Goal: Use online tool/utility: Utilize a website feature to perform a specific function

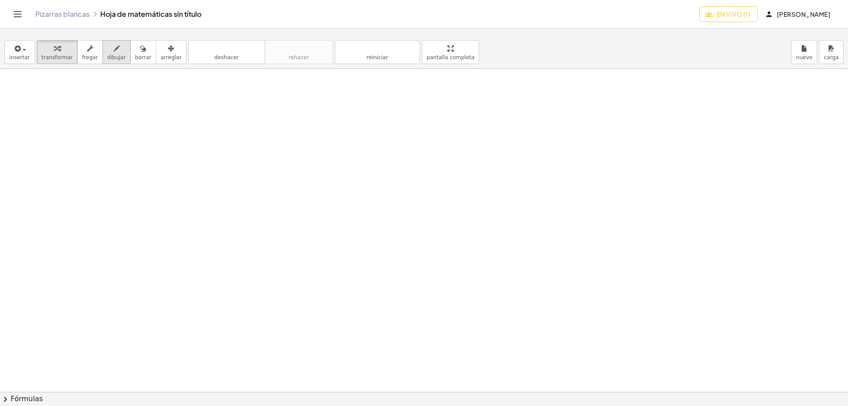
click at [107, 56] on font "dibujar" at bounding box center [116, 57] width 19 height 6
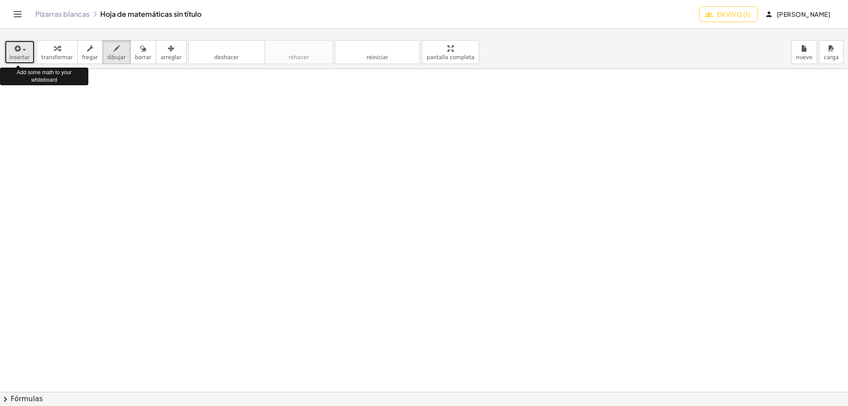
click at [11, 58] on font "insertar" at bounding box center [19, 57] width 21 height 6
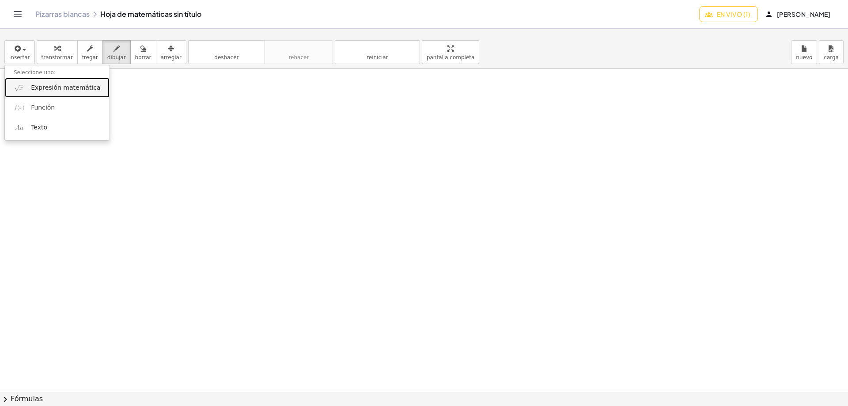
click at [79, 91] on font "Expresión matemática" at bounding box center [65, 87] width 69 height 7
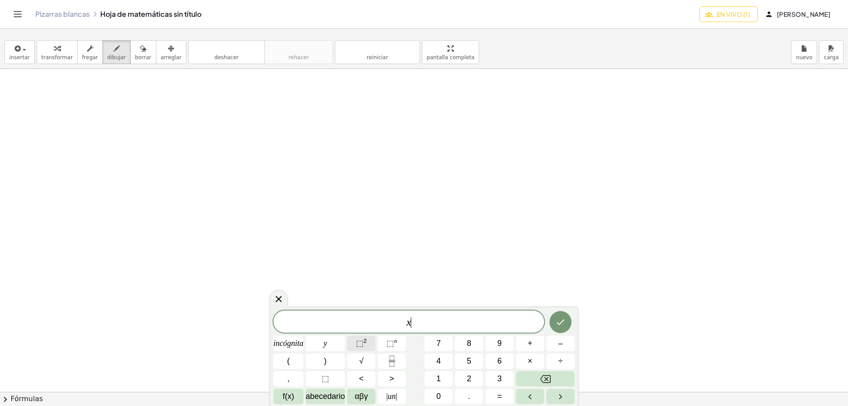
click at [351, 347] on button "⬚ 2" at bounding box center [361, 343] width 28 height 15
click at [562, 322] on icon "Hecho" at bounding box center [560, 320] width 11 height 11
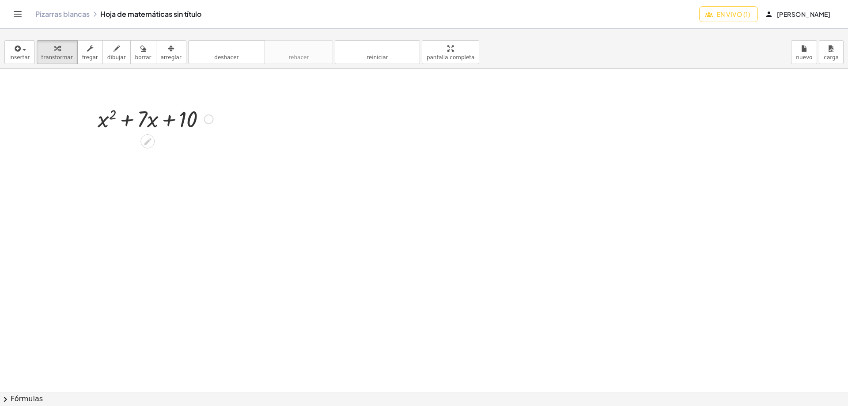
click at [140, 117] on div at bounding box center [155, 118] width 125 height 30
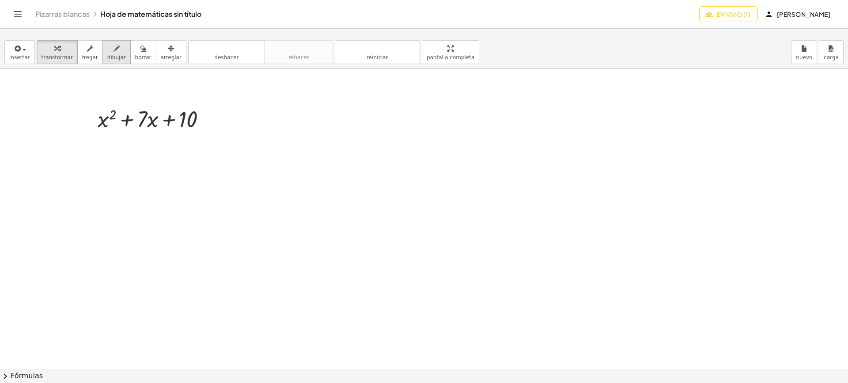
click at [107, 57] on font "dibujar" at bounding box center [116, 57] width 19 height 6
click at [114, 49] on icon "button" at bounding box center [117, 48] width 6 height 11
drag, startPoint x: 213, startPoint y: 119, endPoint x: 236, endPoint y: 119, distance: 23.9
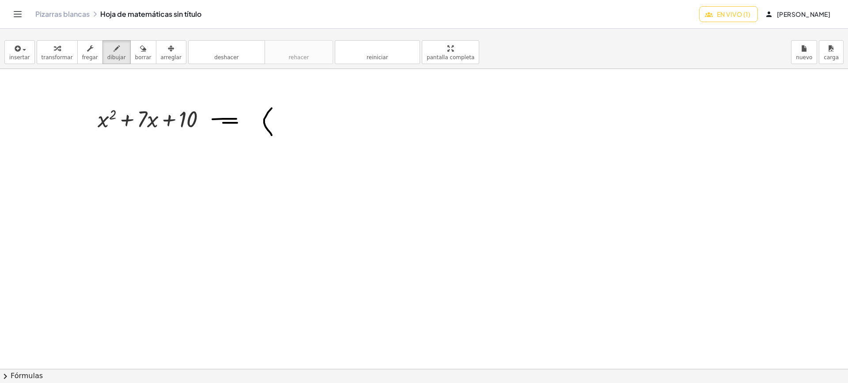
drag, startPoint x: 272, startPoint y: 108, endPoint x: 272, endPoint y: 135, distance: 26.9
drag, startPoint x: 349, startPoint y: 108, endPoint x: 348, endPoint y: 137, distance: 29.2
drag, startPoint x: 374, startPoint y: 104, endPoint x: 368, endPoint y: 121, distance: 17.7
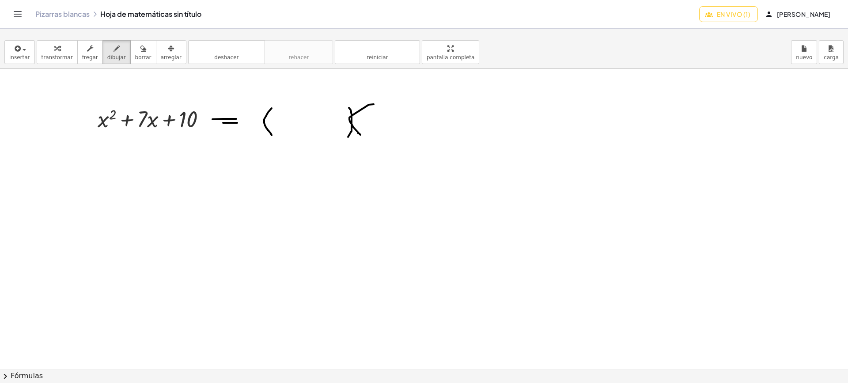
drag, startPoint x: 432, startPoint y: 103, endPoint x: 430, endPoint y: 129, distance: 26.1
click at [135, 57] on font "borrar" at bounding box center [143, 57] width 16 height 6
drag, startPoint x: 362, startPoint y: 155, endPoint x: 368, endPoint y: 110, distance: 45.8
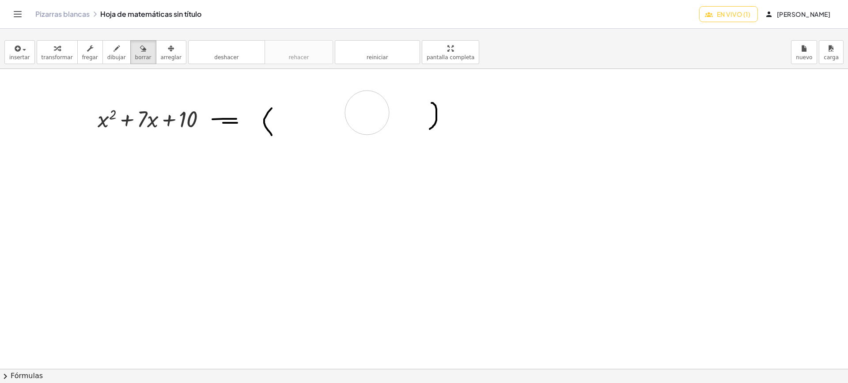
click at [112, 57] on font "dibujar" at bounding box center [116, 57] width 19 height 6
drag, startPoint x: 338, startPoint y: 108, endPoint x: 337, endPoint y: 131, distance: 23.0
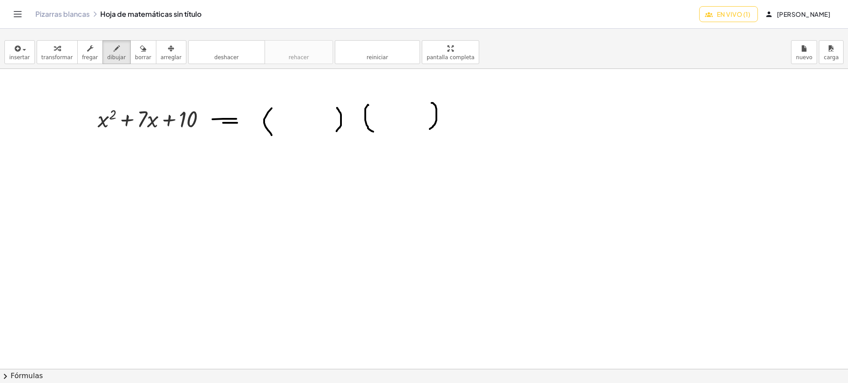
drag, startPoint x: 365, startPoint y: 113, endPoint x: 373, endPoint y: 132, distance: 20.2
drag, startPoint x: 101, startPoint y: 132, endPoint x: 103, endPoint y: 146, distance: 14.2
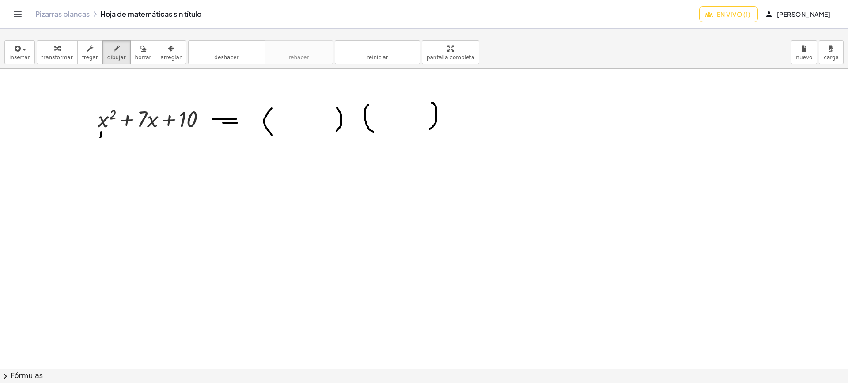
drag, startPoint x: 99, startPoint y: 149, endPoint x: 96, endPoint y: 155, distance: 6.3
drag, startPoint x: 95, startPoint y: 147, endPoint x: 101, endPoint y: 154, distance: 9.4
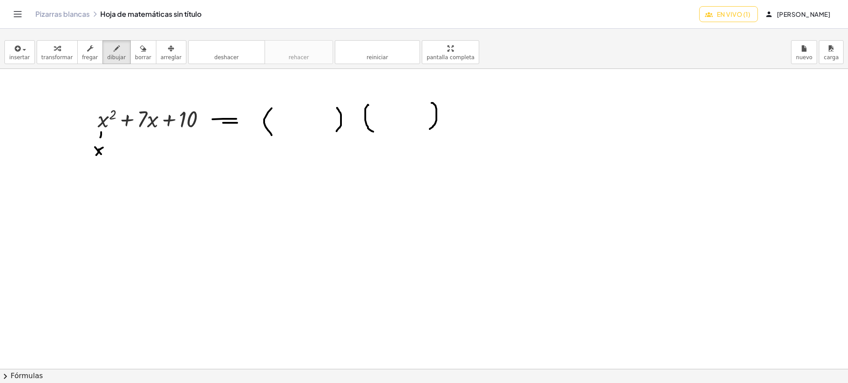
drag, startPoint x: 102, startPoint y: 169, endPoint x: 95, endPoint y: 178, distance: 11.4
drag, startPoint x: 95, startPoint y: 167, endPoint x: 104, endPoint y: 175, distance: 12.8
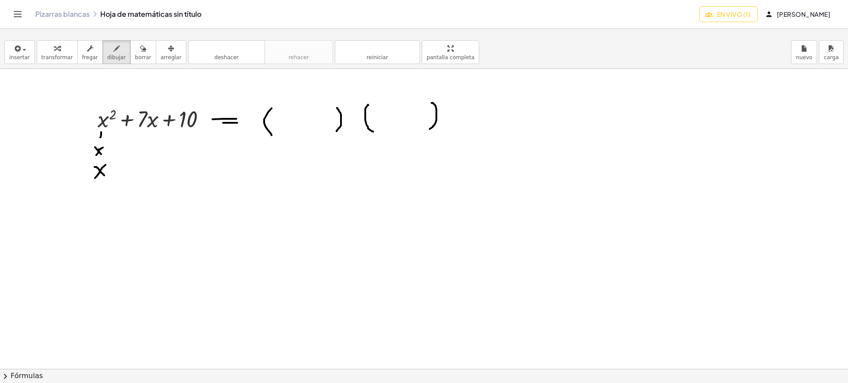
drag, startPoint x: 76, startPoint y: 213, endPoint x: 76, endPoint y: 227, distance: 13.3
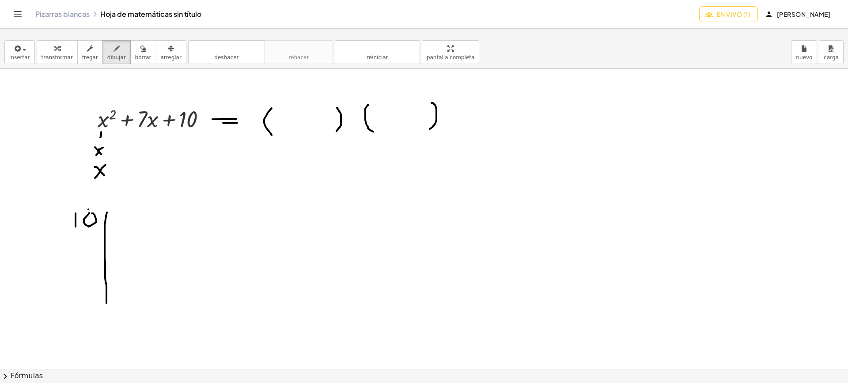
drag, startPoint x: 107, startPoint y: 213, endPoint x: 107, endPoint y: 295, distance: 82.6
drag, startPoint x: 119, startPoint y: 213, endPoint x: 126, endPoint y: 228, distance: 16.0
drag, startPoint x: 93, startPoint y: 234, endPoint x: 84, endPoint y: 248, distance: 16.9
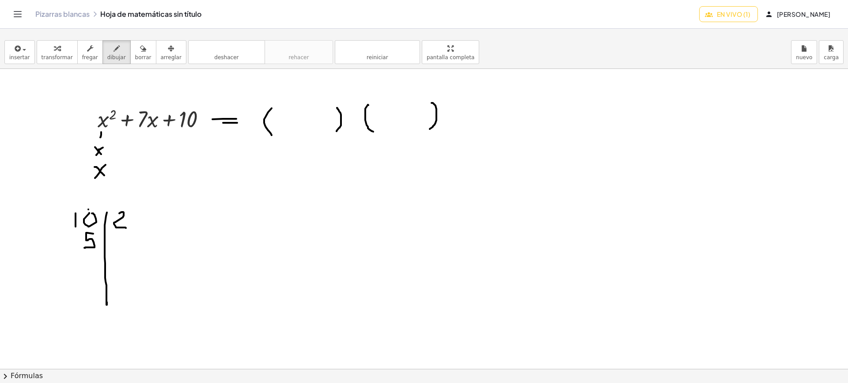
drag, startPoint x: 121, startPoint y: 233, endPoint x: 109, endPoint y: 249, distance: 19.9
drag, startPoint x: 183, startPoint y: 136, endPoint x: 189, endPoint y: 150, distance: 14.9
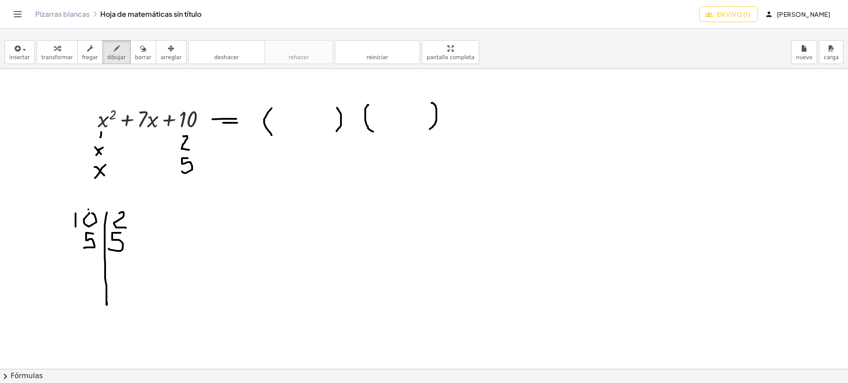
drag, startPoint x: 188, startPoint y: 158, endPoint x: 182, endPoint y: 171, distance: 14.4
drag, startPoint x: 170, startPoint y: 143, endPoint x: 175, endPoint y: 141, distance: 4.6
drag, startPoint x: 170, startPoint y: 168, endPoint x: 177, endPoint y: 167, distance: 6.6
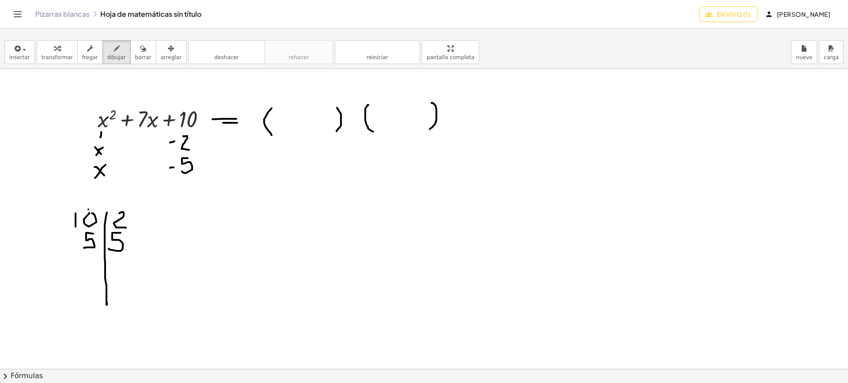
drag, startPoint x: 120, startPoint y: 108, endPoint x: 134, endPoint y: 103, distance: 15.2
drag, startPoint x: 171, startPoint y: 137, endPoint x: 173, endPoint y: 145, distance: 8.5
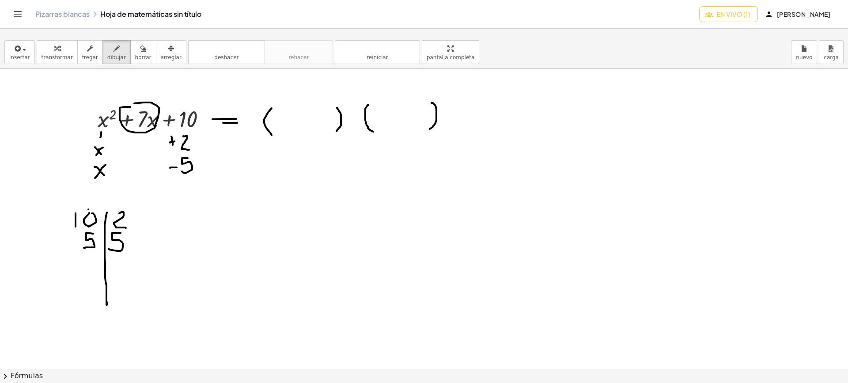
drag, startPoint x: 172, startPoint y: 162, endPoint x: 172, endPoint y: 172, distance: 10.2
drag, startPoint x: 86, startPoint y: 179, endPoint x: 102, endPoint y: 174, distance: 17.7
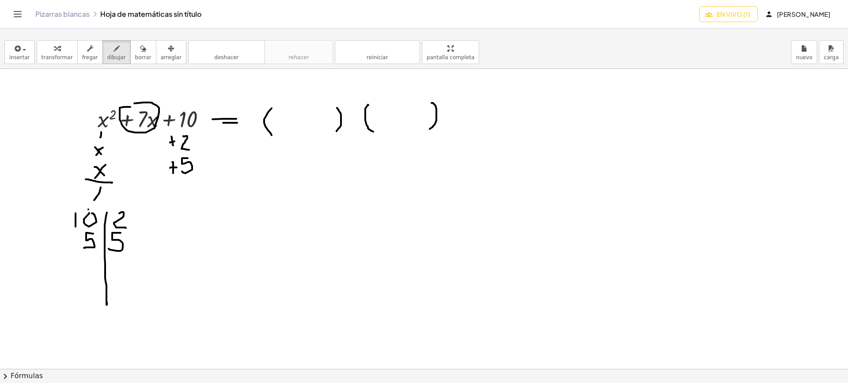
drag, startPoint x: 101, startPoint y: 187, endPoint x: 94, endPoint y: 200, distance: 14.4
drag, startPoint x: 97, startPoint y: 196, endPoint x: 99, endPoint y: 201, distance: 5.7
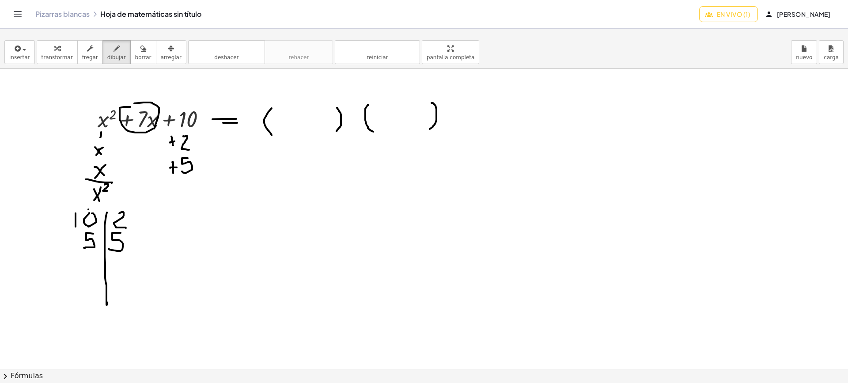
drag, startPoint x: 105, startPoint y: 184, endPoint x: 108, endPoint y: 191, distance: 7.1
drag, startPoint x: 164, startPoint y: 181, endPoint x: 197, endPoint y: 181, distance: 32.7
drag, startPoint x: 181, startPoint y: 189, endPoint x: 186, endPoint y: 199, distance: 11.7
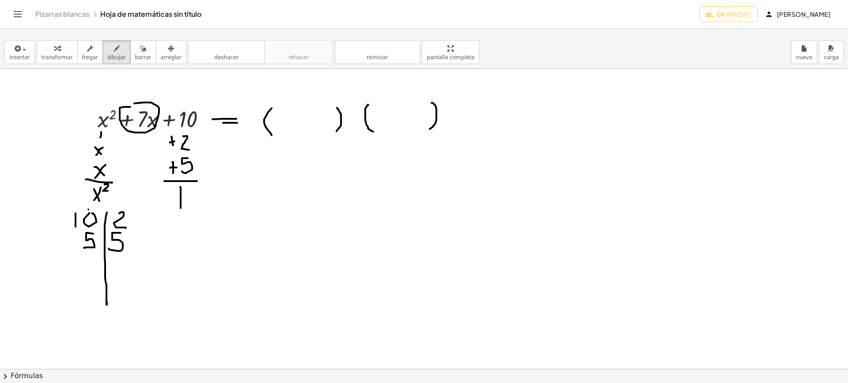
drag, startPoint x: 190, startPoint y: 190, endPoint x: 193, endPoint y: 202, distance: 13.3
drag, startPoint x: 193, startPoint y: 202, endPoint x: 191, endPoint y: 188, distance: 14.2
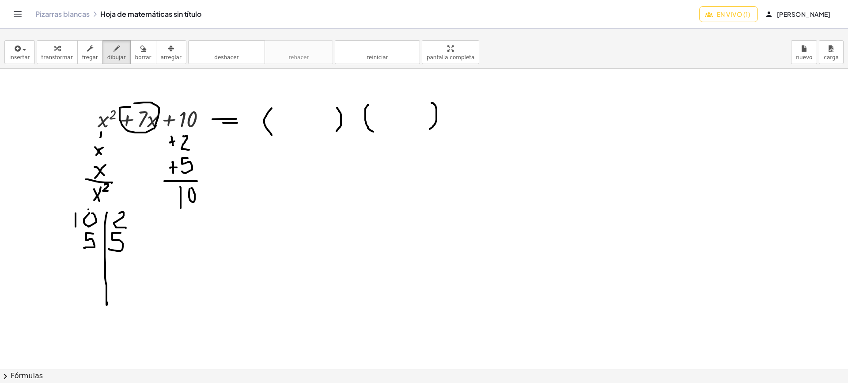
drag, startPoint x: 116, startPoint y: 149, endPoint x: 159, endPoint y: 168, distance: 47.5
drag, startPoint x: 110, startPoint y: 169, endPoint x: 155, endPoint y: 150, distance: 49.3
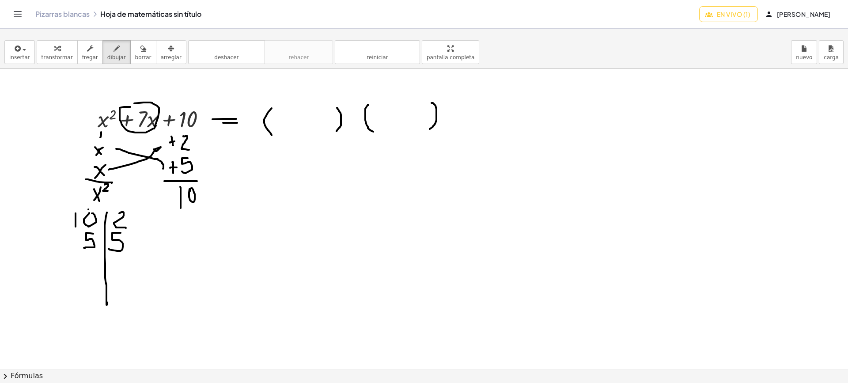
drag, startPoint x: 160, startPoint y: 166, endPoint x: 163, endPoint y: 159, distance: 6.7
drag, startPoint x: 203, startPoint y: 146, endPoint x: 204, endPoint y: 151, distance: 5.3
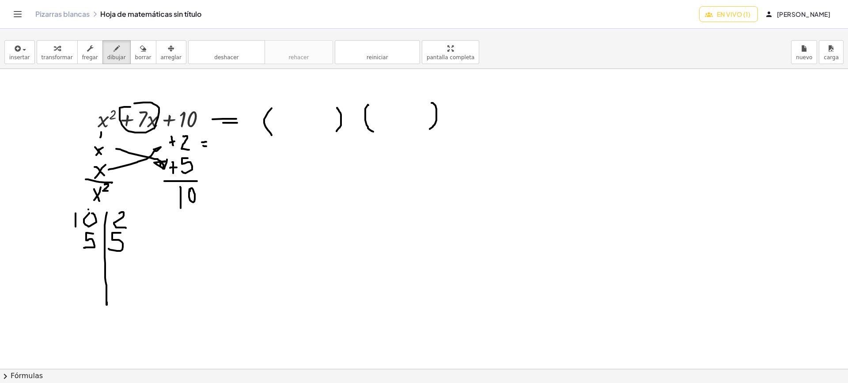
drag, startPoint x: 202, startPoint y: 162, endPoint x: 204, endPoint y: 167, distance: 5.6
drag, startPoint x: 203, startPoint y: 168, endPoint x: 208, endPoint y: 169, distance: 4.5
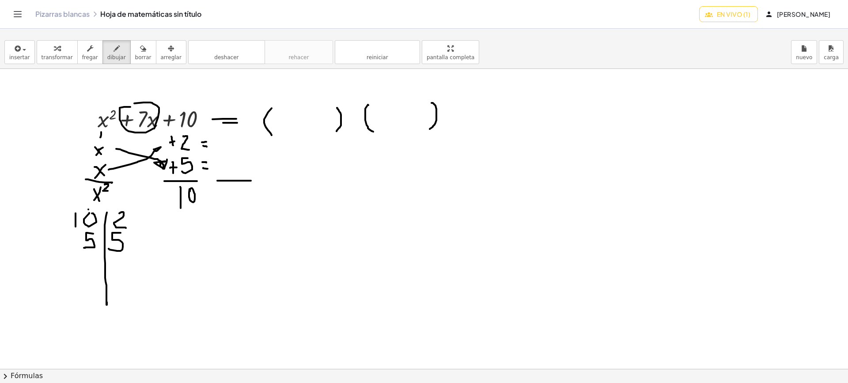
drag, startPoint x: 217, startPoint y: 181, endPoint x: 255, endPoint y: 181, distance: 38.0
drag, startPoint x: 213, startPoint y: 138, endPoint x: 220, endPoint y: 136, distance: 6.6
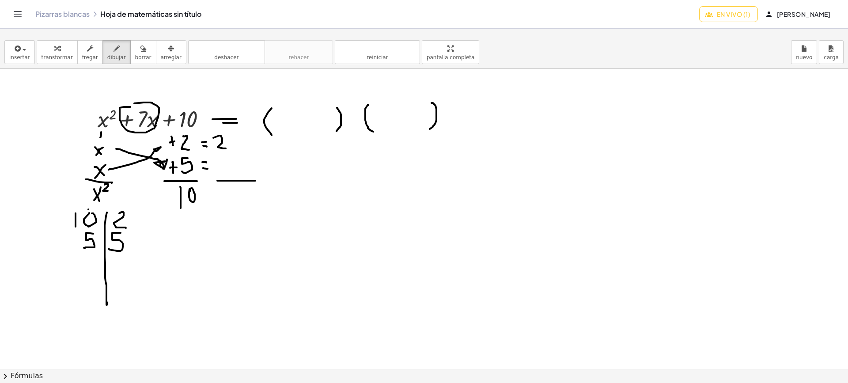
drag, startPoint x: 221, startPoint y: 136, endPoint x: 235, endPoint y: 143, distance: 15.6
drag, startPoint x: 239, startPoint y: 141, endPoint x: 232, endPoint y: 148, distance: 9.7
drag, startPoint x: 229, startPoint y: 140, endPoint x: 238, endPoint y: 150, distance: 13.2
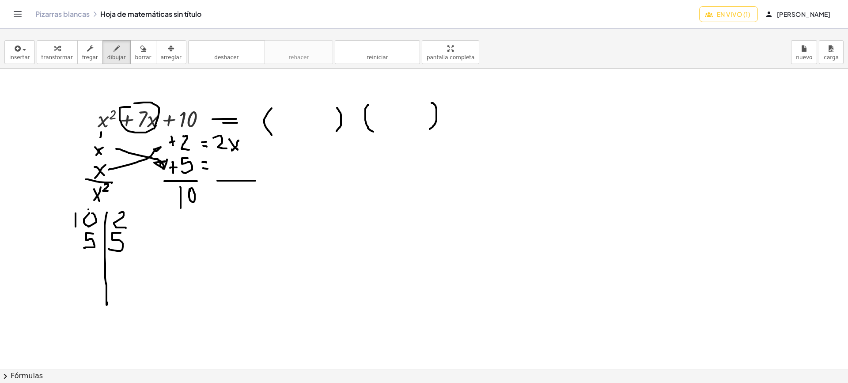
drag, startPoint x: 223, startPoint y: 157, endPoint x: 231, endPoint y: 168, distance: 13.9
drag, startPoint x: 231, startPoint y: 168, endPoint x: 223, endPoint y: 171, distance: 8.9
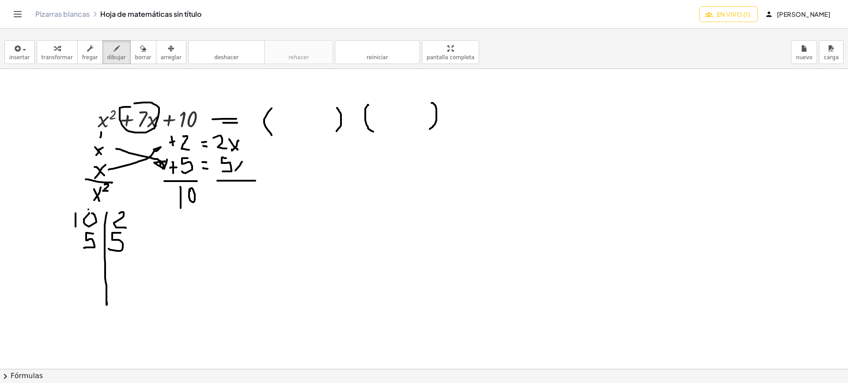
drag, startPoint x: 242, startPoint y: 162, endPoint x: 235, endPoint y: 171, distance: 11.0
drag, startPoint x: 211, startPoint y: 152, endPoint x: 211, endPoint y: 157, distance: 5.3
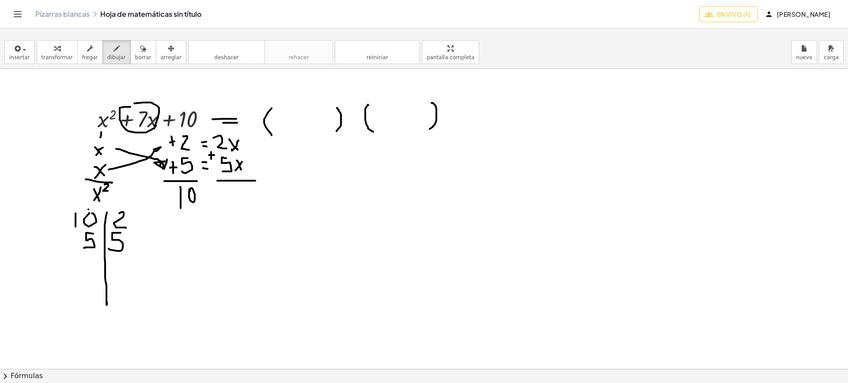
drag, startPoint x: 209, startPoint y: 155, endPoint x: 214, endPoint y: 155, distance: 5.3
drag, startPoint x: 222, startPoint y: 188, endPoint x: 228, endPoint y: 205, distance: 17.7
drag, startPoint x: 226, startPoint y: 196, endPoint x: 239, endPoint y: 196, distance: 13.3
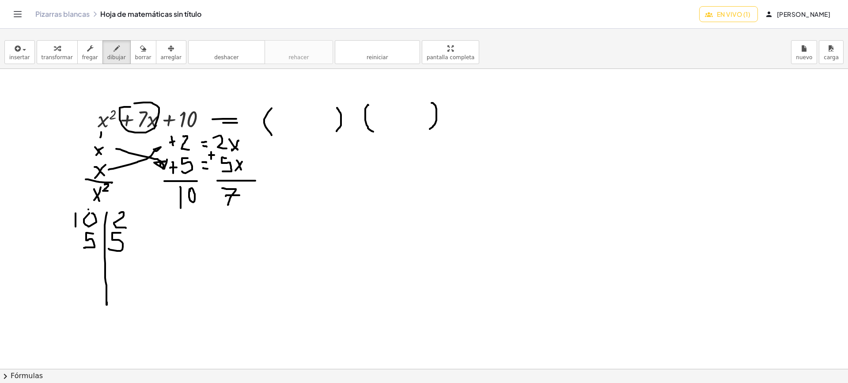
drag, startPoint x: 247, startPoint y: 193, endPoint x: 241, endPoint y: 205, distance: 13.6
drag, startPoint x: 243, startPoint y: 199, endPoint x: 247, endPoint y: 204, distance: 6.3
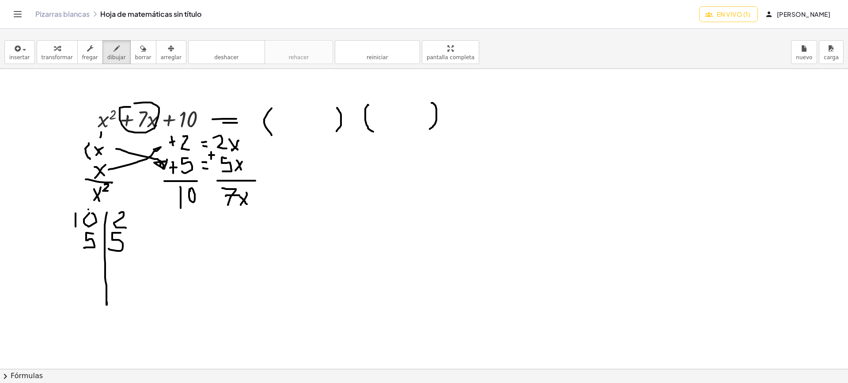
drag, startPoint x: 89, startPoint y: 143, endPoint x: 90, endPoint y: 159, distance: 16.0
drag, startPoint x: 189, startPoint y: 135, endPoint x: 193, endPoint y: 149, distance: 14.1
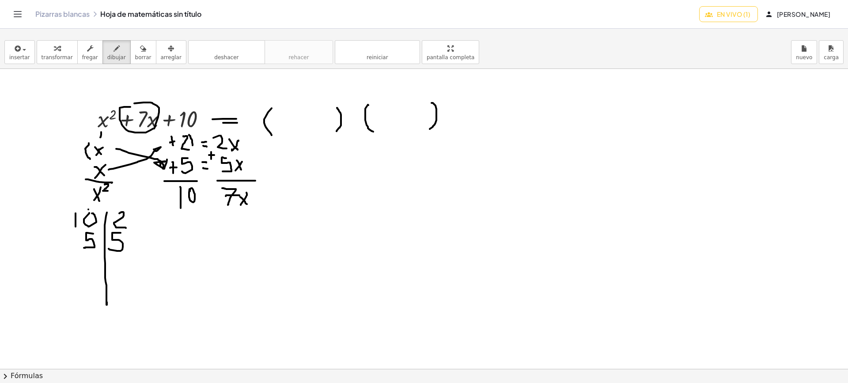
drag, startPoint x: 285, startPoint y: 118, endPoint x: 277, endPoint y: 129, distance: 14.3
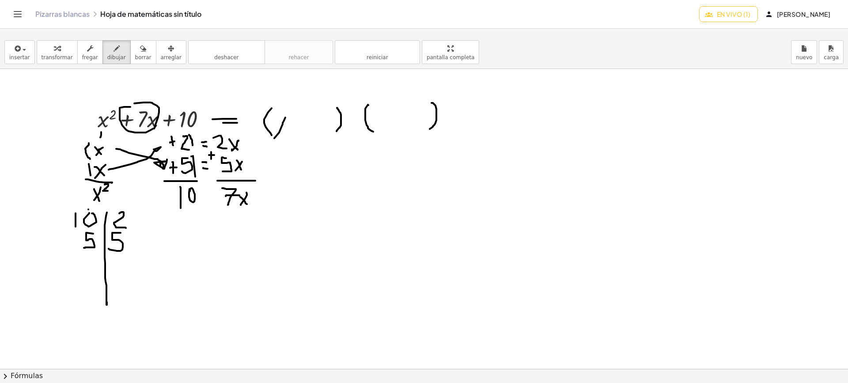
drag, startPoint x: 275, startPoint y: 122, endPoint x: 283, endPoint y: 130, distance: 10.9
drag, startPoint x: 283, startPoint y: 130, endPoint x: 286, endPoint y: 134, distance: 5.0
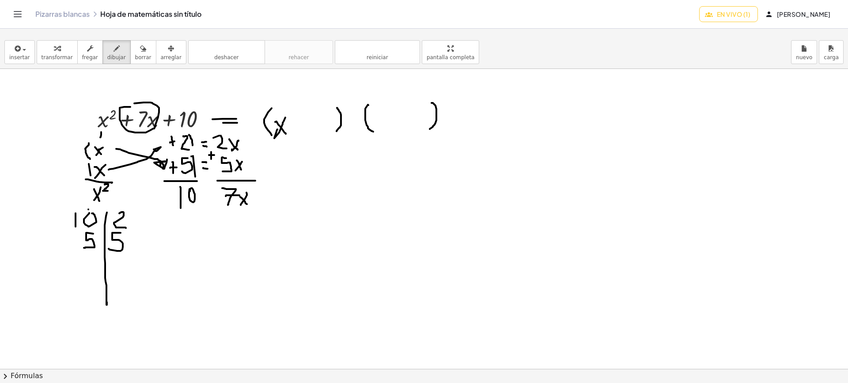
drag, startPoint x: 303, startPoint y: 120, endPoint x: 301, endPoint y: 125, distance: 5.2
drag, startPoint x: 298, startPoint y: 120, endPoint x: 307, endPoint y: 122, distance: 10.0
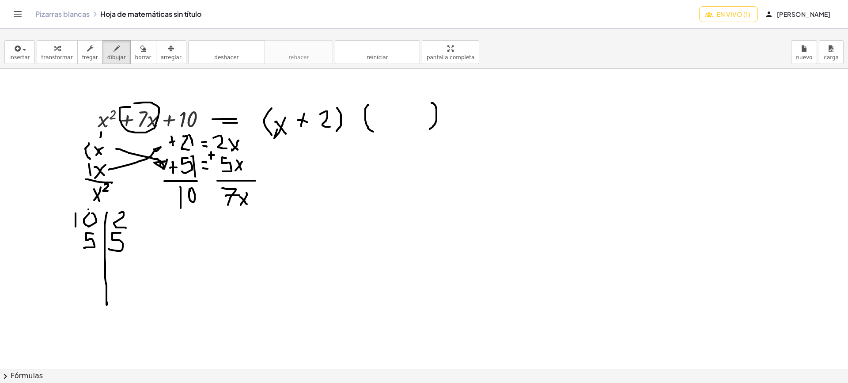
drag, startPoint x: 320, startPoint y: 114, endPoint x: 374, endPoint y: 122, distance: 54.4
drag, startPoint x: 390, startPoint y: 109, endPoint x: 380, endPoint y: 129, distance: 23.3
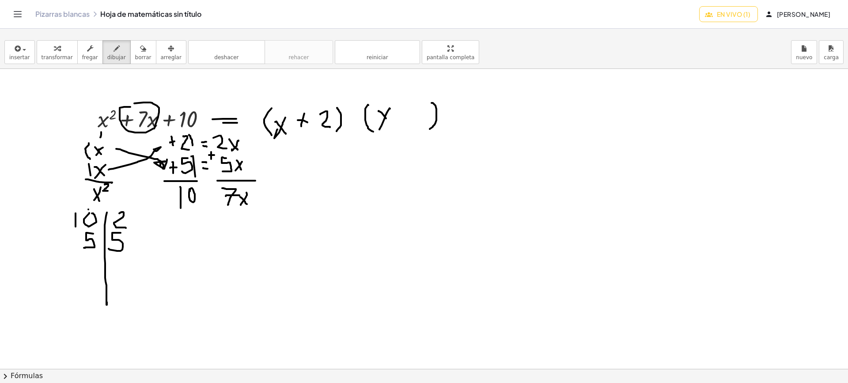
drag, startPoint x: 387, startPoint y: 120, endPoint x: 390, endPoint y: 125, distance: 5.9
drag, startPoint x: 390, startPoint y: 125, endPoint x: 399, endPoint y: 117, distance: 12.5
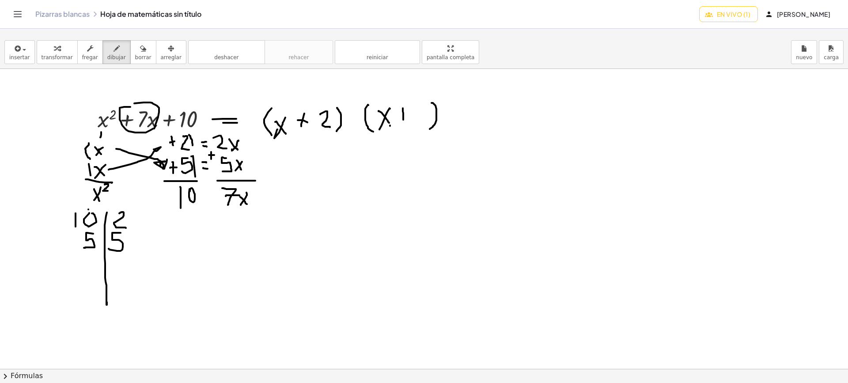
drag, startPoint x: 403, startPoint y: 108, endPoint x: 403, endPoint y: 120, distance: 11.5
drag, startPoint x: 398, startPoint y: 115, endPoint x: 408, endPoint y: 114, distance: 9.8
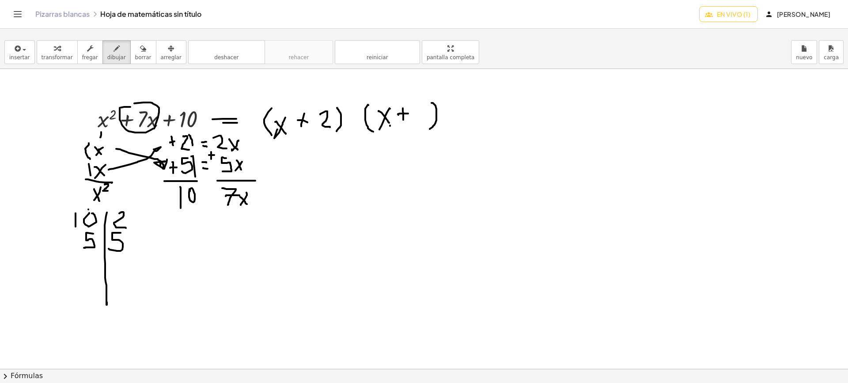
click at [136, 55] on font "borrar" at bounding box center [143, 57] width 16 height 6
drag, startPoint x: 417, startPoint y: 117, endPoint x: 420, endPoint y: 106, distance: 11.2
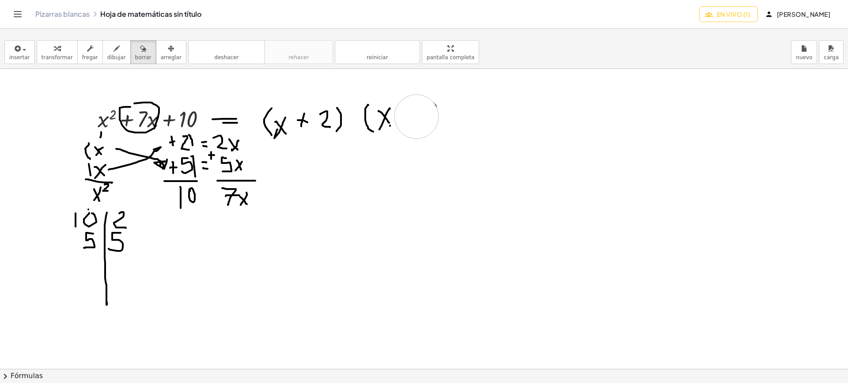
click at [107, 57] on font "dibujar" at bounding box center [116, 57] width 19 height 6
drag, startPoint x: 406, startPoint y: 110, endPoint x: 404, endPoint y: 121, distance: 11.1
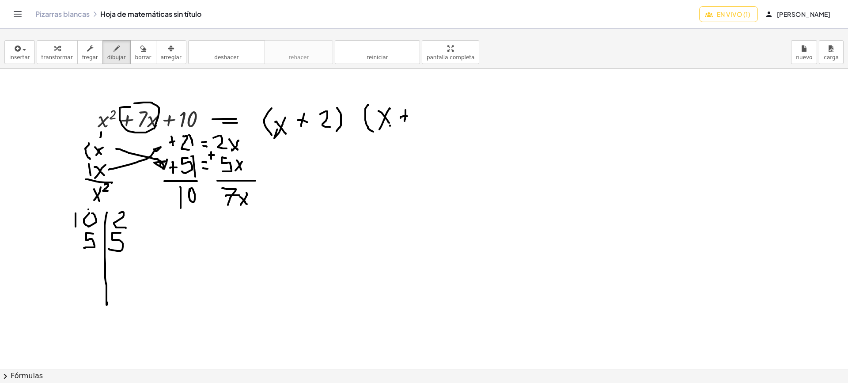
drag, startPoint x: 401, startPoint y: 118, endPoint x: 410, endPoint y: 116, distance: 9.0
drag, startPoint x: 421, startPoint y: 110, endPoint x: 423, endPoint y: 118, distance: 7.8
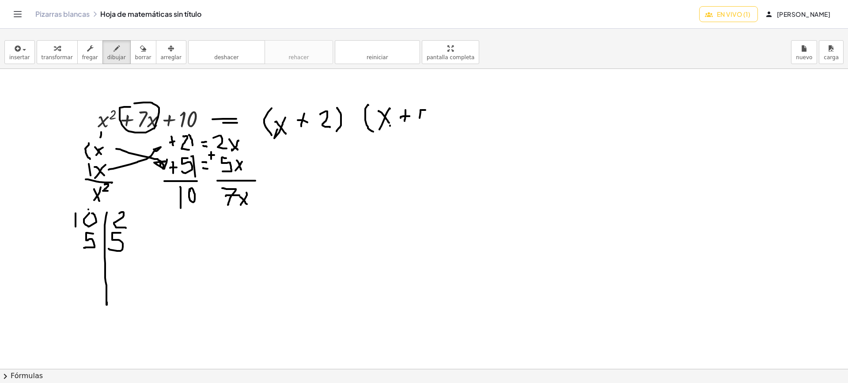
drag, startPoint x: 423, startPoint y: 118, endPoint x: 415, endPoint y: 124, distance: 10.1
drag, startPoint x: 433, startPoint y: 104, endPoint x: 440, endPoint y: 114, distance: 12.3
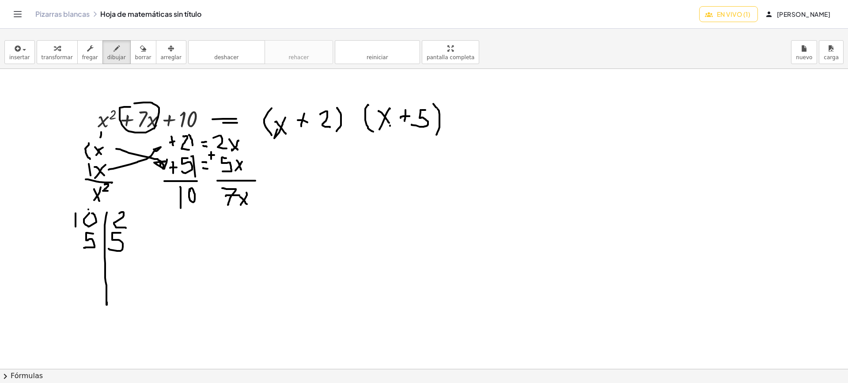
drag, startPoint x: 440, startPoint y: 114, endPoint x: 436, endPoint y: 135, distance: 20.6
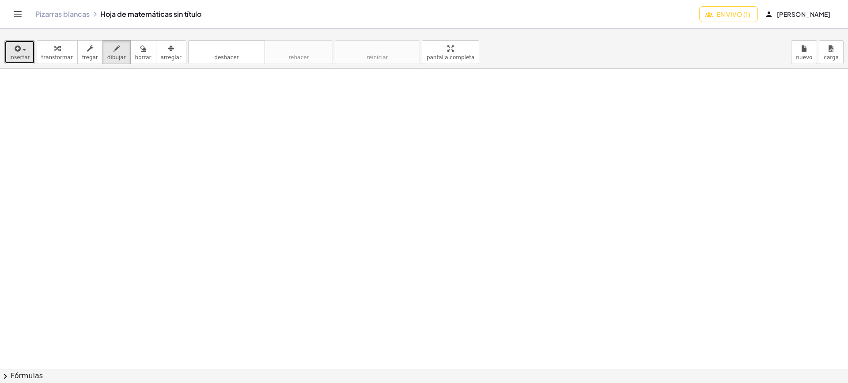
click at [15, 59] on font "insertar" at bounding box center [19, 57] width 21 height 6
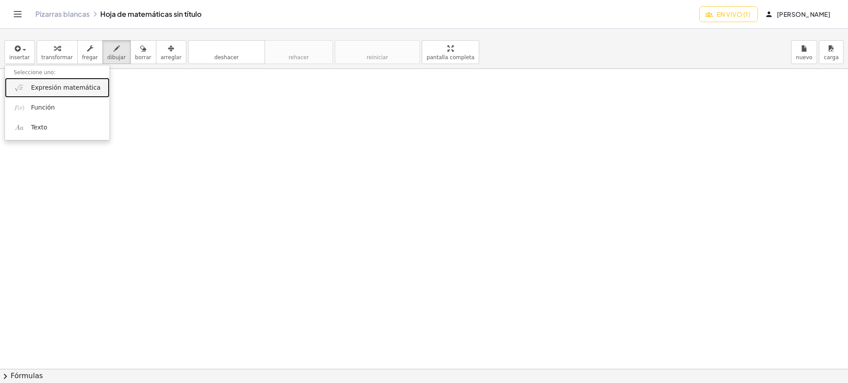
click at [50, 87] on font "Expresión matemática" at bounding box center [65, 87] width 69 height 7
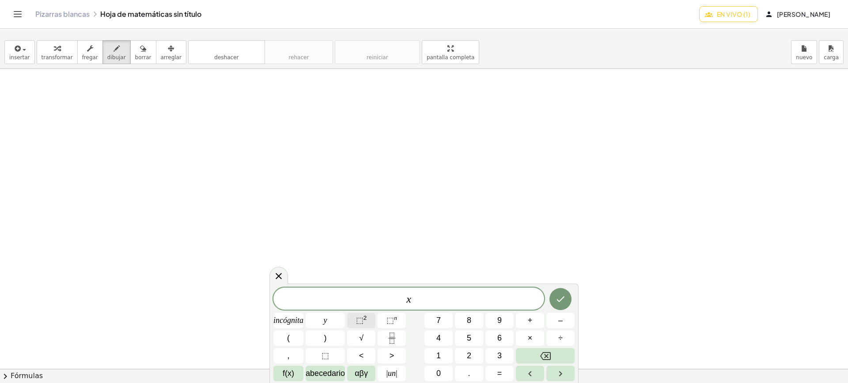
click at [367, 321] on font "2" at bounding box center [366, 318] width 4 height 7
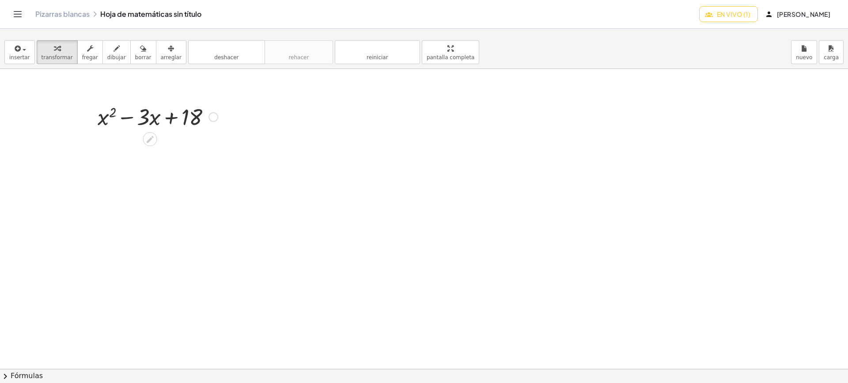
click at [136, 119] on div at bounding box center [157, 116] width 129 height 30
click at [17, 57] on font "insertar" at bounding box center [19, 57] width 21 height 6
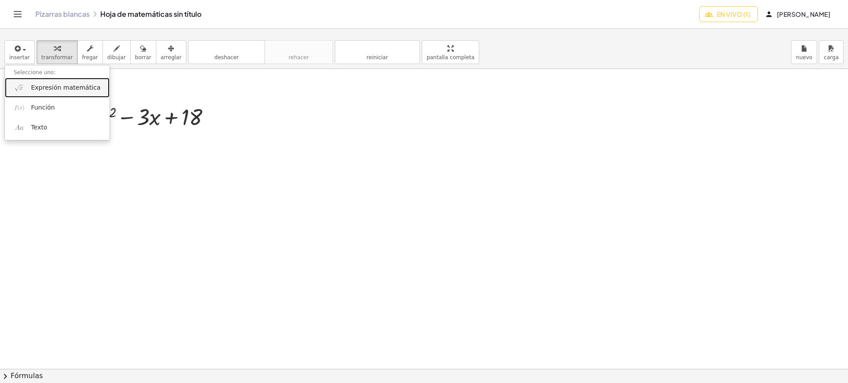
click at [40, 87] on font "Expresión matemática" at bounding box center [65, 87] width 69 height 7
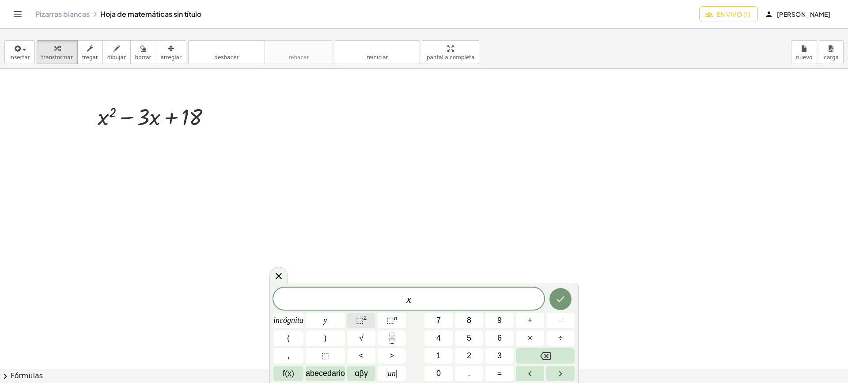
click at [359, 316] on font "⬚" at bounding box center [360, 320] width 8 height 9
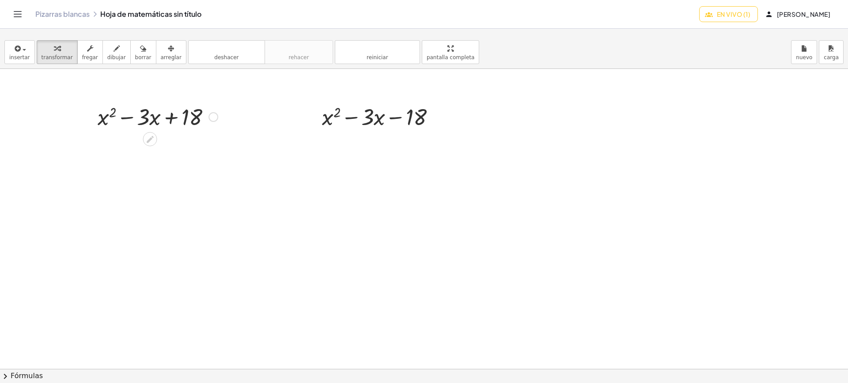
click at [144, 115] on div at bounding box center [157, 116] width 129 height 30
click at [149, 140] on icon at bounding box center [150, 139] width 7 height 7
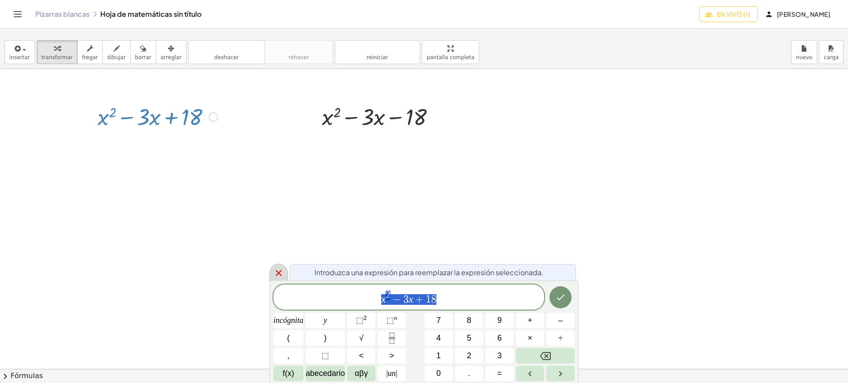
click at [283, 272] on icon at bounding box center [278, 273] width 11 height 11
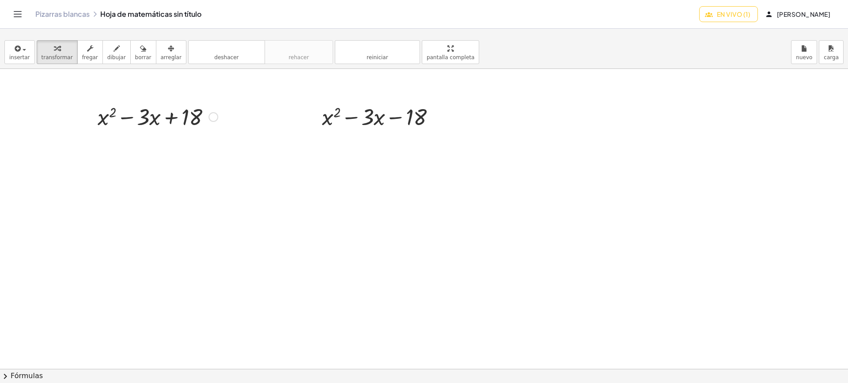
click at [214, 121] on div at bounding box center [214, 117] width 10 height 10
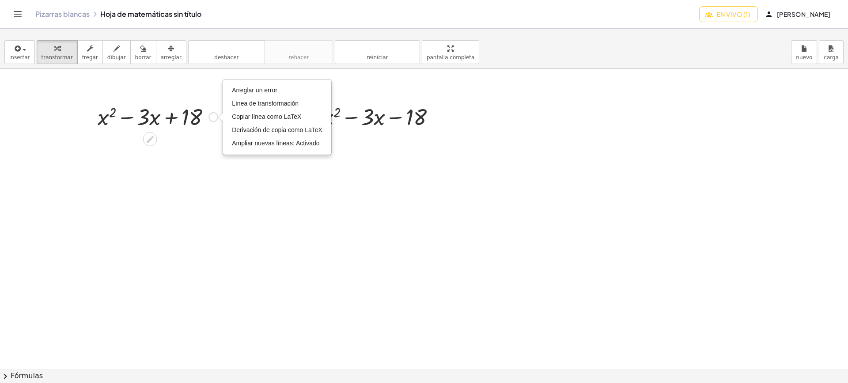
click at [178, 118] on div at bounding box center [157, 116] width 129 height 30
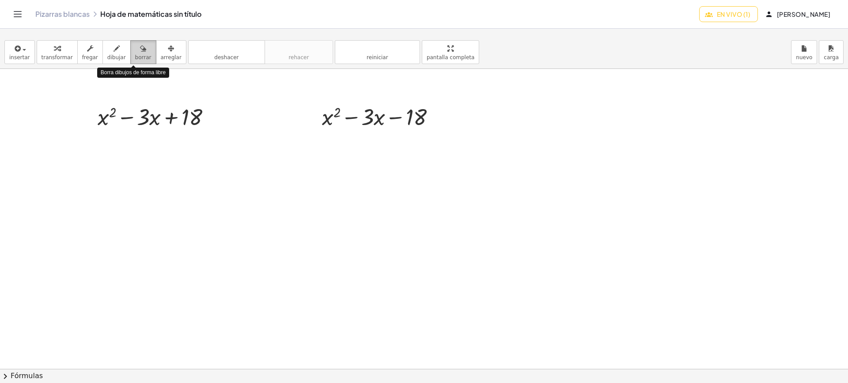
click at [135, 58] on font "borrar" at bounding box center [143, 57] width 16 height 6
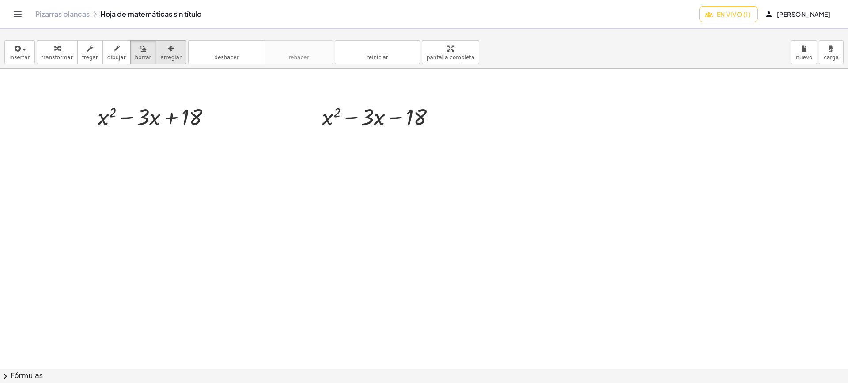
click at [161, 57] on font "arreglar" at bounding box center [171, 57] width 21 height 6
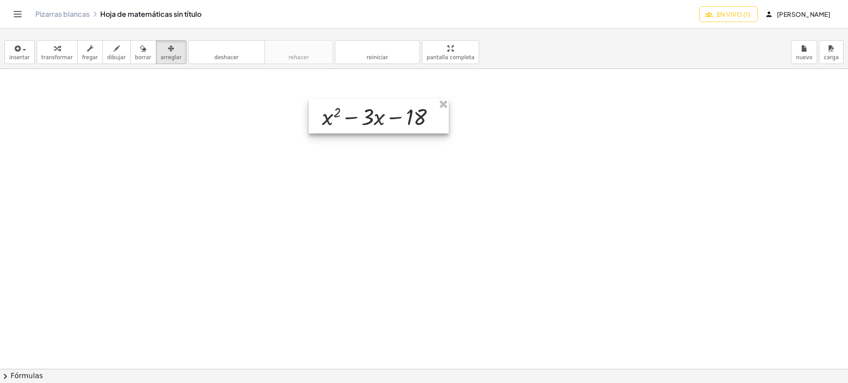
click at [398, 107] on div at bounding box center [379, 116] width 140 height 34
drag, startPoint x: 397, startPoint y: 107, endPoint x: 210, endPoint y: 106, distance: 186.9
click at [307, 107] on div at bounding box center [377, 116] width 140 height 34
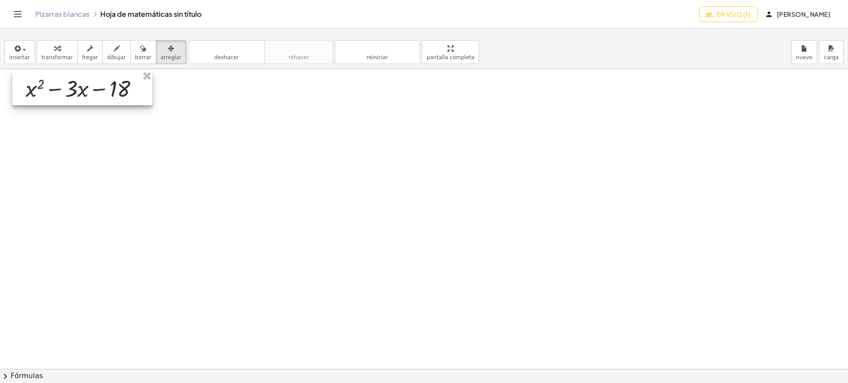
drag, startPoint x: 210, startPoint y: 106, endPoint x: 66, endPoint y: 87, distance: 145.3
click at [66, 87] on div at bounding box center [82, 88] width 140 height 34
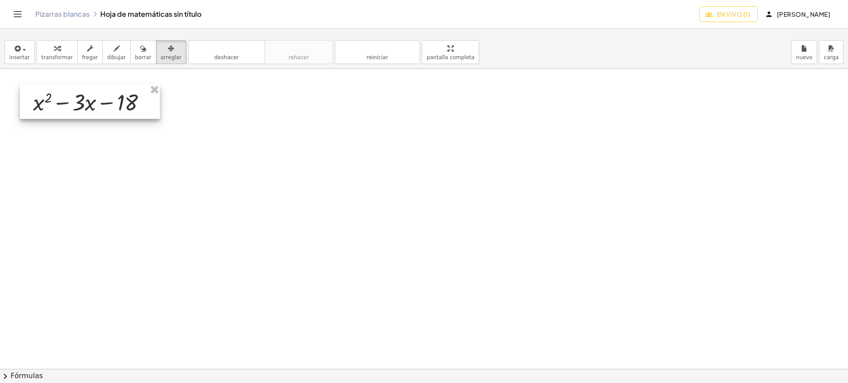
drag, startPoint x: 66, startPoint y: 87, endPoint x: 80, endPoint y: 96, distance: 17.3
click at [80, 96] on div at bounding box center [90, 101] width 140 height 34
click at [80, 96] on div at bounding box center [97, 104] width 140 height 34
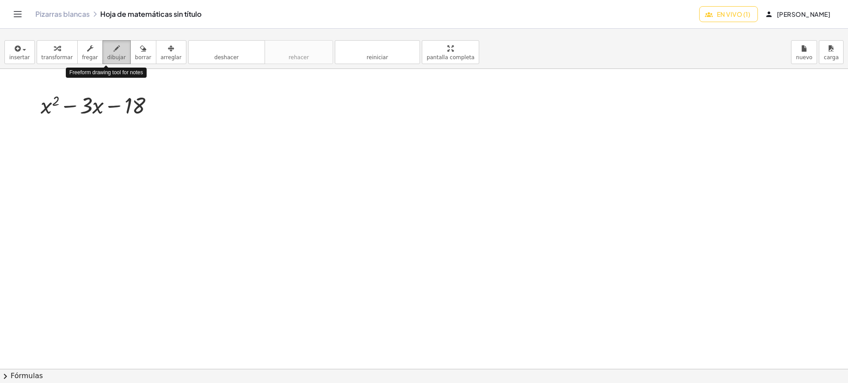
click at [107, 58] on font "dibujar" at bounding box center [116, 57] width 19 height 6
drag, startPoint x: 46, startPoint y: 116, endPoint x: 46, endPoint y: 130, distance: 14.6
drag, startPoint x: 43, startPoint y: 131, endPoint x: 36, endPoint y: 147, distance: 17.0
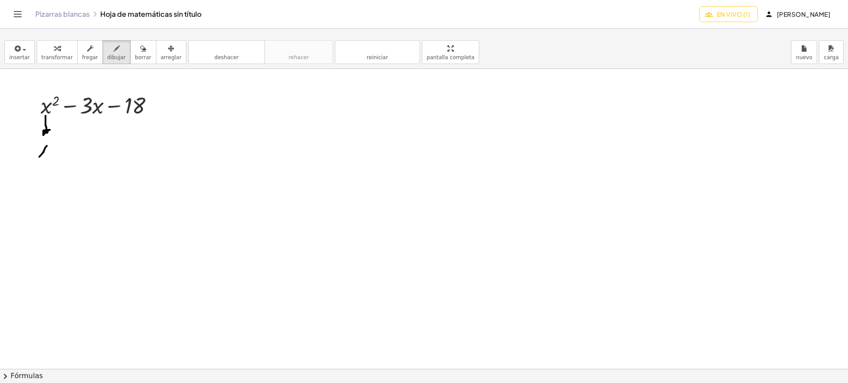
drag, startPoint x: 47, startPoint y: 146, endPoint x: 39, endPoint y: 157, distance: 13.4
drag, startPoint x: 42, startPoint y: 148, endPoint x: 49, endPoint y: 159, distance: 12.5
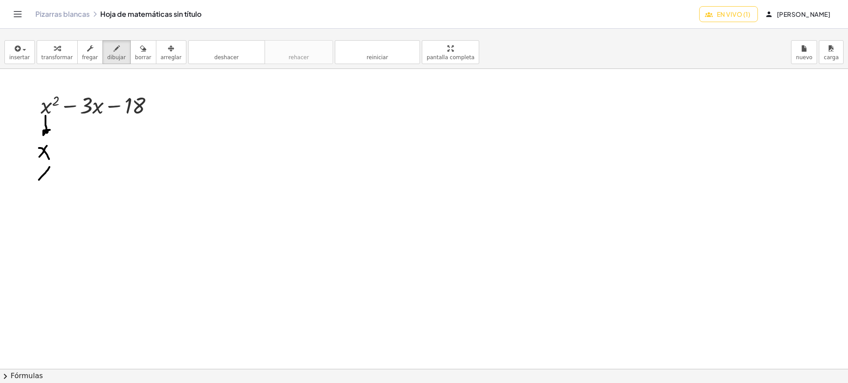
drag, startPoint x: 49, startPoint y: 167, endPoint x: 39, endPoint y: 172, distance: 11.7
drag, startPoint x: 40, startPoint y: 170, endPoint x: 46, endPoint y: 182, distance: 13.6
drag, startPoint x: 35, startPoint y: 217, endPoint x: 29, endPoint y: 238, distance: 22.0
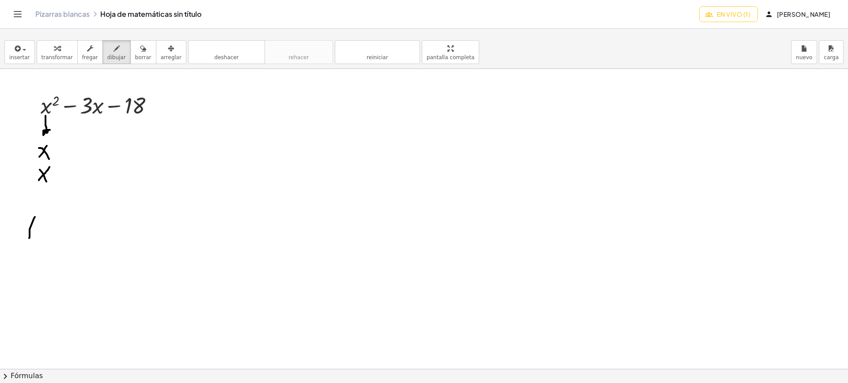
drag, startPoint x: 61, startPoint y: 213, endPoint x: 58, endPoint y: 242, distance: 29.3
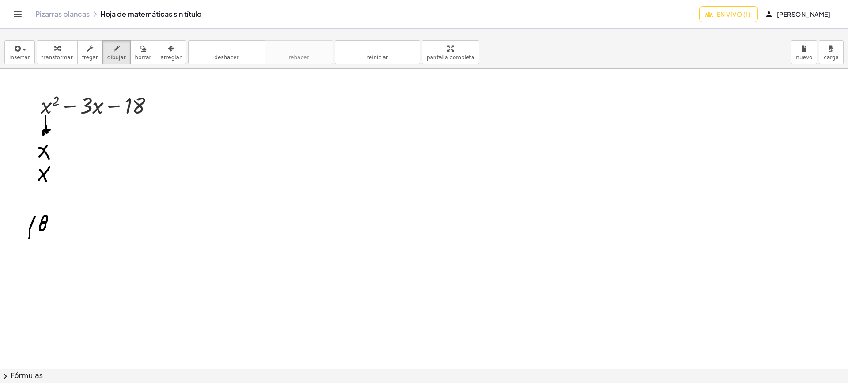
drag, startPoint x: 68, startPoint y: 216, endPoint x: 74, endPoint y: 230, distance: 14.9
drag, startPoint x: 57, startPoint y: 251, endPoint x: 53, endPoint y: 273, distance: 22.5
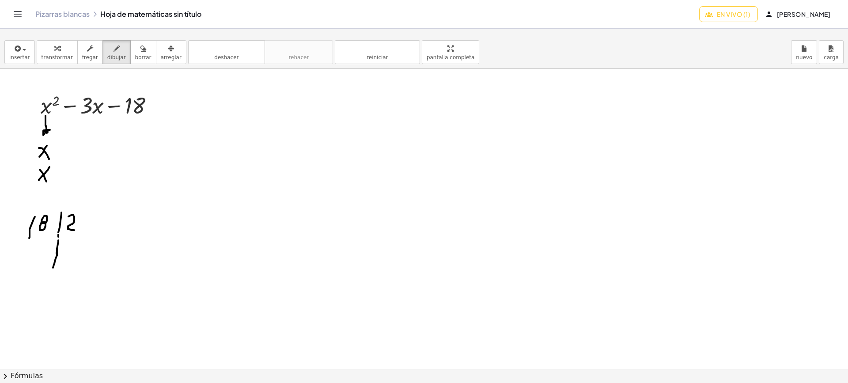
drag, startPoint x: 46, startPoint y: 239, endPoint x: 38, endPoint y: 242, distance: 7.7
drag, startPoint x: 38, startPoint y: 242, endPoint x: 45, endPoint y: 251, distance: 11.4
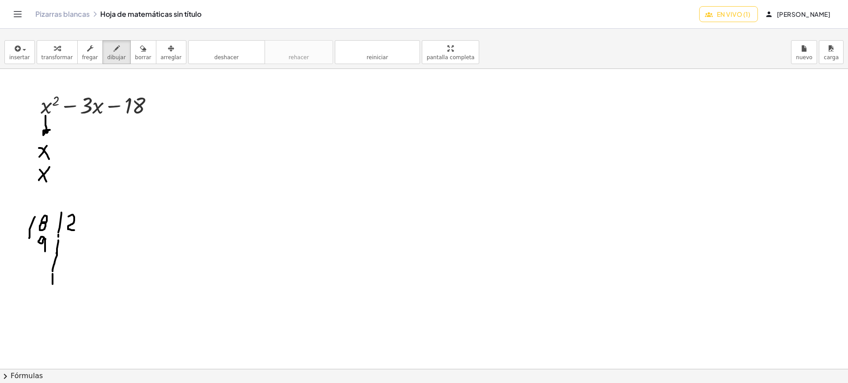
drag, startPoint x: 74, startPoint y: 239, endPoint x: 67, endPoint y: 243, distance: 7.7
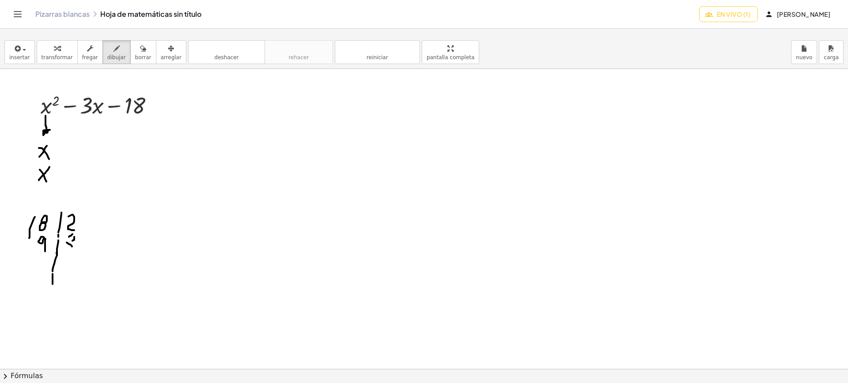
drag, startPoint x: 72, startPoint y: 250, endPoint x: 66, endPoint y: 251, distance: 6.6
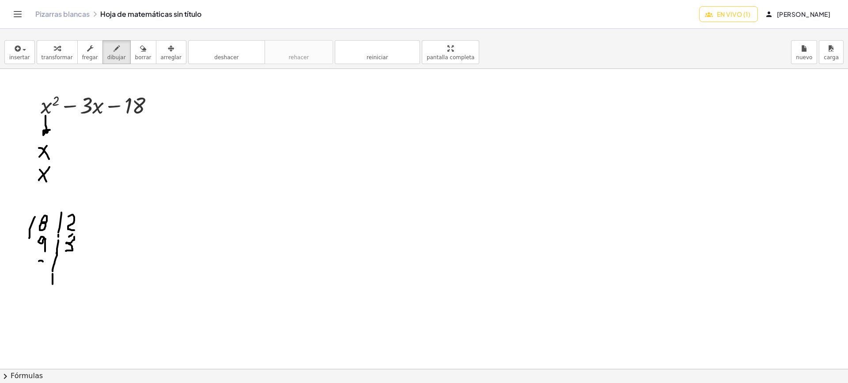
drag, startPoint x: 38, startPoint y: 267, endPoint x: 44, endPoint y: 267, distance: 5.8
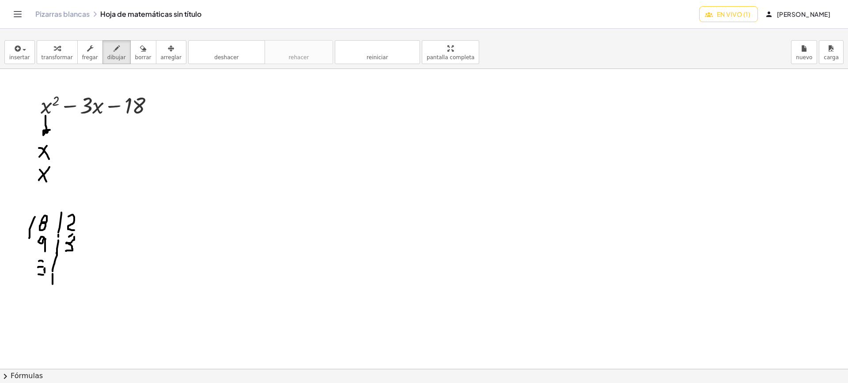
drag, startPoint x: 45, startPoint y: 269, endPoint x: 43, endPoint y: 265, distance: 5.0
drag, startPoint x: 43, startPoint y: 267, endPoint x: 43, endPoint y: 262, distance: 5.3
drag, startPoint x: 64, startPoint y: 262, endPoint x: 71, endPoint y: 272, distance: 11.8
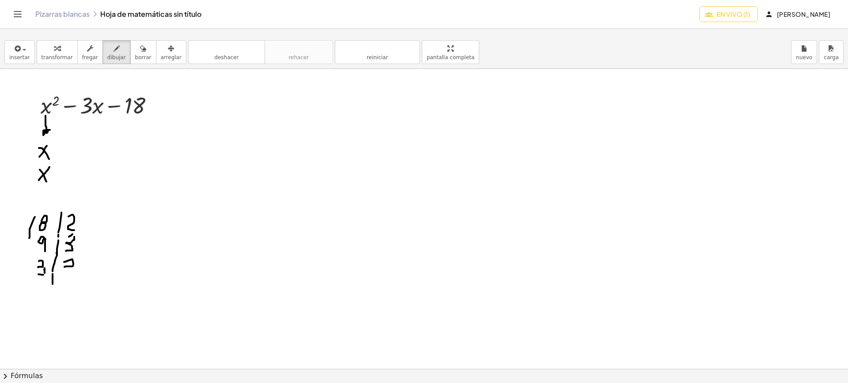
drag, startPoint x: 71, startPoint y: 272, endPoint x: 60, endPoint y: 274, distance: 11.3
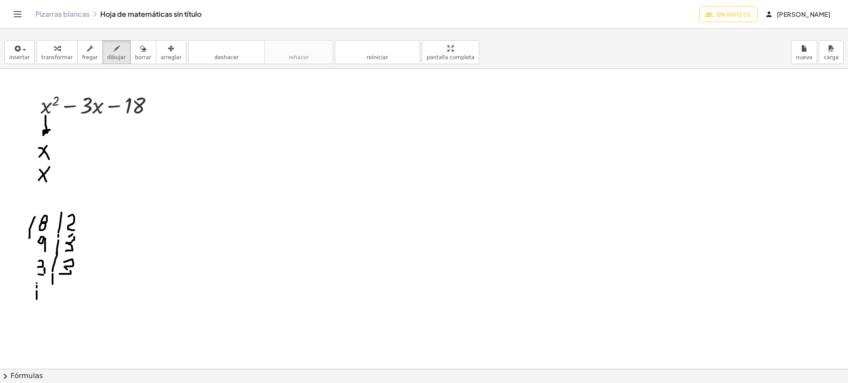
drag, startPoint x: 80, startPoint y: 221, endPoint x: 76, endPoint y: 247, distance: 26.7
drag, startPoint x: 98, startPoint y: 227, endPoint x: 102, endPoint y: 242, distance: 16.0
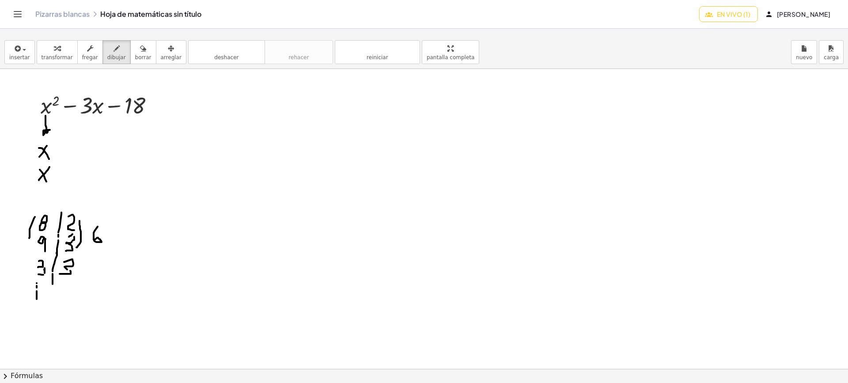
drag, startPoint x: 102, startPoint y: 242, endPoint x: 94, endPoint y: 240, distance: 7.7
drag, startPoint x: 76, startPoint y: 257, endPoint x: 82, endPoint y: 275, distance: 19.3
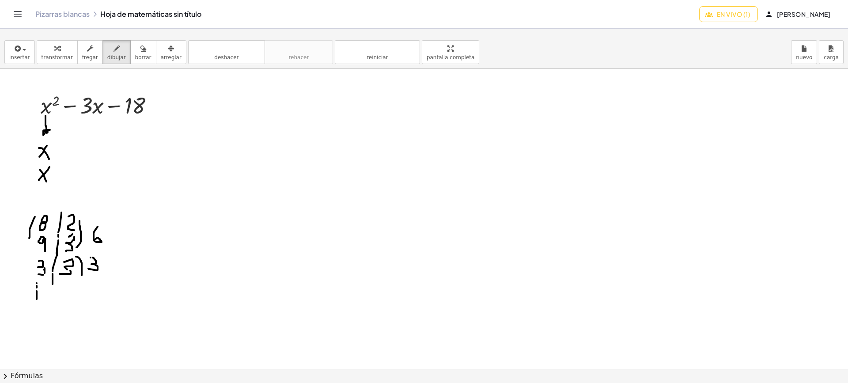
drag, startPoint x: 93, startPoint y: 258, endPoint x: 88, endPoint y: 269, distance: 11.9
drag, startPoint x: 133, startPoint y: 216, endPoint x: 143, endPoint y: 228, distance: 16.0
drag, startPoint x: 140, startPoint y: 247, endPoint x: 136, endPoint y: 244, distance: 4.8
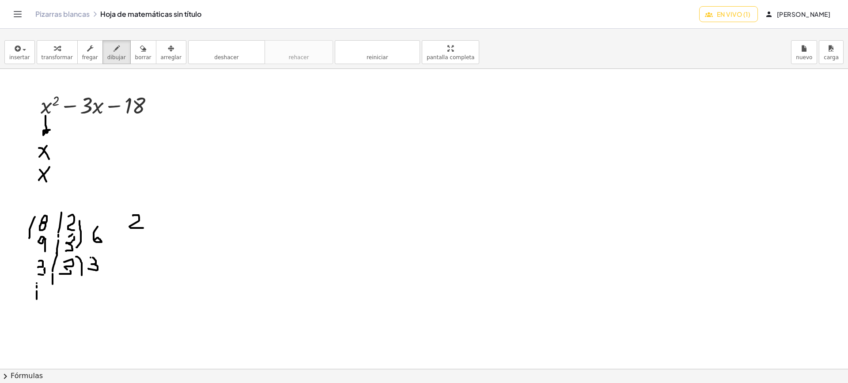
drag, startPoint x: 135, startPoint y: 244, endPoint x: 140, endPoint y: 263, distance: 19.6
drag, startPoint x: 114, startPoint y: 142, endPoint x: 116, endPoint y: 155, distance: 12.5
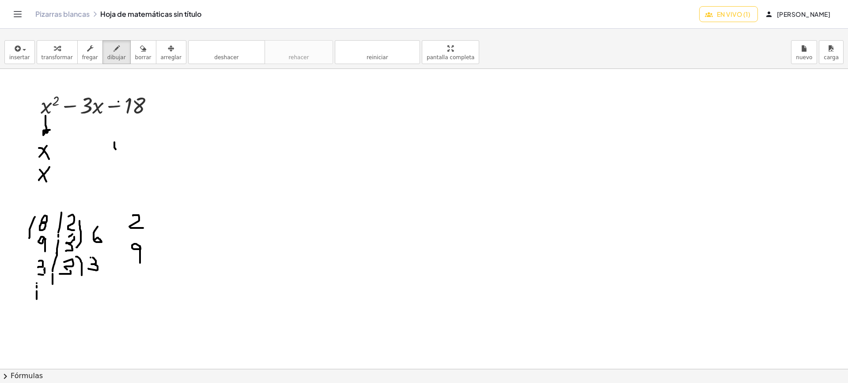
drag, startPoint x: 116, startPoint y: 155, endPoint x: 111, endPoint y: 151, distance: 6.4
drag, startPoint x: 112, startPoint y: 148, endPoint x: 118, endPoint y: 155, distance: 9.4
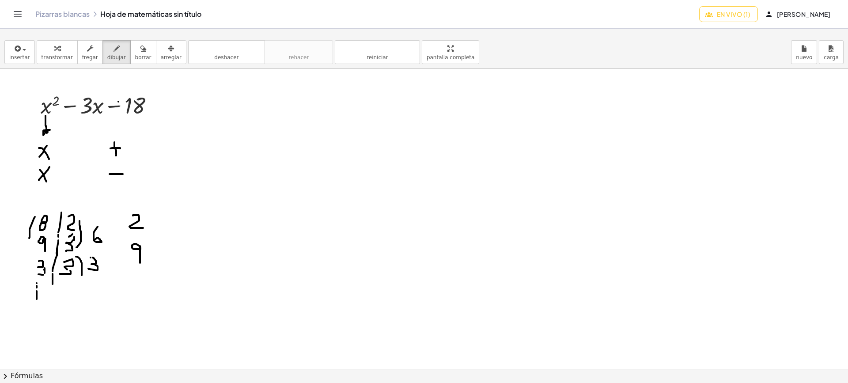
drag, startPoint x: 110, startPoint y: 174, endPoint x: 123, endPoint y: 174, distance: 13.3
drag, startPoint x: 150, startPoint y: 218, endPoint x: 134, endPoint y: 234, distance: 22.8
drag, startPoint x: 131, startPoint y: 219, endPoint x: 153, endPoint y: 270, distance: 55.2
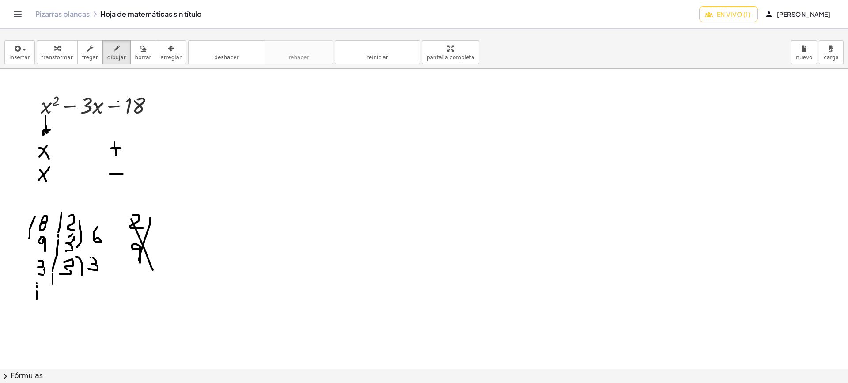
drag, startPoint x: 140, startPoint y: 144, endPoint x: 139, endPoint y: 150, distance: 6.4
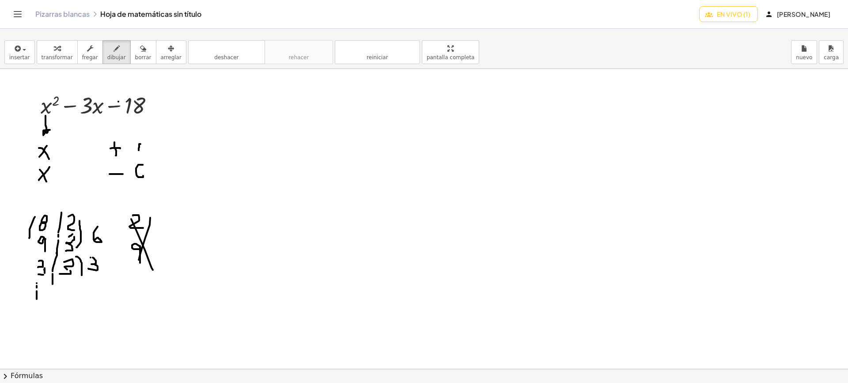
drag, startPoint x: 143, startPoint y: 165, endPoint x: 143, endPoint y: 172, distance: 7.1
drag, startPoint x: 142, startPoint y: 170, endPoint x: 134, endPoint y: 172, distance: 8.3
click at [135, 56] on font "borrar" at bounding box center [143, 57] width 16 height 6
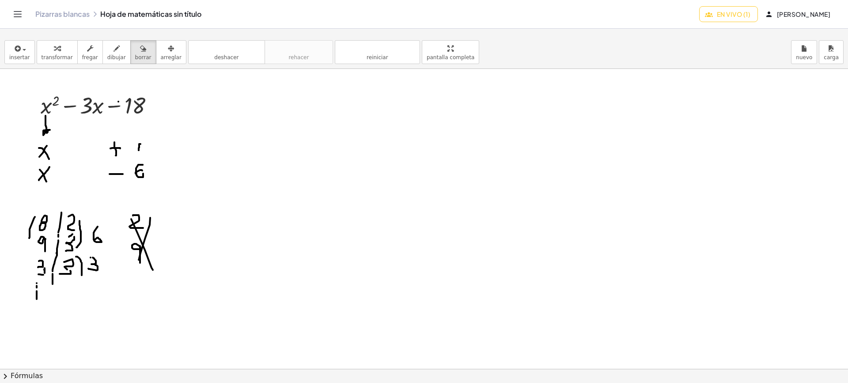
click at [108, 57] on font "dibujar" at bounding box center [116, 57] width 19 height 6
drag, startPoint x: 135, startPoint y: 139, endPoint x: 135, endPoint y: 153, distance: 14.6
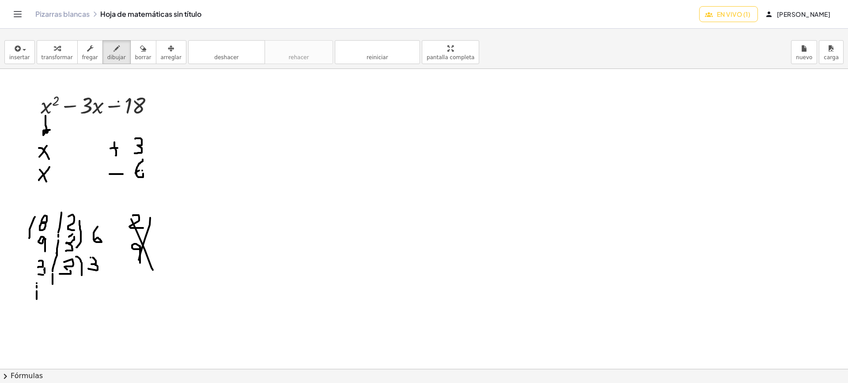
drag, startPoint x: 143, startPoint y: 159, endPoint x: 137, endPoint y: 172, distance: 13.8
drag, startPoint x: 139, startPoint y: 171, endPoint x: 143, endPoint y: 173, distance: 4.9
click at [135, 55] on font "borrar" at bounding box center [143, 57] width 16 height 6
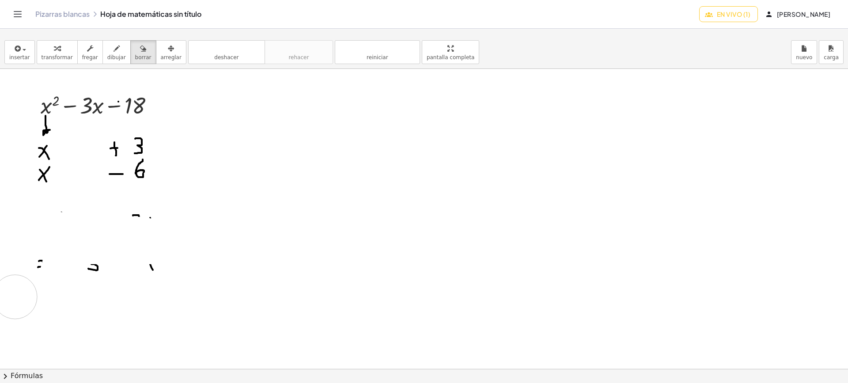
drag, startPoint x: 23, startPoint y: 232, endPoint x: 15, endPoint y: 269, distance: 38.3
drag, startPoint x: 15, startPoint y: 269, endPoint x: 156, endPoint y: 267, distance: 140.9
click at [107, 58] on font "dibujar" at bounding box center [116, 57] width 19 height 6
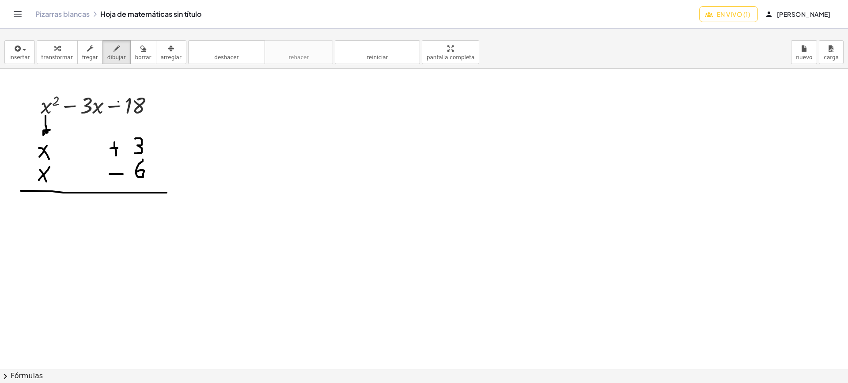
drag, startPoint x: 21, startPoint y: 191, endPoint x: 164, endPoint y: 192, distance: 143.1
drag, startPoint x: 46, startPoint y: 200, endPoint x: 34, endPoint y: 209, distance: 14.4
drag, startPoint x: 33, startPoint y: 204, endPoint x: 42, endPoint y: 213, distance: 12.2
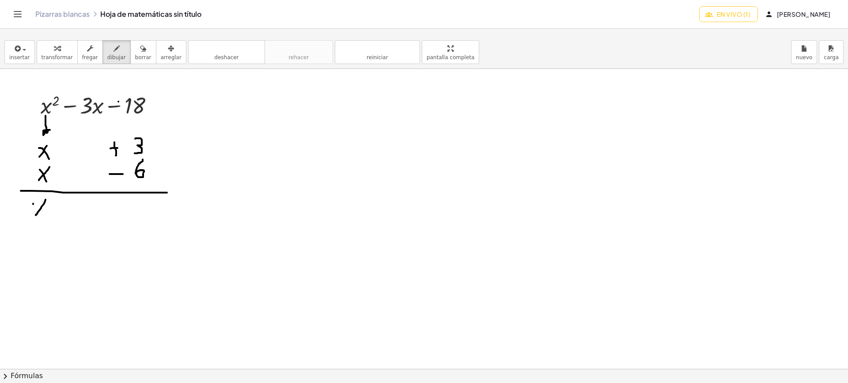
drag, startPoint x: 55, startPoint y: 195, endPoint x: 55, endPoint y: 203, distance: 8.0
drag, startPoint x: 112, startPoint y: 210, endPoint x: 118, endPoint y: 210, distance: 6.2
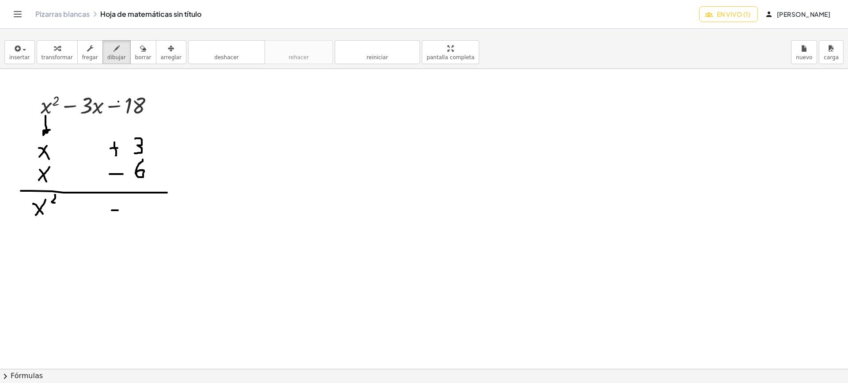
drag, startPoint x: 130, startPoint y: 202, endPoint x: 130, endPoint y: 217, distance: 15.5
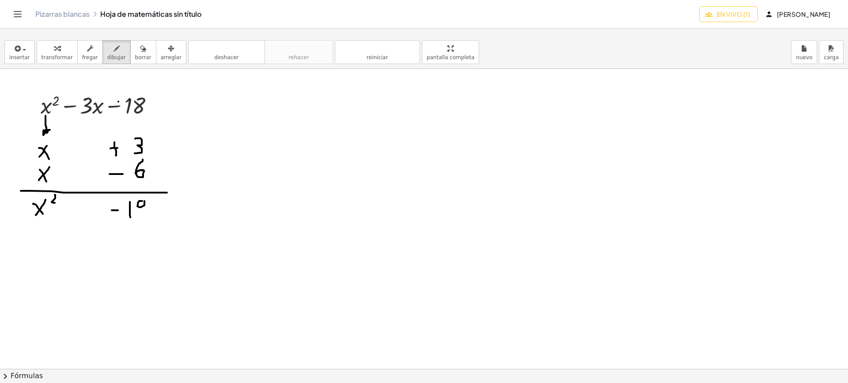
drag, startPoint x: 141, startPoint y: 209, endPoint x: 140, endPoint y: 216, distance: 7.1
drag, startPoint x: 140, startPoint y: 216, endPoint x: 142, endPoint y: 207, distance: 9.0
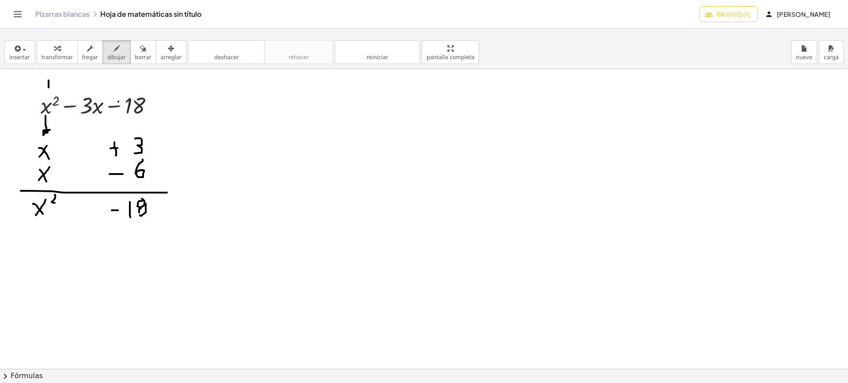
drag, startPoint x: 49, startPoint y: 82, endPoint x: 76, endPoint y: 68, distance: 30.4
drag, startPoint x: 135, startPoint y: 83, endPoint x: 149, endPoint y: 72, distance: 17.3
drag, startPoint x: 156, startPoint y: 102, endPoint x: 164, endPoint y: 102, distance: 7.5
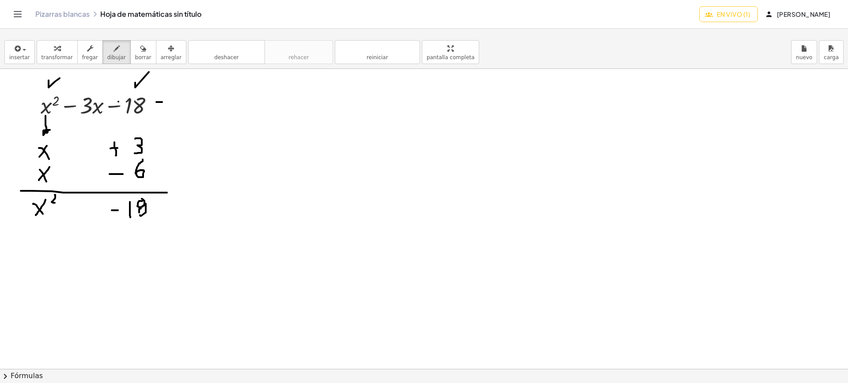
drag, startPoint x: 155, startPoint y: 106, endPoint x: 166, endPoint y: 106, distance: 10.6
drag, startPoint x: 186, startPoint y: 94, endPoint x: 181, endPoint y: 103, distance: 10.3
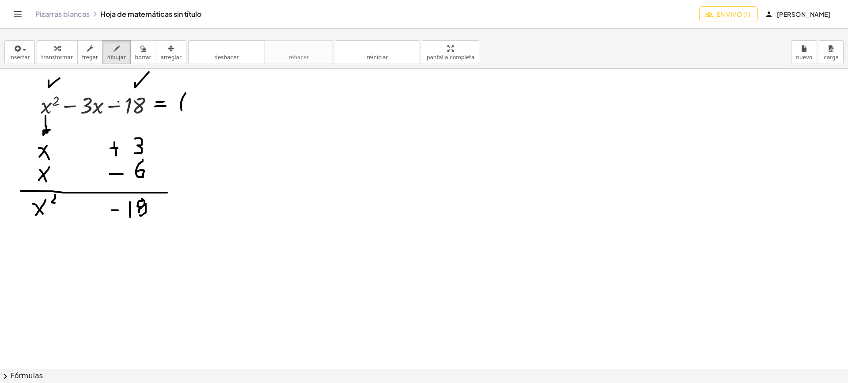
drag, startPoint x: 181, startPoint y: 103, endPoint x: 184, endPoint y: 112, distance: 9.8
drag, startPoint x: 238, startPoint y: 91, endPoint x: 245, endPoint y: 109, distance: 18.6
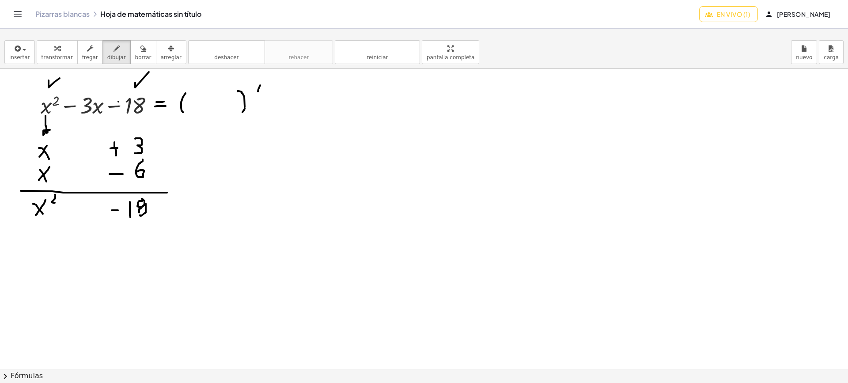
drag, startPoint x: 260, startPoint y: 85, endPoint x: 259, endPoint y: 110, distance: 25.2
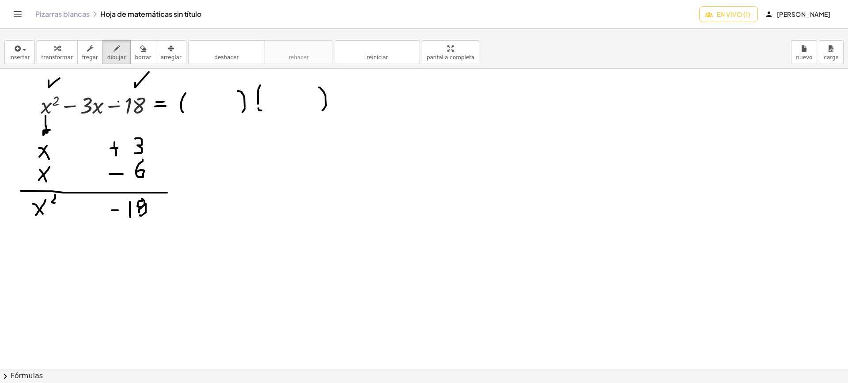
drag, startPoint x: 319, startPoint y: 87, endPoint x: 320, endPoint y: 114, distance: 26.5
drag, startPoint x: 159, startPoint y: 141, endPoint x: 165, endPoint y: 140, distance: 5.9
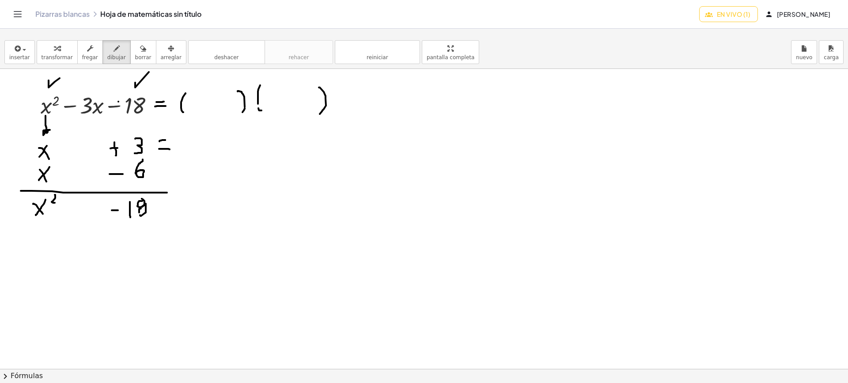
drag, startPoint x: 165, startPoint y: 149, endPoint x: 170, endPoint y: 149, distance: 4.9
drag, startPoint x: 161, startPoint y: 168, endPoint x: 166, endPoint y: 168, distance: 5.3
drag, startPoint x: 161, startPoint y: 175, endPoint x: 167, endPoint y: 175, distance: 5.8
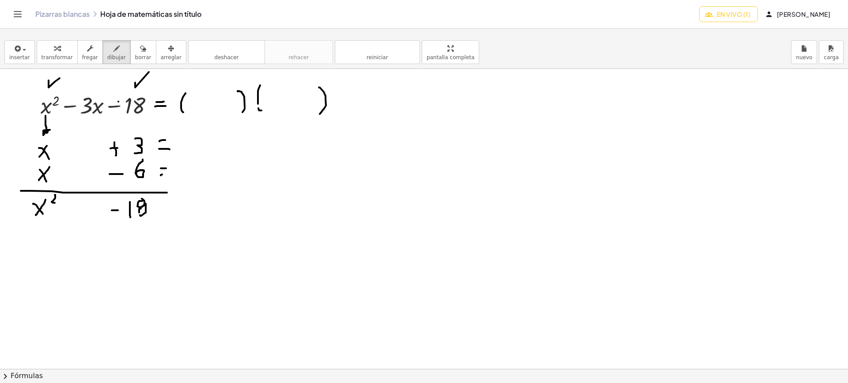
drag, startPoint x: 54, startPoint y: 150, endPoint x: 104, endPoint y: 168, distance: 53.3
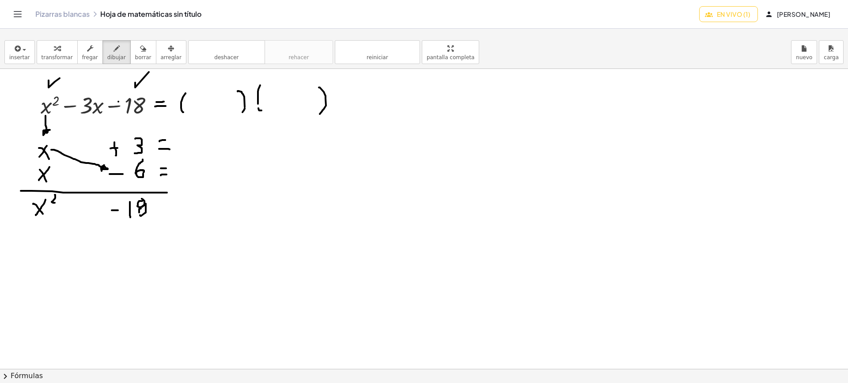
drag, startPoint x: 55, startPoint y: 176, endPoint x: 98, endPoint y: 152, distance: 49.6
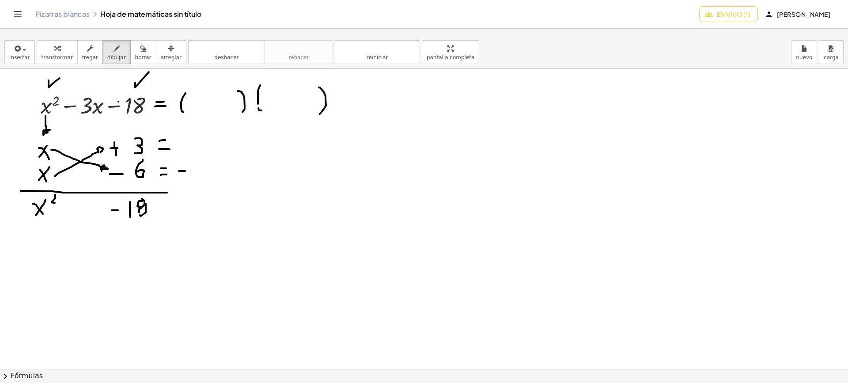
drag, startPoint x: 179, startPoint y: 171, endPoint x: 186, endPoint y: 171, distance: 7.1
drag, startPoint x: 197, startPoint y: 162, endPoint x: 194, endPoint y: 175, distance: 13.0
drag, startPoint x: 208, startPoint y: 169, endPoint x: 201, endPoint y: 177, distance: 10.7
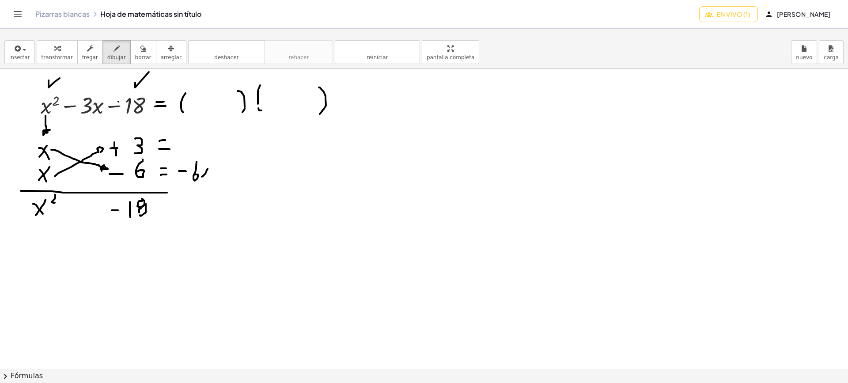
drag, startPoint x: 207, startPoint y: 175, endPoint x: 202, endPoint y: 179, distance: 6.3
drag, startPoint x: 182, startPoint y: 137, endPoint x: 182, endPoint y: 150, distance: 12.4
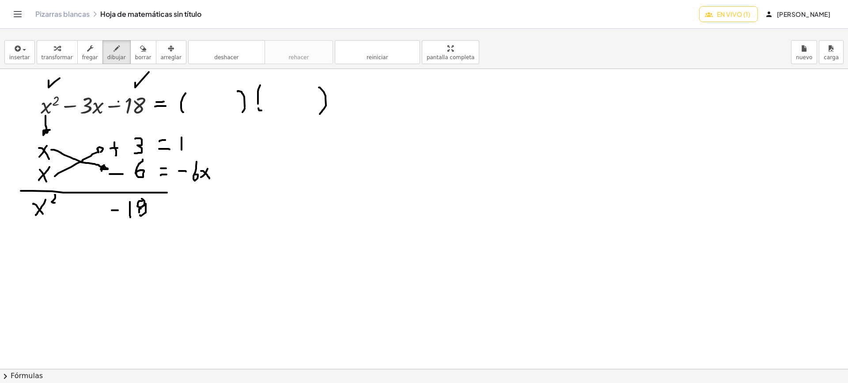
drag, startPoint x: 184, startPoint y: 145, endPoint x: 177, endPoint y: 145, distance: 7.1
drag, startPoint x: 193, startPoint y: 137, endPoint x: 196, endPoint y: 150, distance: 14.0
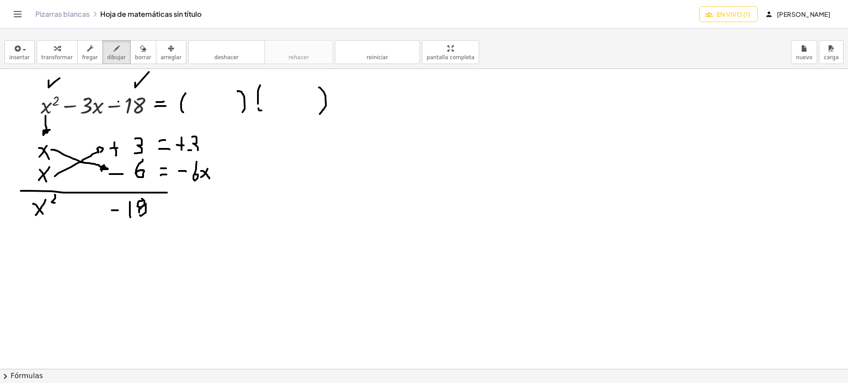
drag, startPoint x: 188, startPoint y: 150, endPoint x: 205, endPoint y: 145, distance: 17.9
drag, startPoint x: 211, startPoint y: 142, endPoint x: 207, endPoint y: 150, distance: 8.3
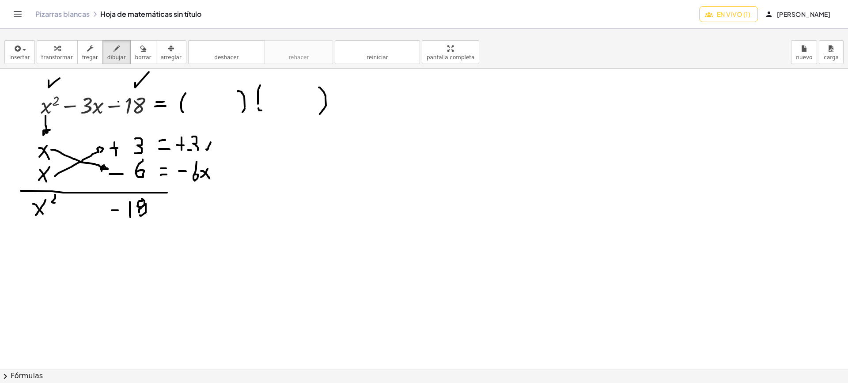
drag, startPoint x: 206, startPoint y: 149, endPoint x: 205, endPoint y: 143, distance: 6.2
drag, startPoint x: 207, startPoint y: 142, endPoint x: 213, endPoint y: 149, distance: 9.2
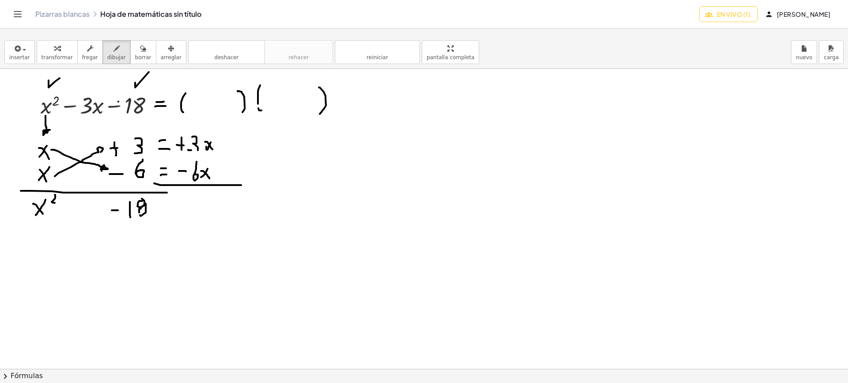
drag
drag, startPoint x: 182, startPoint y: 205, endPoint x: 195, endPoint y: 205, distance: 13.7
drag, startPoint x: 201, startPoint y: 192, endPoint x: 202, endPoint y: 209, distance: 16.4
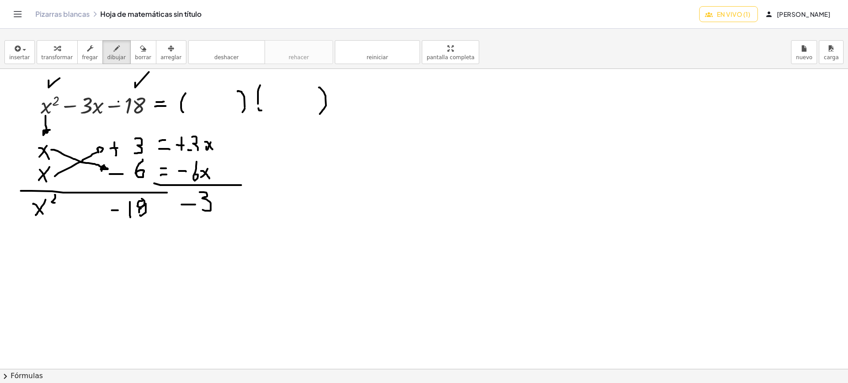
drag, startPoint x: 226, startPoint y: 197, endPoint x: 217, endPoint y: 205, distance: 11.6
drag, startPoint x: 90, startPoint y: 81, endPoint x: 90, endPoint y: 87, distance: 5.3
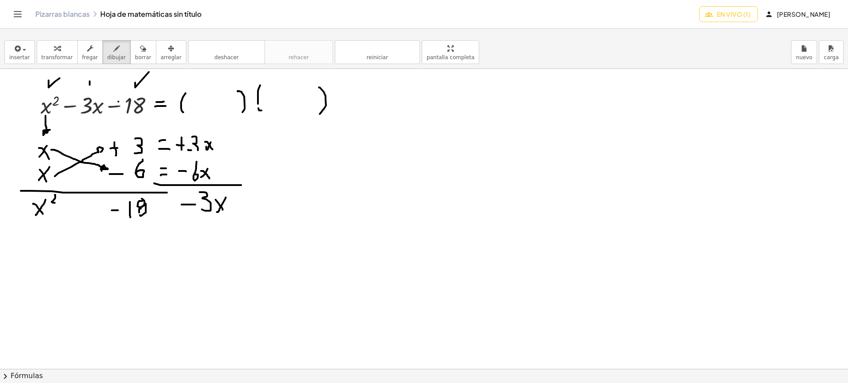
drag, startPoint x: 90, startPoint y: 87, endPoint x: 113, endPoint y: 72, distance: 27.2
drag, startPoint x: 35, startPoint y: 139, endPoint x: 34, endPoint y: 156, distance: 16.4
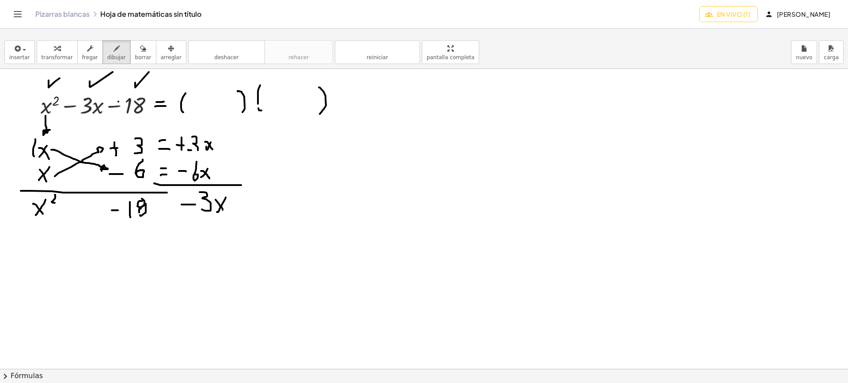
drag, startPoint x: 34, startPoint y: 156, endPoint x: 43, endPoint y: 163, distance: 12.2
drag, startPoint x: 43, startPoint y: 163, endPoint x: 47, endPoint y: 164, distance: 4.4
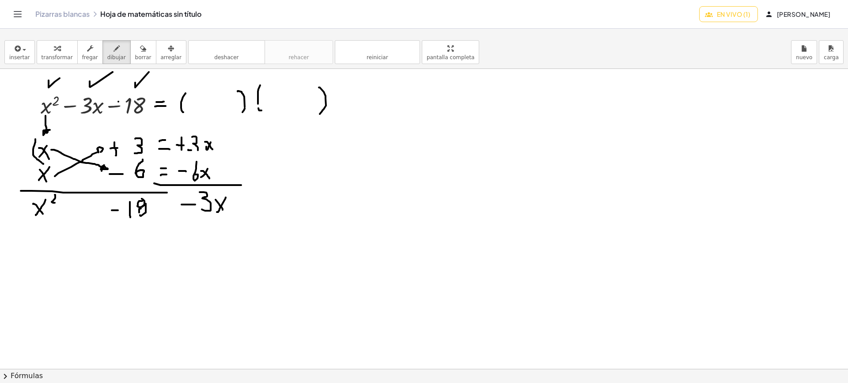
drag, startPoint x: 142, startPoint y: 133, endPoint x: 146, endPoint y: 140, distance: 8.3
drag, startPoint x: 144, startPoint y: 158, endPoint x: 138, endPoint y: 159, distance: 5.5
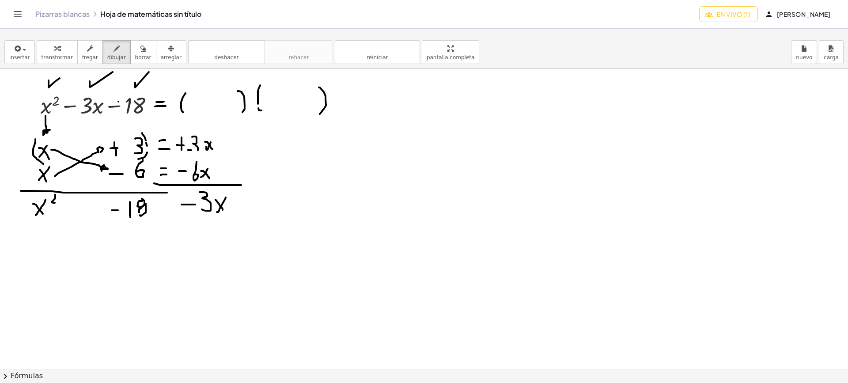
drag, startPoint x: 33, startPoint y: 166, endPoint x: 28, endPoint y: 173, distance: 8.6
drag, startPoint x: 28, startPoint y: 173, endPoint x: 31, endPoint y: 181, distance: 8.4
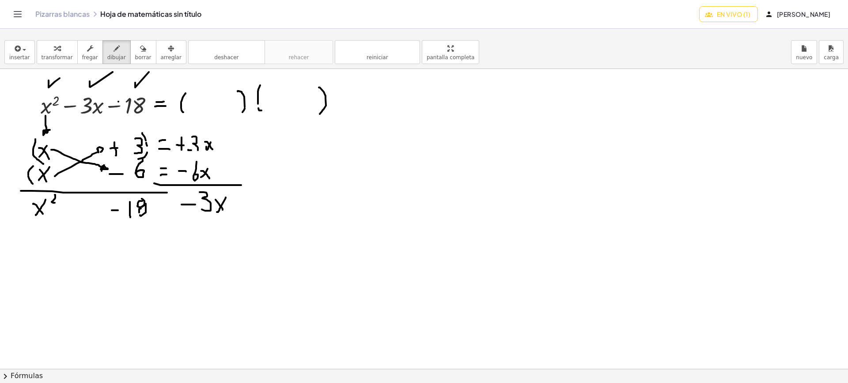
drag, startPoint x: 31, startPoint y: 181, endPoint x: 34, endPoint y: 186, distance: 6.0
drag, startPoint x: 150, startPoint y: 158, endPoint x: 152, endPoint y: 169, distance: 11.3
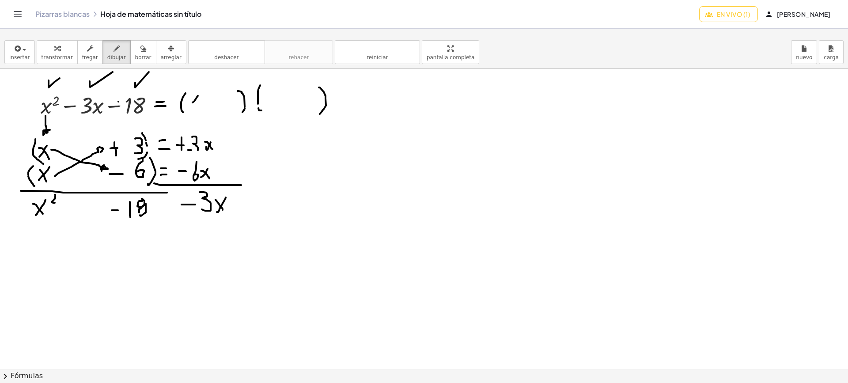
drag, startPoint x: 198, startPoint y: 96, endPoint x: 200, endPoint y: 106, distance: 10.4
drag, startPoint x: 210, startPoint y: 96, endPoint x: 205, endPoint y: 104, distance: 9.3
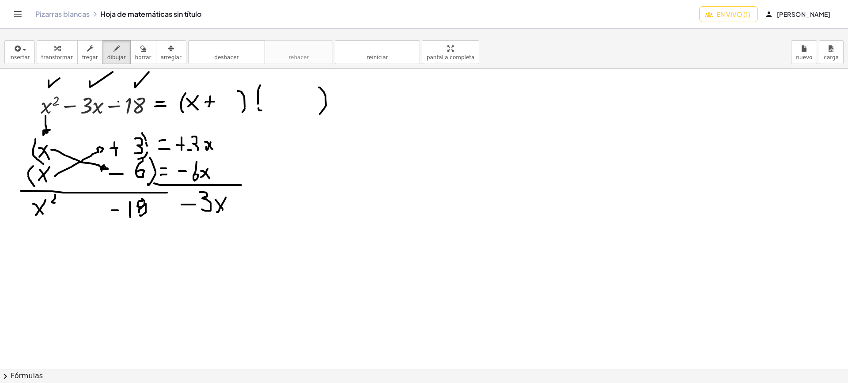
drag, startPoint x: 205, startPoint y: 102, endPoint x: 214, endPoint y: 102, distance: 8.9
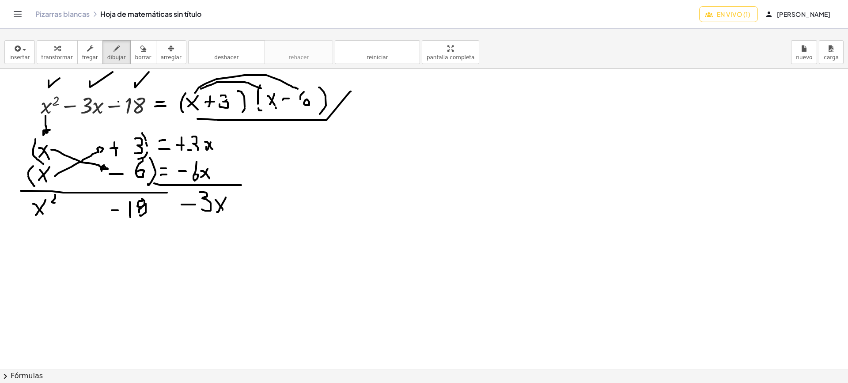
drag, startPoint x: 224, startPoint y: 110, endPoint x: 244, endPoint y: 115, distance: 21.3
drag, startPoint x: 225, startPoint y: 114, endPoint x: 295, endPoint y: 109, distance: 69.5
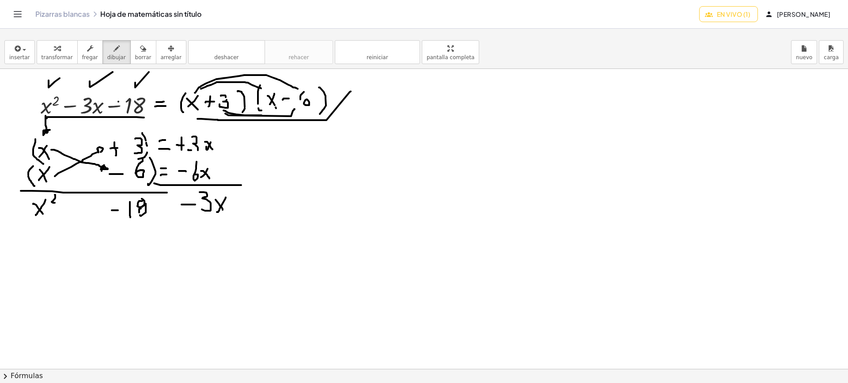
drag, startPoint x: 47, startPoint y: 118, endPoint x: 144, endPoint y: 118, distance: 97.2
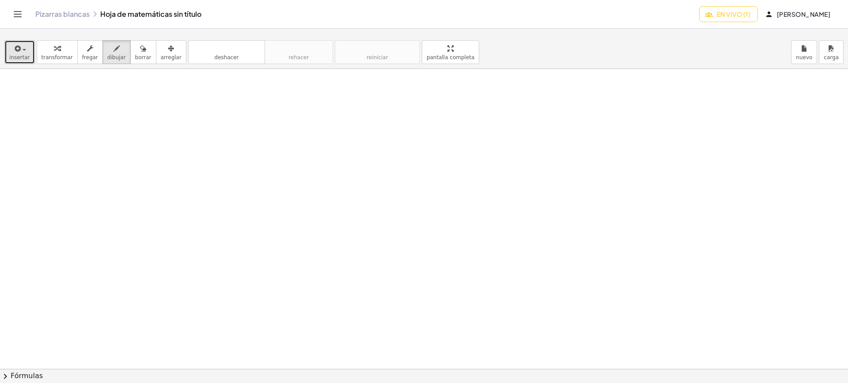
click at [20, 57] on font "insertar" at bounding box center [19, 57] width 21 height 6
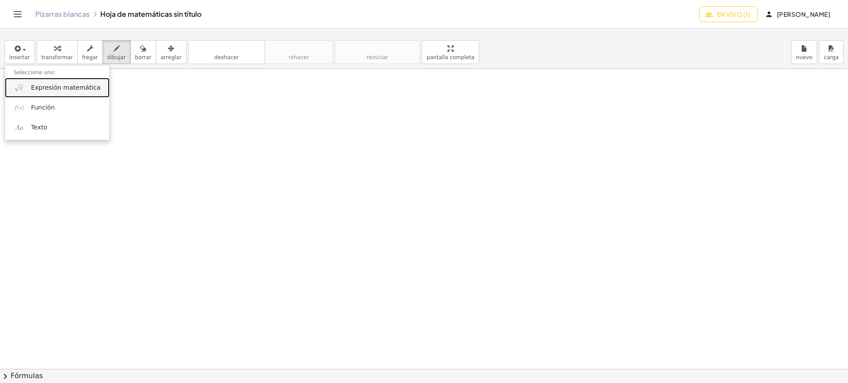
click at [44, 90] on font "Expresión matemática" at bounding box center [65, 87] width 69 height 7
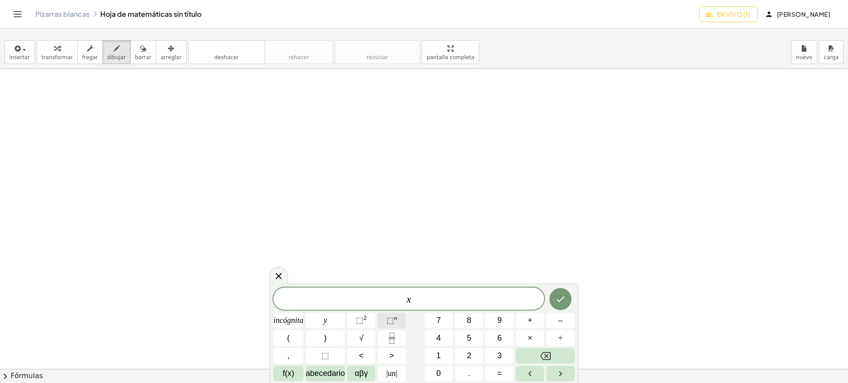
click at [391, 320] on font "⬚" at bounding box center [391, 320] width 8 height 9
click at [395, 325] on span "⬚ n" at bounding box center [392, 321] width 11 height 12
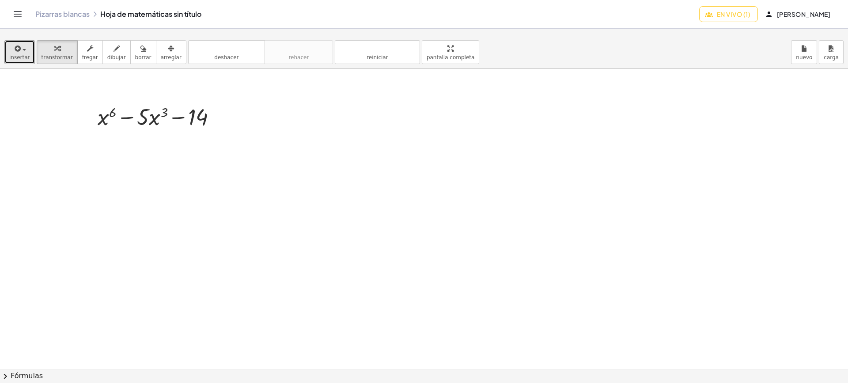
click at [19, 57] on font "insertar" at bounding box center [19, 57] width 21 height 6
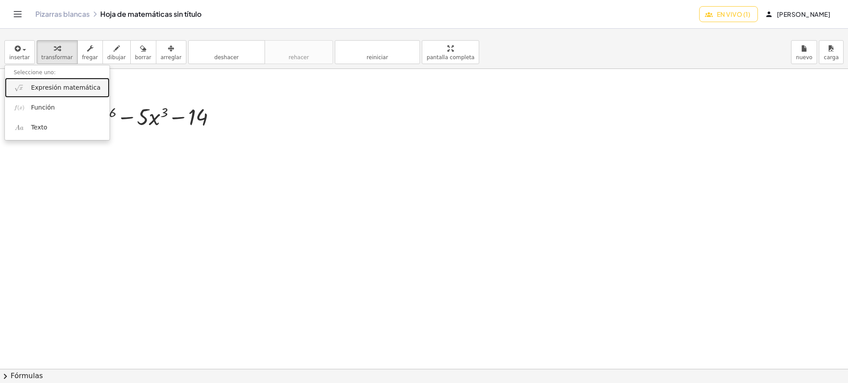
click at [48, 93] on link "Expresión matemática" at bounding box center [57, 88] width 105 height 20
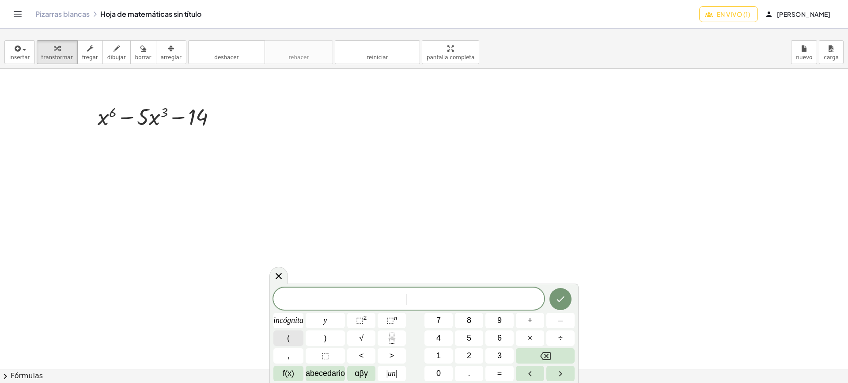
click at [298, 338] on button "(" at bounding box center [288, 337] width 30 height 15
click at [397, 321] on font "n" at bounding box center [395, 318] width 3 height 7
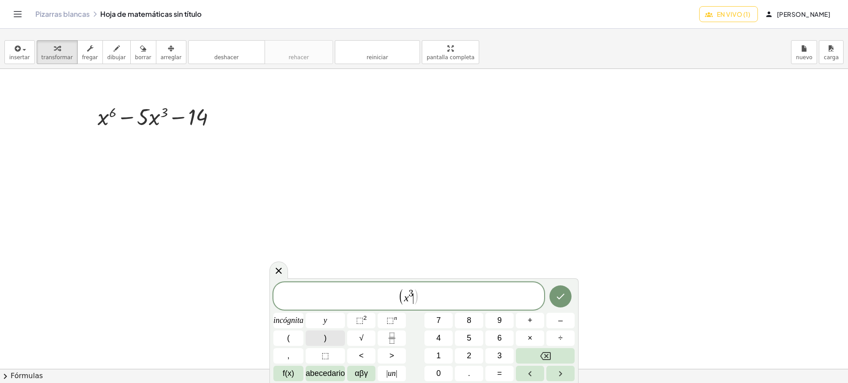
click at [324, 334] on font ")" at bounding box center [325, 338] width 3 height 9
click at [356, 322] on font "⬚" at bounding box center [360, 320] width 8 height 9
click at [393, 321] on font "⬚" at bounding box center [391, 320] width 8 height 9
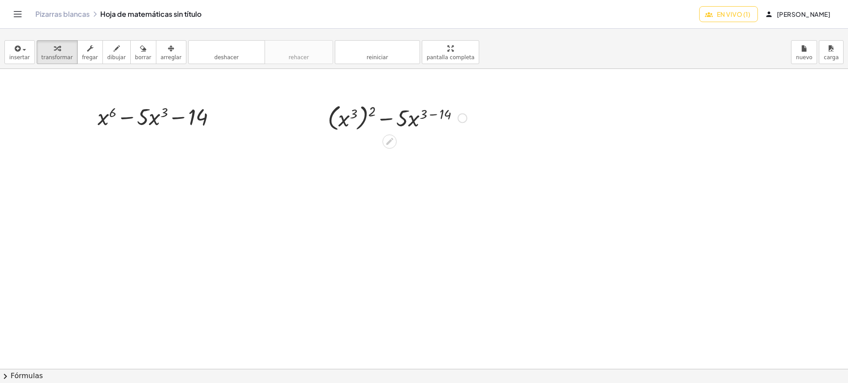
click at [425, 124] on div at bounding box center [397, 117] width 148 height 32
click at [464, 121] on div at bounding box center [463, 119] width 10 height 10
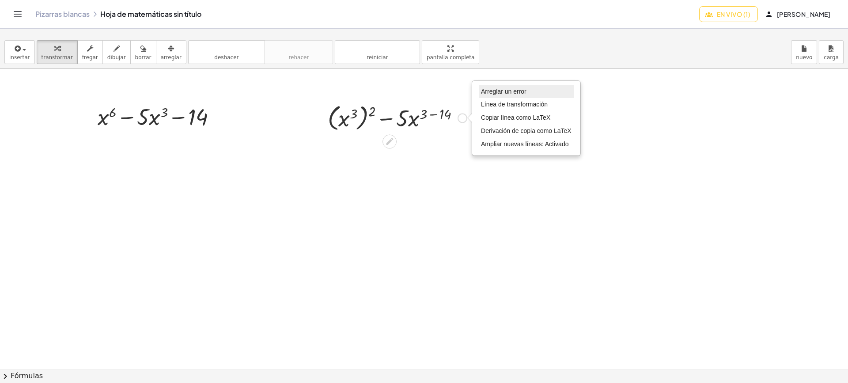
click at [504, 91] on font "Arreglar un error" at bounding box center [504, 91] width 46 height 7
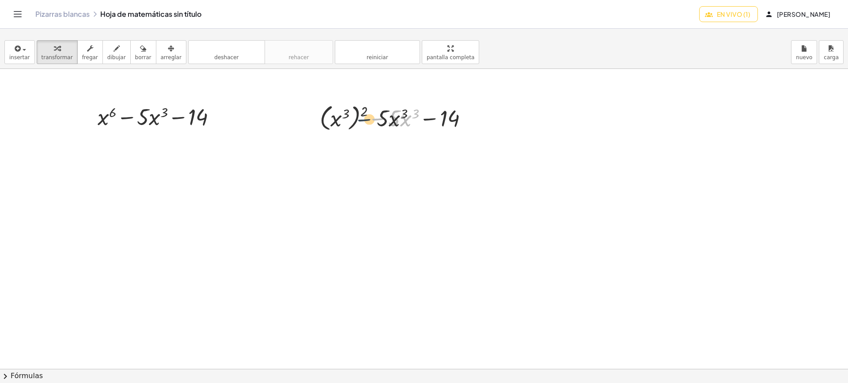
drag, startPoint x: 373, startPoint y: 121, endPoint x: 320, endPoint y: 122, distance: 53.5
click at [320, 122] on div at bounding box center [397, 117] width 164 height 32
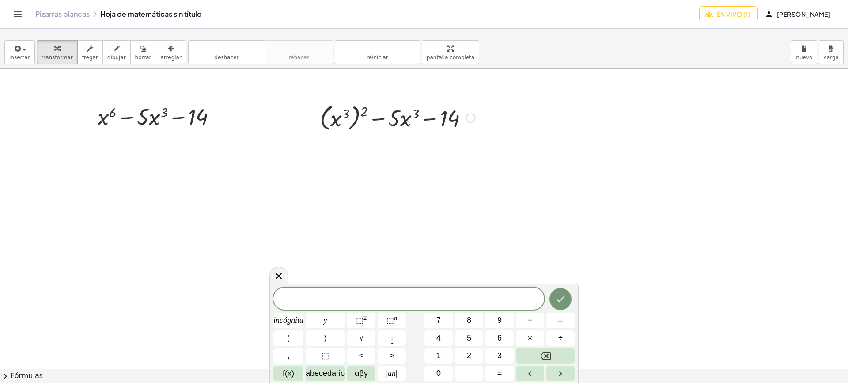
click at [463, 117] on div at bounding box center [397, 117] width 164 height 32
click at [281, 277] on icon at bounding box center [278, 275] width 11 height 11
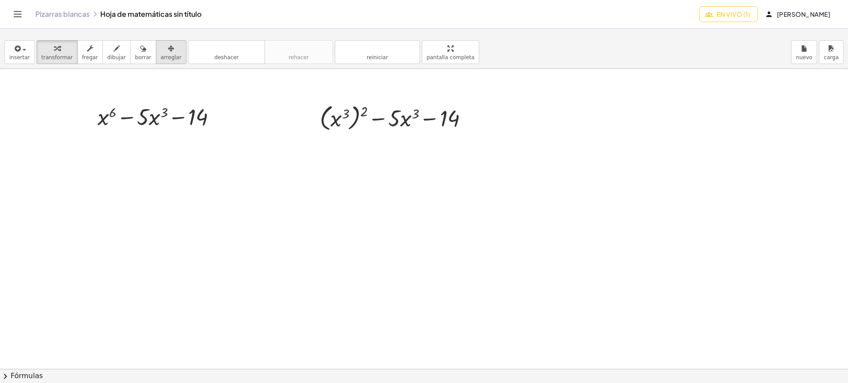
click at [161, 56] on font "arreglar" at bounding box center [171, 57] width 21 height 6
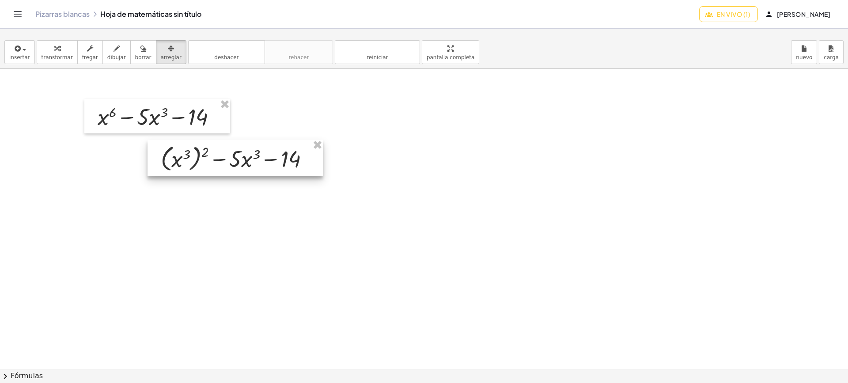
drag, startPoint x: 340, startPoint y: 104, endPoint x: 147, endPoint y: 142, distance: 196.3
click at [150, 142] on div at bounding box center [235, 158] width 175 height 37
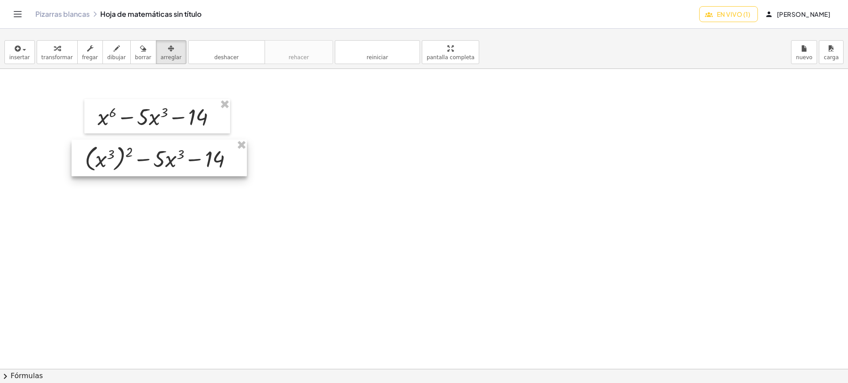
drag, startPoint x: 129, startPoint y: 142, endPoint x: 90, endPoint y: 145, distance: 39.4
click at [90, 145] on div at bounding box center [159, 158] width 175 height 37
click at [107, 56] on font "dibujar" at bounding box center [116, 57] width 19 height 6
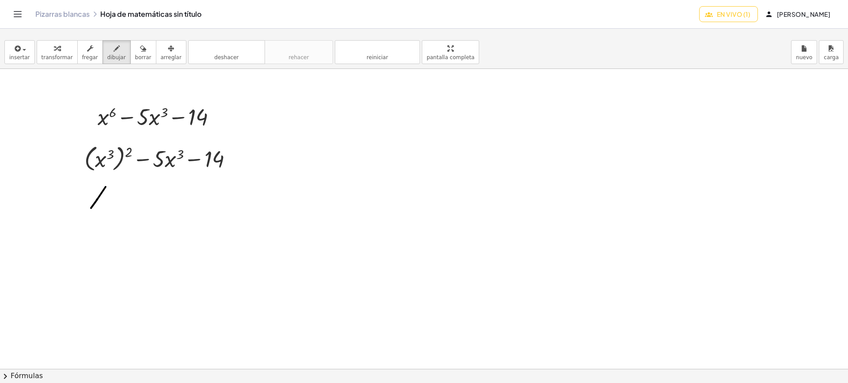
drag, startPoint x: 106, startPoint y: 187, endPoint x: 91, endPoint y: 209, distance: 26.1
drag, startPoint x: 91, startPoint y: 195, endPoint x: 109, endPoint y: 204, distance: 20.2
drag, startPoint x: 113, startPoint y: 182, endPoint x: 111, endPoint y: 192, distance: 10.2
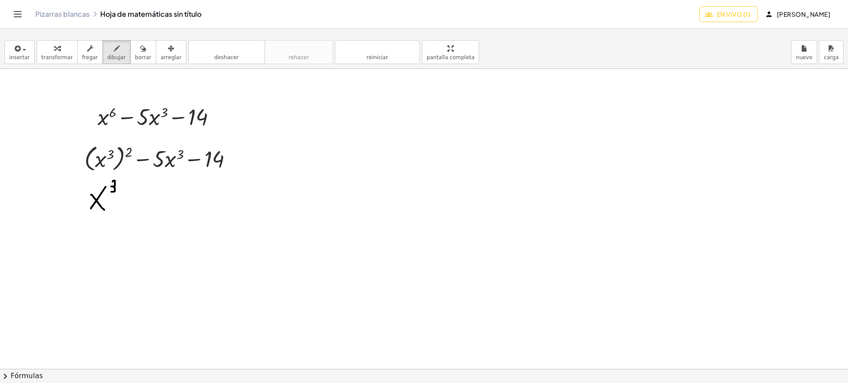
drag, startPoint x: 101, startPoint y: 218, endPoint x: 89, endPoint y: 237, distance: 22.2
drag, startPoint x: 88, startPoint y: 223, endPoint x: 105, endPoint y: 227, distance: 17.3
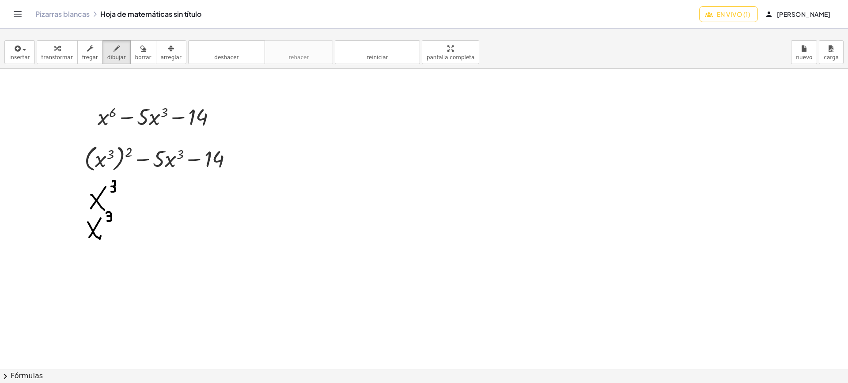
drag, startPoint x: 106, startPoint y: 213, endPoint x: 107, endPoint y: 221, distance: 7.6
drag, startPoint x: 63, startPoint y: 294, endPoint x: 51, endPoint y: 304, distance: 15.7
drag, startPoint x: 51, startPoint y: 300, endPoint x: 68, endPoint y: 299, distance: 17.7
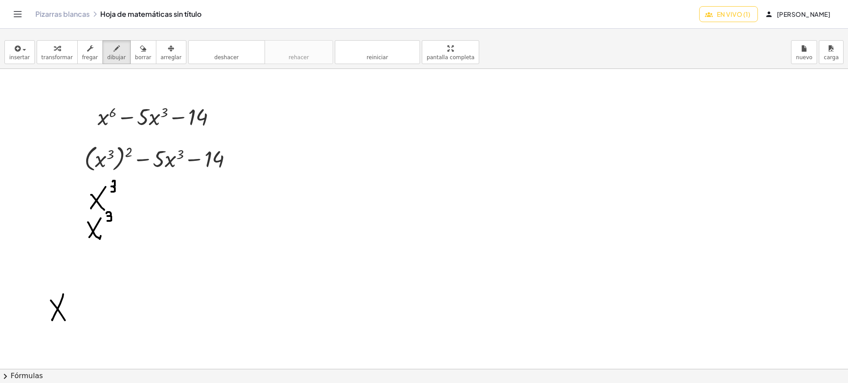
drag, startPoint x: 72, startPoint y: 279, endPoint x: 67, endPoint y: 291, distance: 12.7
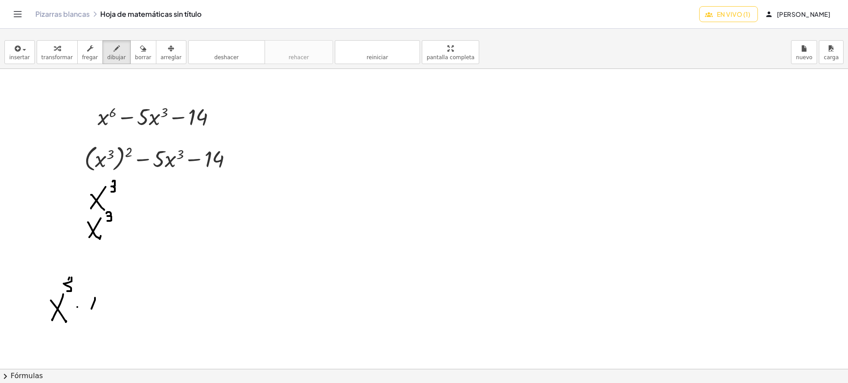
drag, startPoint x: 95, startPoint y: 298, endPoint x: 86, endPoint y: 317, distance: 21.4
drag, startPoint x: 85, startPoint y: 304, endPoint x: 99, endPoint y: 296, distance: 15.8
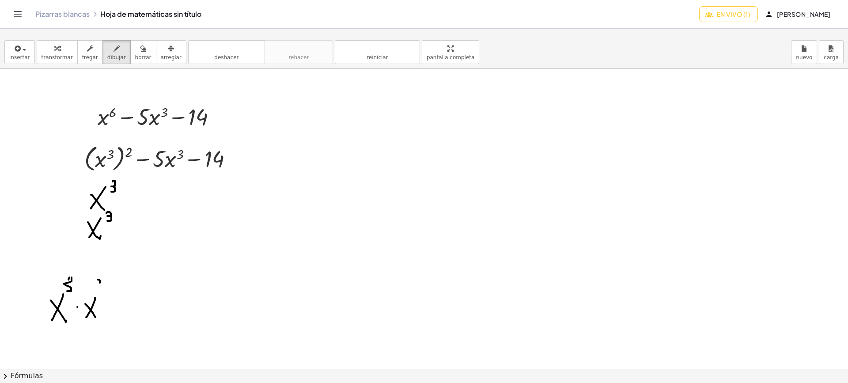
drag, startPoint x: 98, startPoint y: 280, endPoint x: 99, endPoint y: 285, distance: 4.9
drag, startPoint x: 99, startPoint y: 285, endPoint x: 97, endPoint y: 292, distance: 7.3
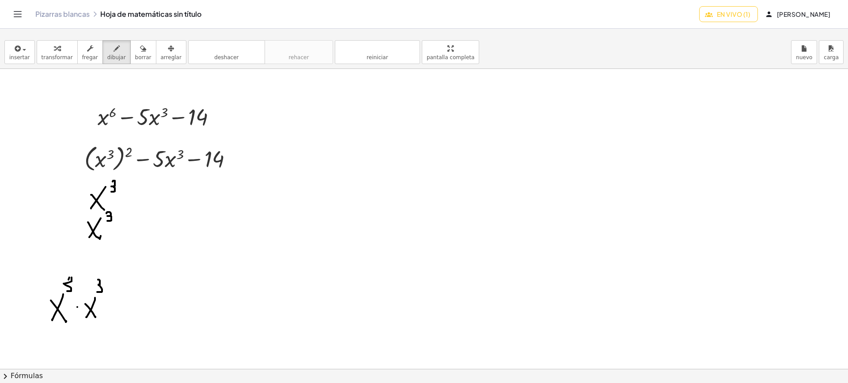
drag, startPoint x: 102, startPoint y: 307, endPoint x: 109, endPoint y: 307, distance: 7.5
drag, startPoint x: 103, startPoint y: 310, endPoint x: 117, endPoint y: 311, distance: 13.7
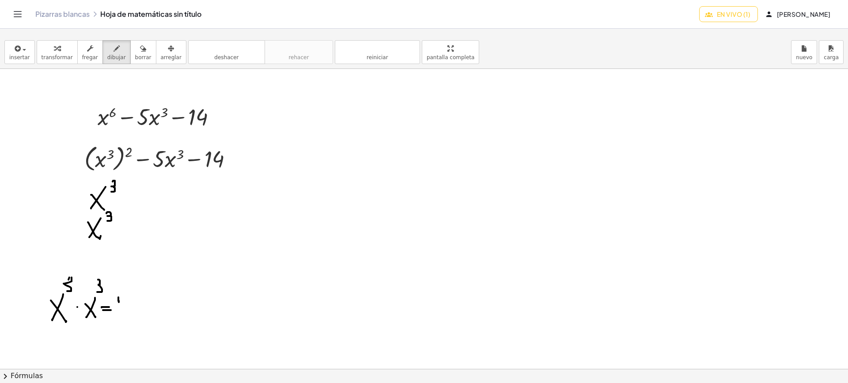
drag, startPoint x: 119, startPoint y: 297, endPoint x: 131, endPoint y: 314, distance: 20.2
drag, startPoint x: 130, startPoint y: 300, endPoint x: 125, endPoint y: 295, distance: 7.8
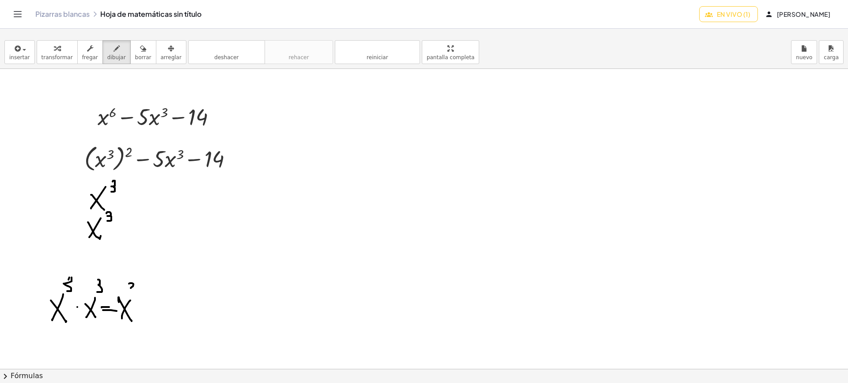
drag, startPoint x: 129, startPoint y: 284, endPoint x: 131, endPoint y: 288, distance: 4.8
drag, startPoint x: 133, startPoint y: 288, endPoint x: 127, endPoint y: 294, distance: 7.8
drag, startPoint x: 138, startPoint y: 285, endPoint x: 141, endPoint y: 291, distance: 6.7
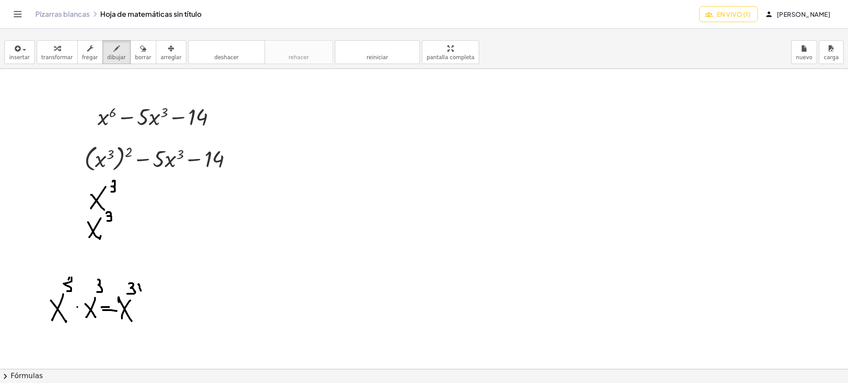
drag, startPoint x: 148, startPoint y: 285, endPoint x: 146, endPoint y: 295, distance: 10.3
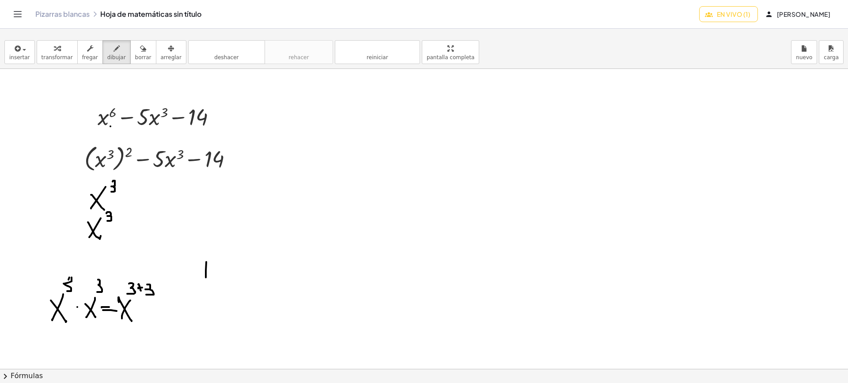
drag, startPoint x: 206, startPoint y: 262, endPoint x: 210, endPoint y: 272, distance: 10.9
drag, startPoint x: 216, startPoint y: 260, endPoint x: 228, endPoint y: 258, distance: 12.6
drag, startPoint x: 228, startPoint y: 258, endPoint x: 228, endPoint y: 279, distance: 21.6
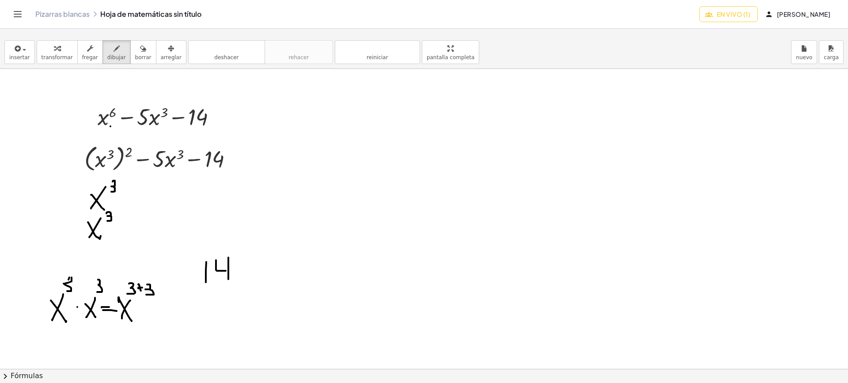
drag, startPoint x: 250, startPoint y: 259, endPoint x: 251, endPoint y: 341, distance: 81.3
drag, startPoint x: 264, startPoint y: 262, endPoint x: 259, endPoint y: 285, distance: 24.0
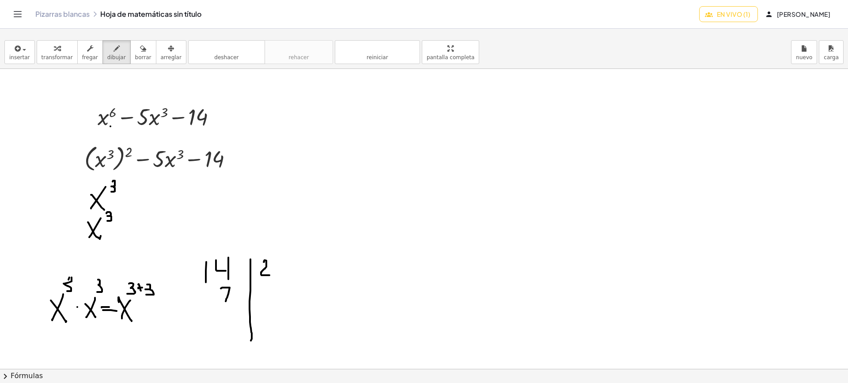
drag, startPoint x: 222, startPoint y: 288, endPoint x: 225, endPoint y: 305, distance: 17.4
drag, startPoint x: 221, startPoint y: 299, endPoint x: 231, endPoint y: 298, distance: 9.8
drag, startPoint x: 262, startPoint y: 287, endPoint x: 266, endPoint y: 296, distance: 10.1
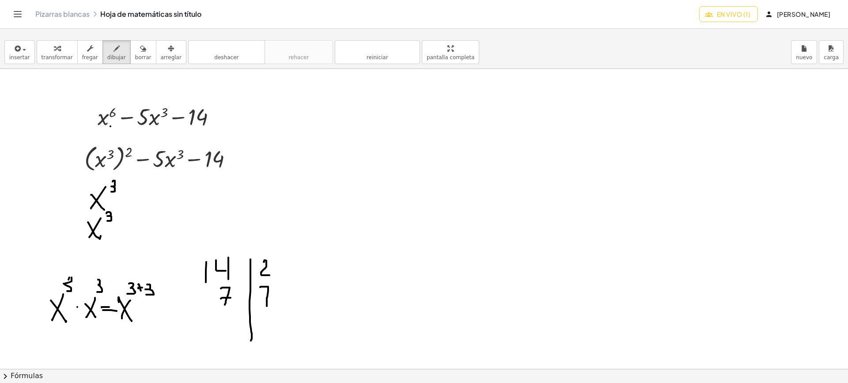
drag, startPoint x: 264, startPoint y: 295, endPoint x: 258, endPoint y: 311, distance: 16.3
drag, startPoint x: 226, startPoint y: 319, endPoint x: 231, endPoint y: 316, distance: 6.0
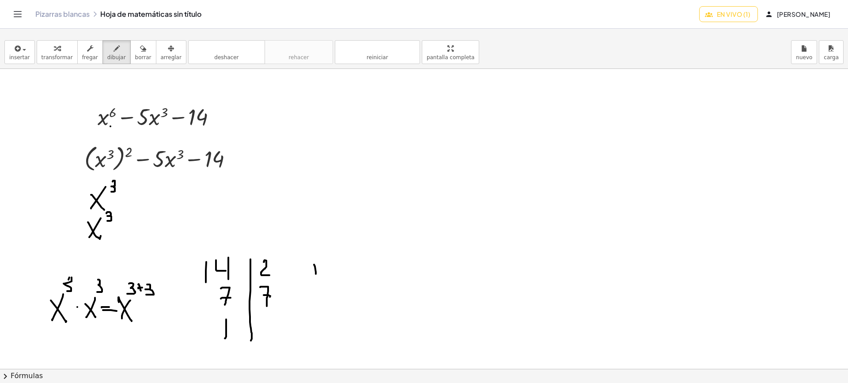
drag, startPoint x: 314, startPoint y: 265, endPoint x: 316, endPoint y: 278, distance: 13.4
drag, startPoint x: 325, startPoint y: 263, endPoint x: 330, endPoint y: 262, distance: 5.8
drag, startPoint x: 330, startPoint y: 262, endPoint x: 332, endPoint y: 275, distance: 12.9
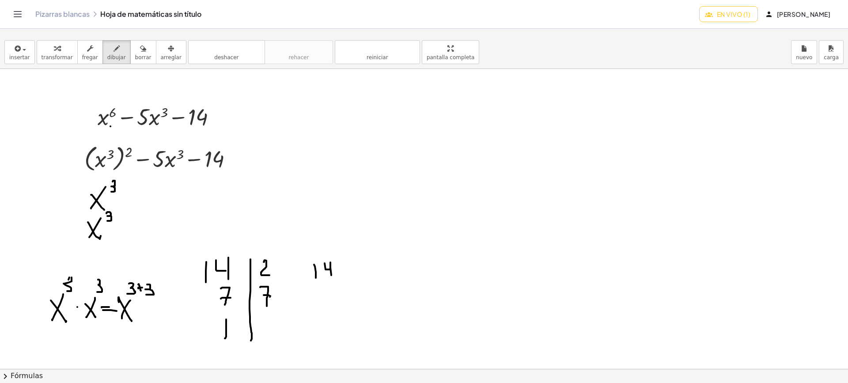
drag, startPoint x: 342, startPoint y: 266, endPoint x: 339, endPoint y: 271, distance: 6.4
drag, startPoint x: 338, startPoint y: 266, endPoint x: 343, endPoint y: 269, distance: 6.1
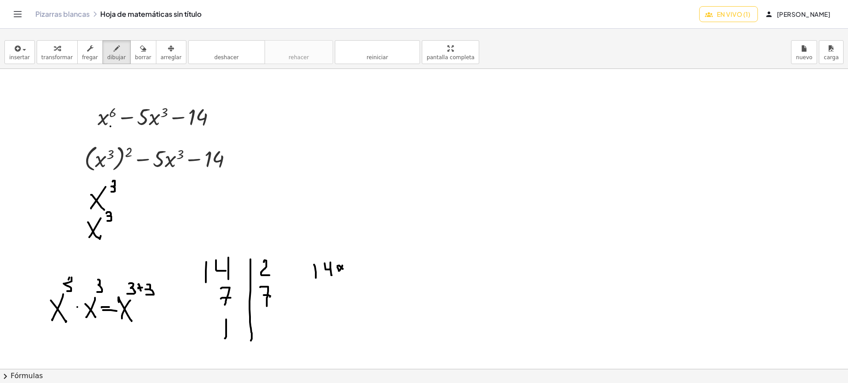
drag, startPoint x: 351, startPoint y: 261, endPoint x: 351, endPoint y: 275, distance: 14.1
drag, startPoint x: 324, startPoint y: 292, endPoint x: 339, endPoint y: 297, distance: 15.7
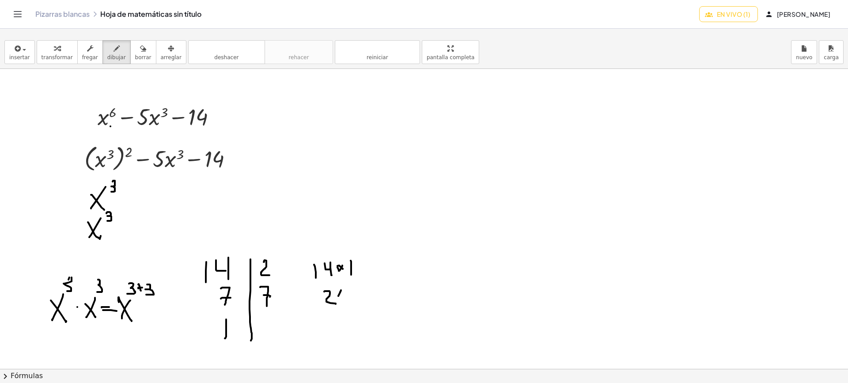
drag, startPoint x: 341, startPoint y: 290, endPoint x: 336, endPoint y: 294, distance: 6.6
drag, startPoint x: 336, startPoint y: 294, endPoint x: 342, endPoint y: 298, distance: 7.1
drag, startPoint x: 354, startPoint y: 288, endPoint x: 352, endPoint y: 300, distance: 11.6
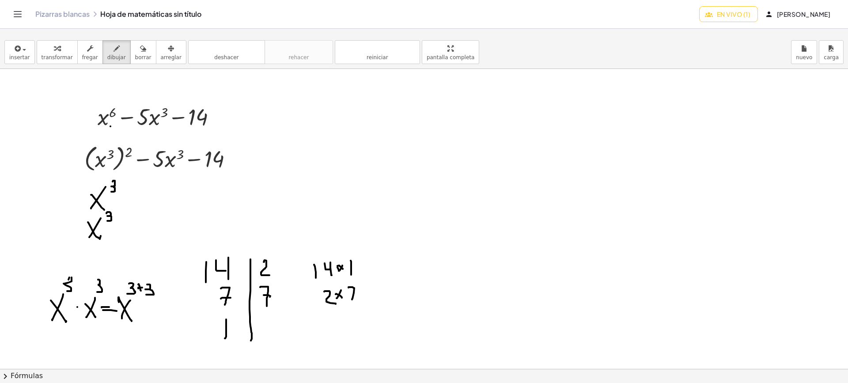
drag, startPoint x: 368, startPoint y: 290, endPoint x: 396, endPoint y: 270, distance: 34.3
drag, startPoint x: 207, startPoint y: 186, endPoint x: 212, endPoint y: 205, distance: 19.9
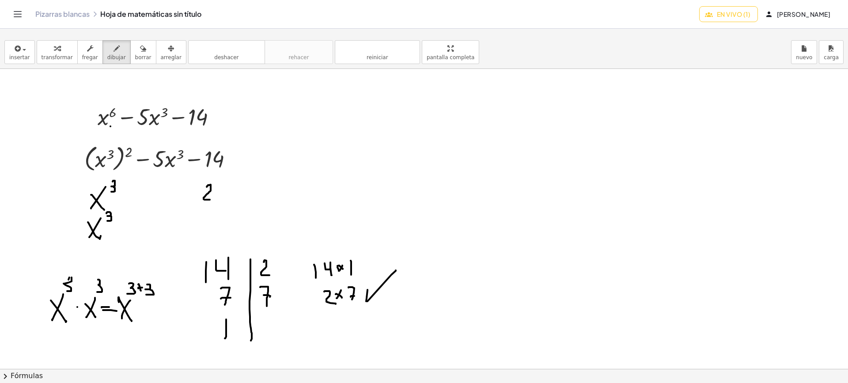
drag, startPoint x: 207, startPoint y: 212, endPoint x: 204, endPoint y: 225, distance: 13.6
drag, startPoint x: 184, startPoint y: 220, endPoint x: 193, endPoint y: 206, distance: 16.1
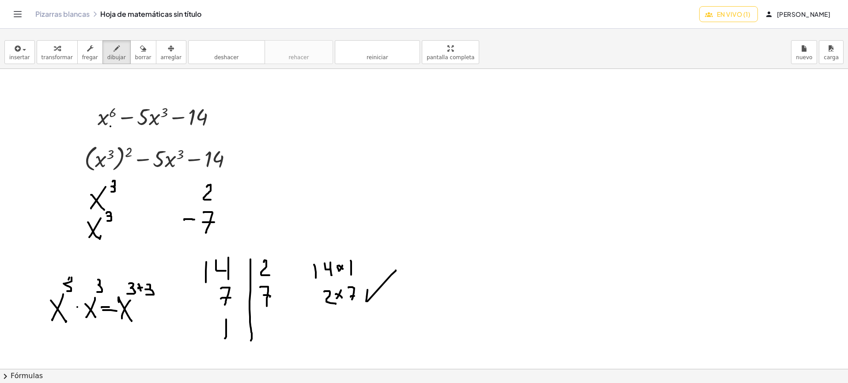
drag, startPoint x: 190, startPoint y: 184, endPoint x: 194, endPoint y: 196, distance: 12.7
click at [135, 56] on font "borrar" at bounding box center [143, 57] width 16 height 6
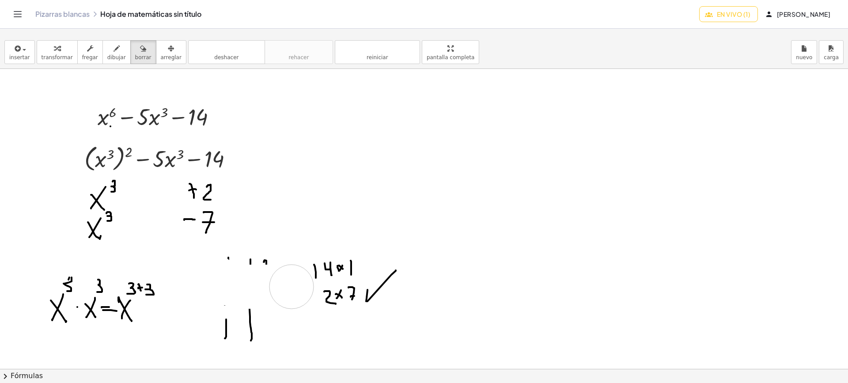
drag, startPoint x: 211, startPoint y: 275, endPoint x: 356, endPoint y: 273, distance: 145.4
drag, startPoint x: 356, startPoint y: 273, endPoint x: 305, endPoint y: 289, distance: 53.9
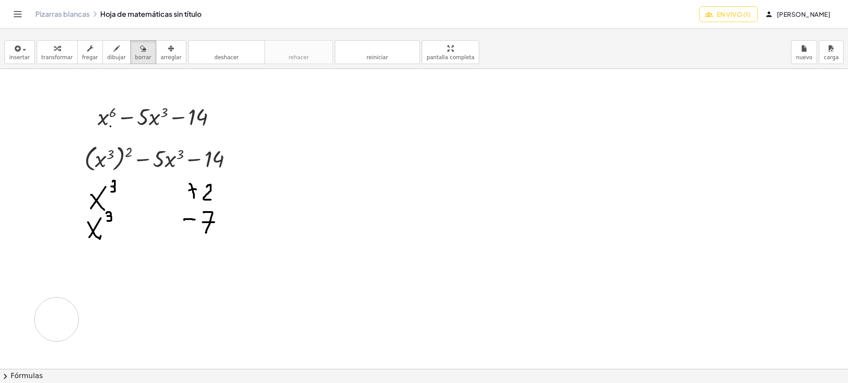
drag, startPoint x: 305, startPoint y: 289, endPoint x: 63, endPoint y: 310, distance: 243.0
click at [140, 53] on icon "button" at bounding box center [143, 48] width 6 height 11
drag, startPoint x: 55, startPoint y: 245, endPoint x: 114, endPoint y: 247, distance: 58.8
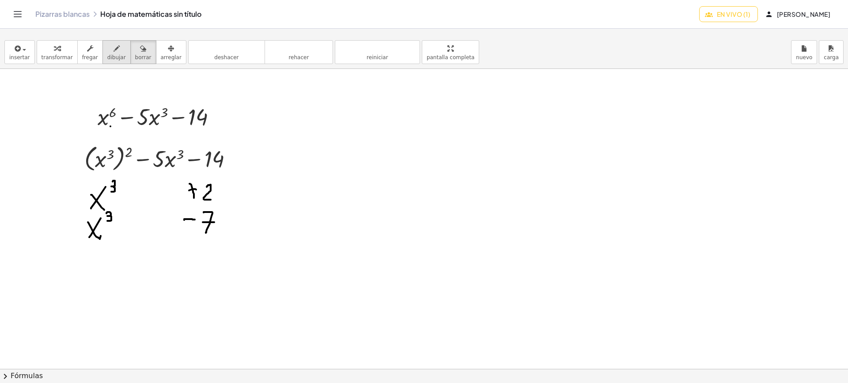
click at [108, 57] on font "dibujar" at bounding box center [116, 57] width 19 height 6
drag, startPoint x: 65, startPoint y: 243, endPoint x: 139, endPoint y: 245, distance: 74.7
drag, startPoint x: 105, startPoint y: 259, endPoint x: 91, endPoint y: 274, distance: 20.3
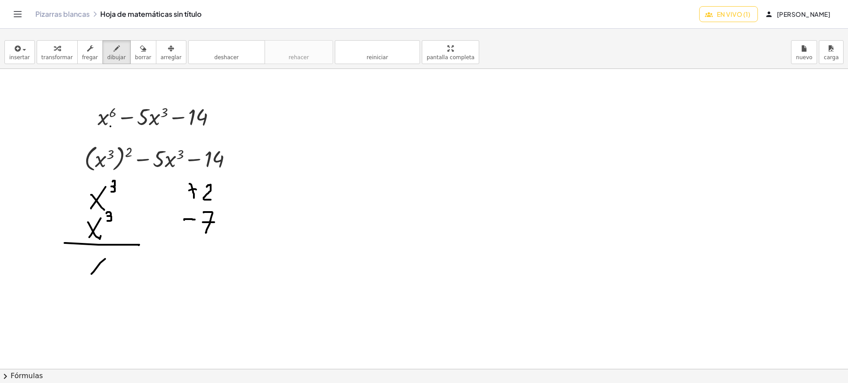
drag, startPoint x: 91, startPoint y: 266, endPoint x: 99, endPoint y: 273, distance: 10.3
drag, startPoint x: 117, startPoint y: 249, endPoint x: 121, endPoint y: 257, distance: 9.3
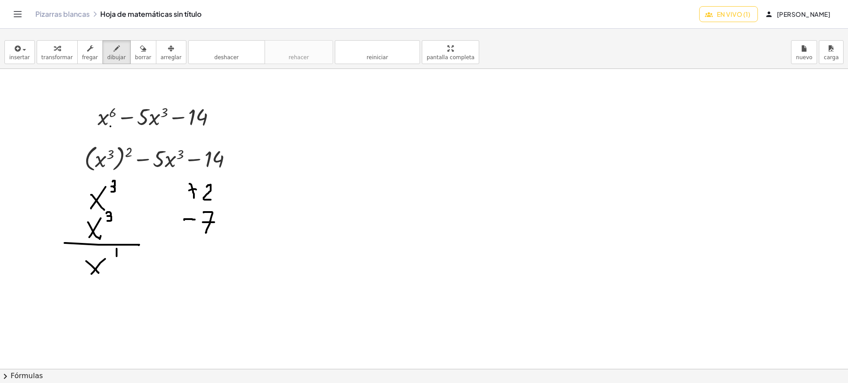
drag, startPoint x: 121, startPoint y: 257, endPoint x: 144, endPoint y: 256, distance: 23.9
drag, startPoint x: 176, startPoint y: 245, endPoint x: 211, endPoint y: 214, distance: 46.7
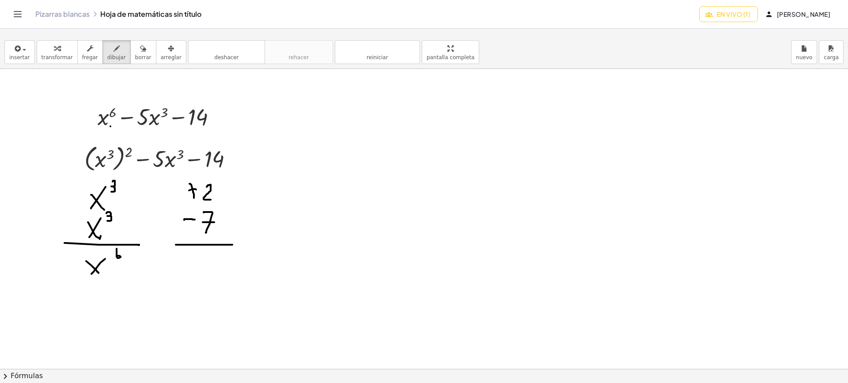
drag, startPoint x: 171, startPoint y: 266, endPoint x: 180, endPoint y: 265, distance: 8.9
drag, startPoint x: 185, startPoint y: 264, endPoint x: 209, endPoint y: 204, distance: 64.2
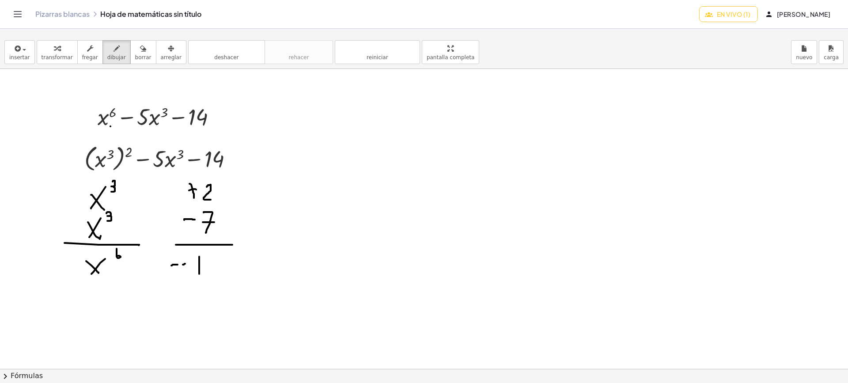
drag, startPoint x: 208, startPoint y: 258, endPoint x: 219, endPoint y: 270, distance: 16.6
drag, startPoint x: 115, startPoint y: 97, endPoint x: 129, endPoint y: 88, distance: 16.9
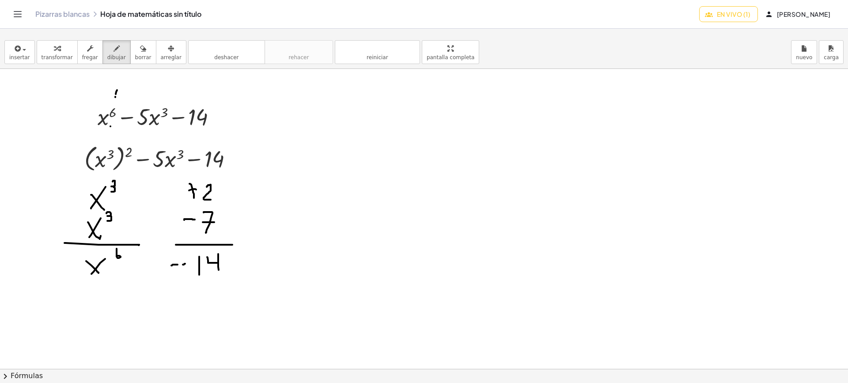
drag, startPoint x: 192, startPoint y: 94, endPoint x: 210, endPoint y: 82, distance: 21.9
drag, startPoint x: 116, startPoint y: 230, endPoint x: 163, endPoint y: 205, distance: 52.4
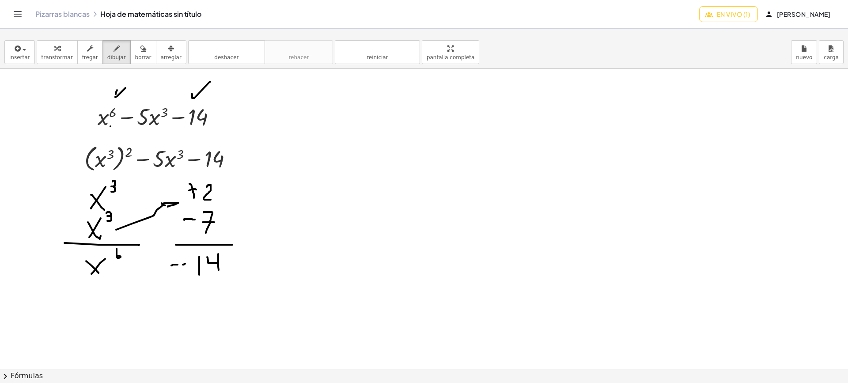
drag, startPoint x: 120, startPoint y: 199, endPoint x: 145, endPoint y: 215, distance: 29.6
drag, startPoint x: 145, startPoint y: 215, endPoint x: 160, endPoint y: 228, distance: 20.3
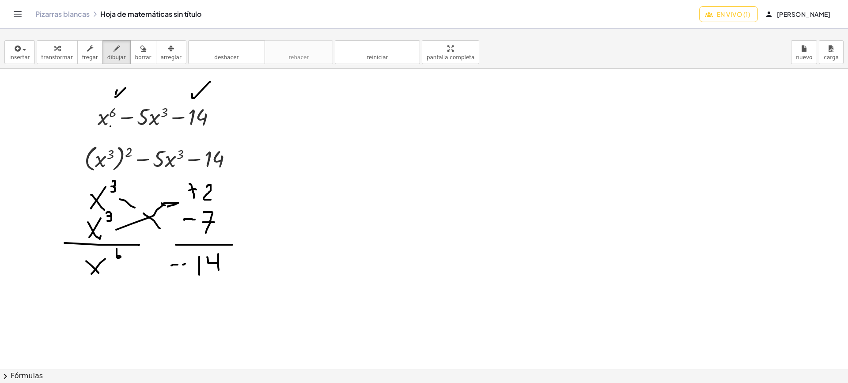
drag, startPoint x: 159, startPoint y: 224, endPoint x: 156, endPoint y: 231, distance: 6.7
drag, startPoint x: 230, startPoint y: 192, endPoint x: 236, endPoint y: 192, distance: 6.2
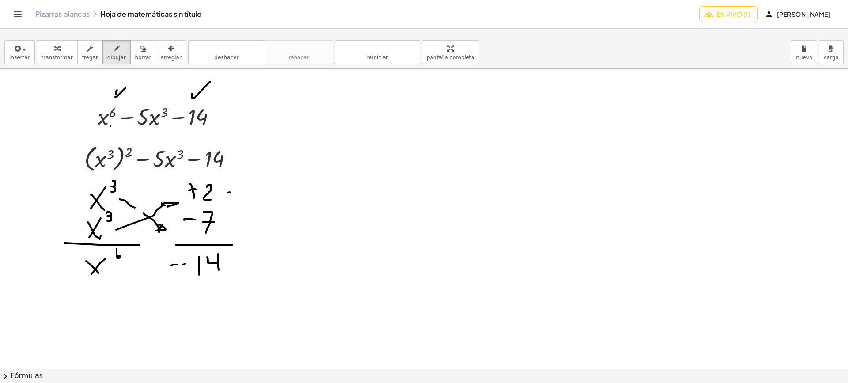
drag, startPoint x: 230, startPoint y: 197, endPoint x: 238, endPoint y: 196, distance: 8.0
drag, startPoint x: 233, startPoint y: 220, endPoint x: 237, endPoint y: 221, distance: 4.5
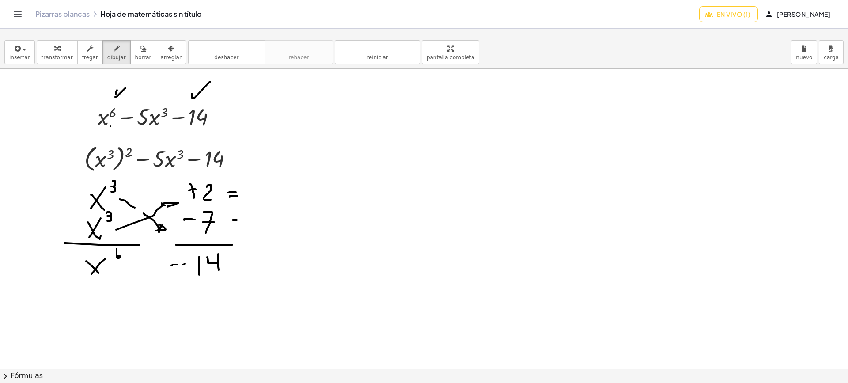
drag, startPoint x: 225, startPoint y: 225, endPoint x: 235, endPoint y: 225, distance: 10.2
drag, startPoint x: 258, startPoint y: 185, endPoint x: 273, endPoint y: 199, distance: 20.6
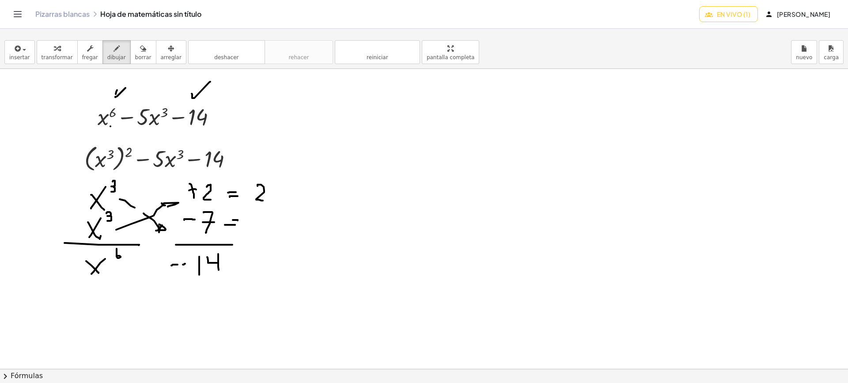
drag, startPoint x: 279, startPoint y: 189, endPoint x: 271, endPoint y: 189, distance: 8.0
drag, startPoint x: 271, startPoint y: 187, endPoint x: 278, endPoint y: 198, distance: 13.7
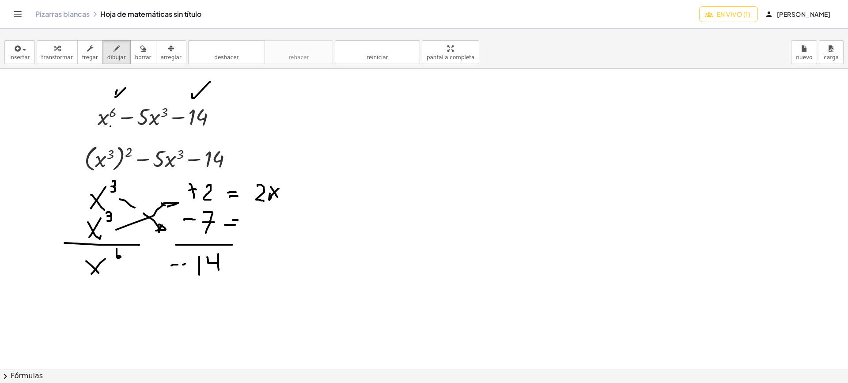
drag, startPoint x: 284, startPoint y: 176, endPoint x: 284, endPoint y: 190, distance: 13.7
drag, startPoint x: 249, startPoint y: 224, endPoint x: 255, endPoint y: 223, distance: 6.2
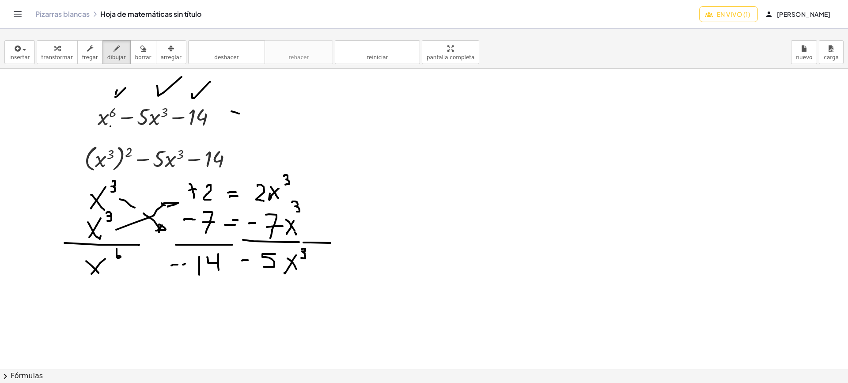
click at [16, 55] on font "insertar" at bounding box center [19, 57] width 21 height 6
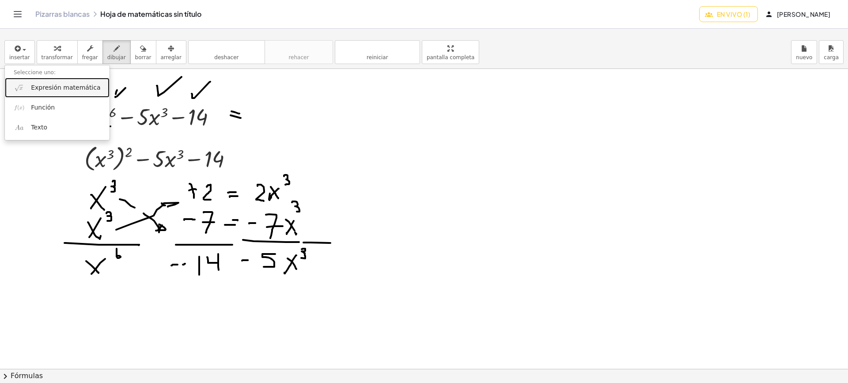
click at [46, 88] on font "Expresión matemática" at bounding box center [65, 87] width 69 height 7
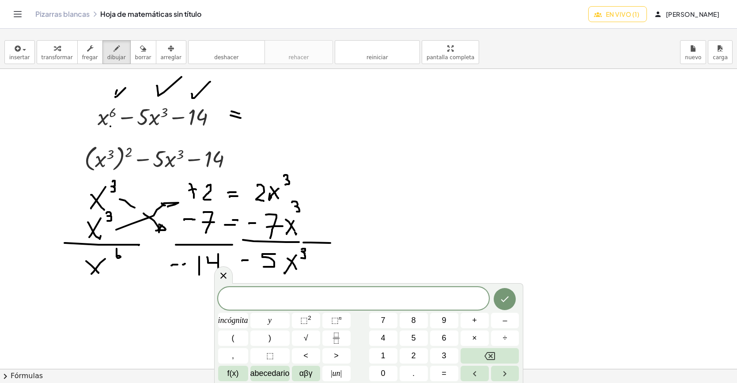
click at [298, 299] on span at bounding box center [353, 298] width 271 height 13
click at [338, 320] on font "⬚" at bounding box center [335, 320] width 8 height 9
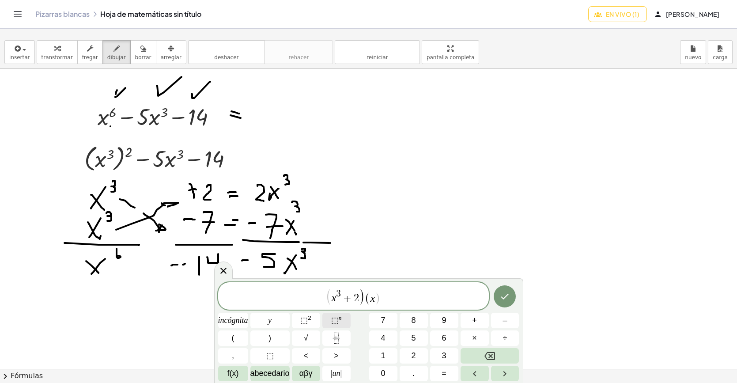
click at [339, 323] on font "⬚" at bounding box center [335, 320] width 8 height 9
click at [502, 297] on icon "Hecho" at bounding box center [505, 296] width 8 height 6
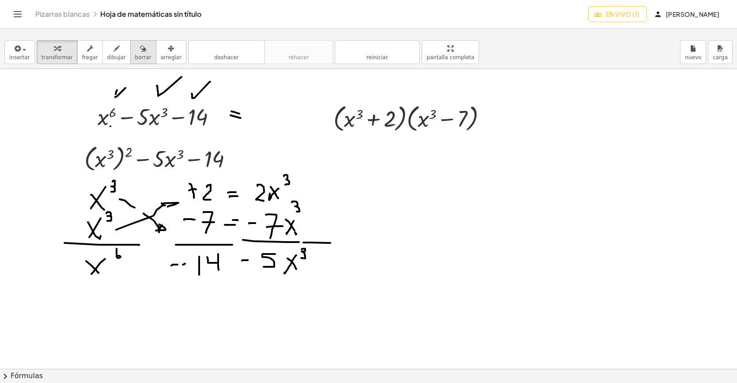
click at [135, 56] on font "borrar" at bounding box center [143, 57] width 16 height 6
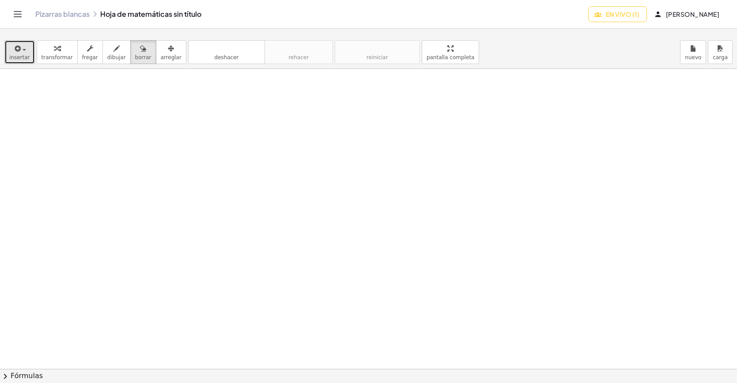
click at [22, 45] on div "button" at bounding box center [19, 48] width 21 height 11
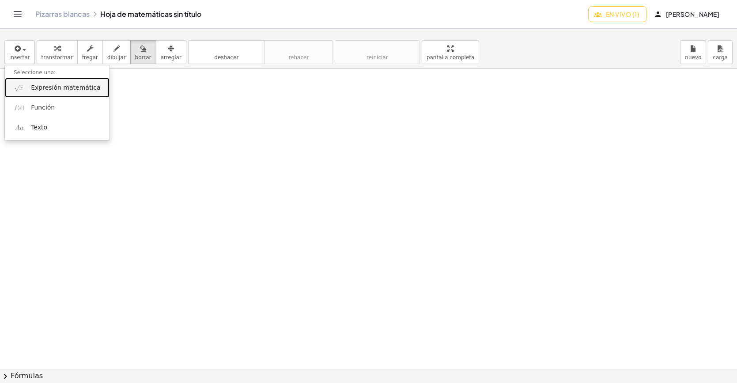
click at [34, 87] on font "Expresión matemática" at bounding box center [65, 87] width 69 height 7
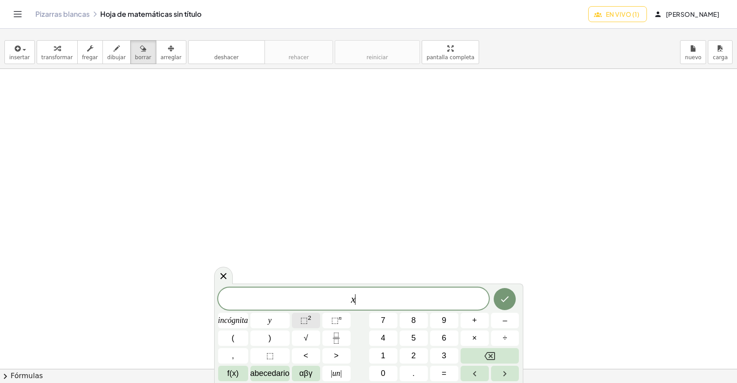
click at [314, 316] on button "⬚ 2" at bounding box center [306, 320] width 28 height 15
click at [503, 304] on button "Hecho" at bounding box center [505, 297] width 22 height 22
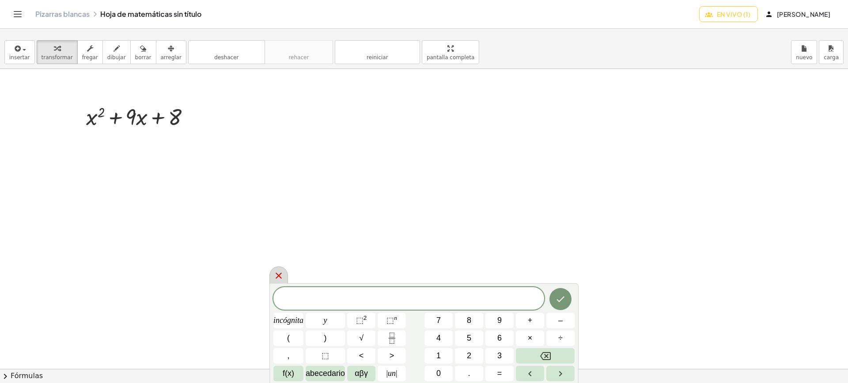
click at [275, 278] on icon at bounding box center [278, 275] width 11 height 11
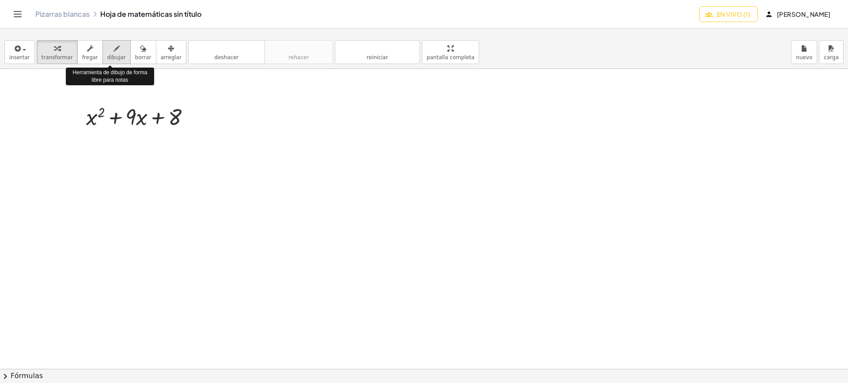
click at [111, 58] on font "dibujar" at bounding box center [116, 57] width 19 height 6
drag, startPoint x: 91, startPoint y: 135, endPoint x: 83, endPoint y: 144, distance: 12.8
drag, startPoint x: 83, startPoint y: 136, endPoint x: 91, endPoint y: 150, distance: 16.3
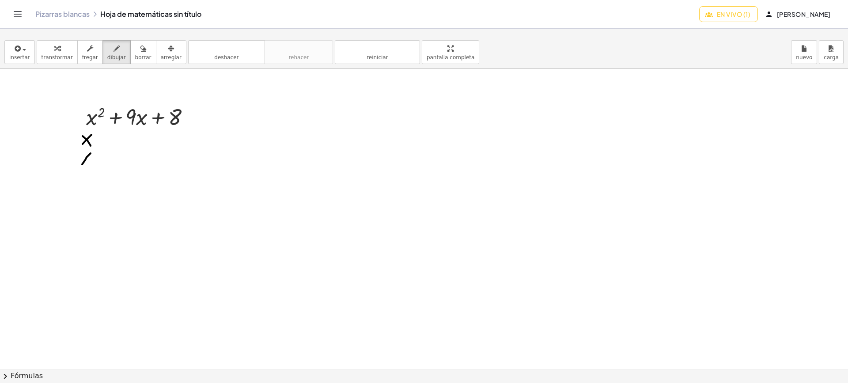
drag, startPoint x: 86, startPoint y: 158, endPoint x: 82, endPoint y: 166, distance: 8.7
drag, startPoint x: 82, startPoint y: 154, endPoint x: 88, endPoint y: 163, distance: 10.8
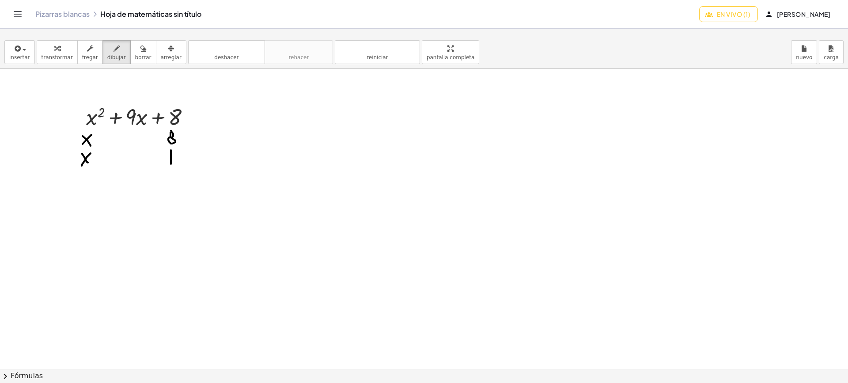
drag, startPoint x: 171, startPoint y: 150, endPoint x: 171, endPoint y: 164, distance: 13.7
drag, startPoint x: 159, startPoint y: 135, endPoint x: 158, endPoint y: 142, distance: 7.1
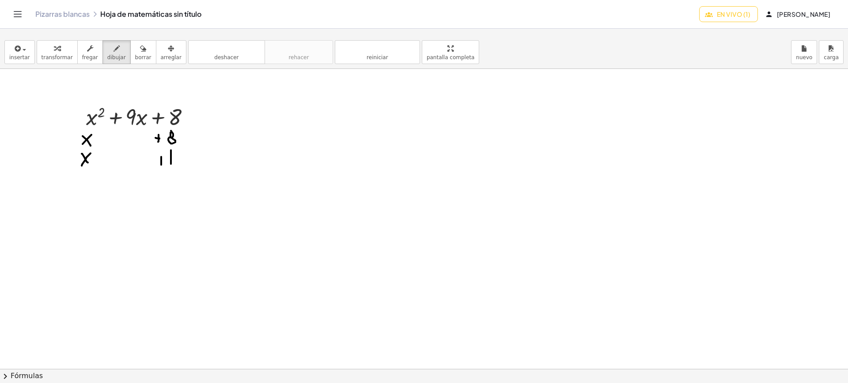
drag, startPoint x: 161, startPoint y: 157, endPoint x: 159, endPoint y: 162, distance: 5.3
drag, startPoint x: 68, startPoint y: 174, endPoint x: 225, endPoint y: 174, distance: 157.3
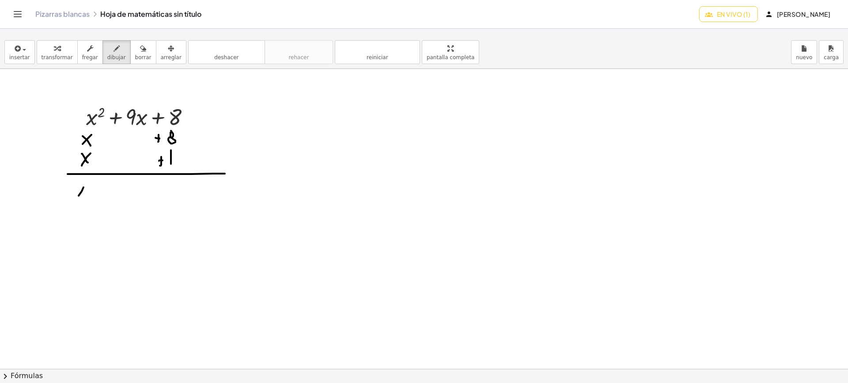
drag, startPoint x: 83, startPoint y: 187, endPoint x: 76, endPoint y: 188, distance: 7.6
drag, startPoint x: 81, startPoint y: 192, endPoint x: 85, endPoint y: 190, distance: 4.8
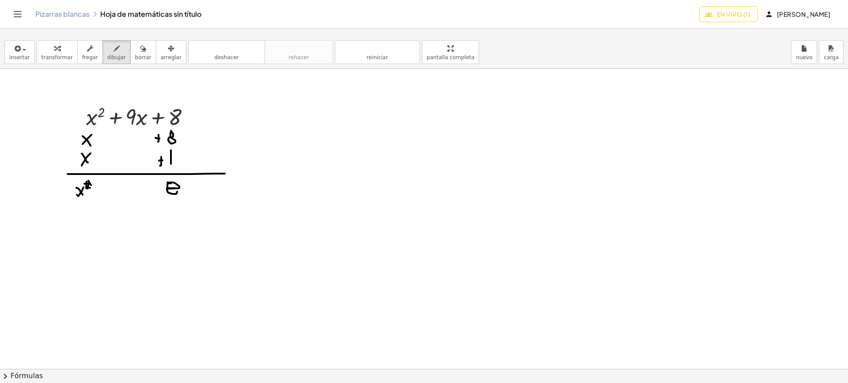
drag, startPoint x: 168, startPoint y: 188, endPoint x: 177, endPoint y: 190, distance: 9.4
drag, startPoint x: 101, startPoint y: 155, endPoint x: 144, endPoint y: 144, distance: 43.8
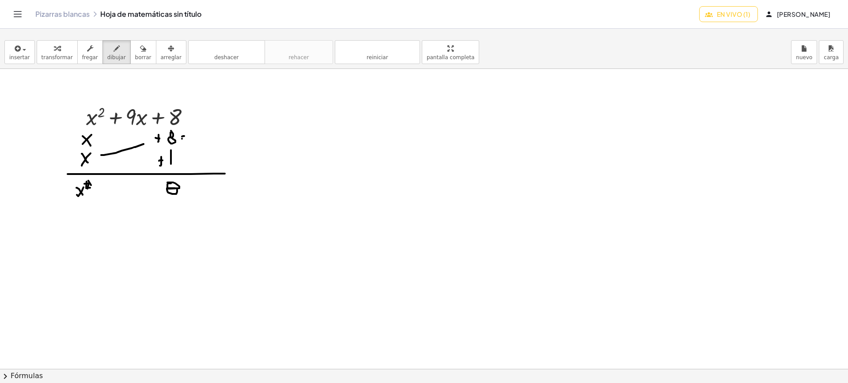
drag, startPoint x: 211, startPoint y: 136, endPoint x: 206, endPoint y: 135, distance: 4.5
drag, startPoint x: 209, startPoint y: 136, endPoint x: 211, endPoint y: 142, distance: 6.4
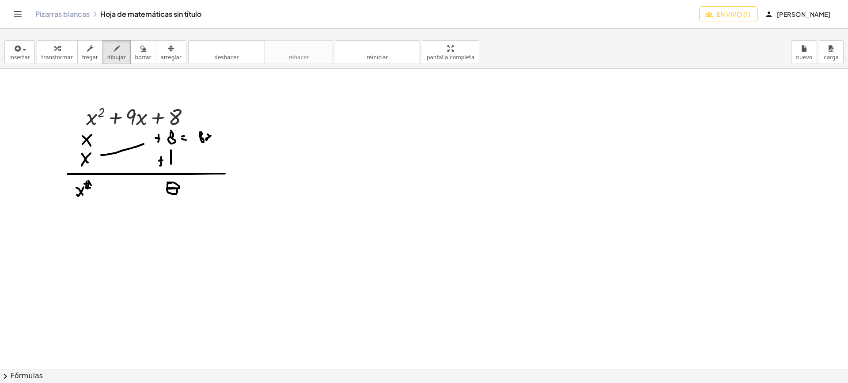
drag, startPoint x: 183, startPoint y: 156, endPoint x: 190, endPoint y: 156, distance: 7.5
drag, startPoint x: 182, startPoint y: 160, endPoint x: 190, endPoint y: 162, distance: 8.6
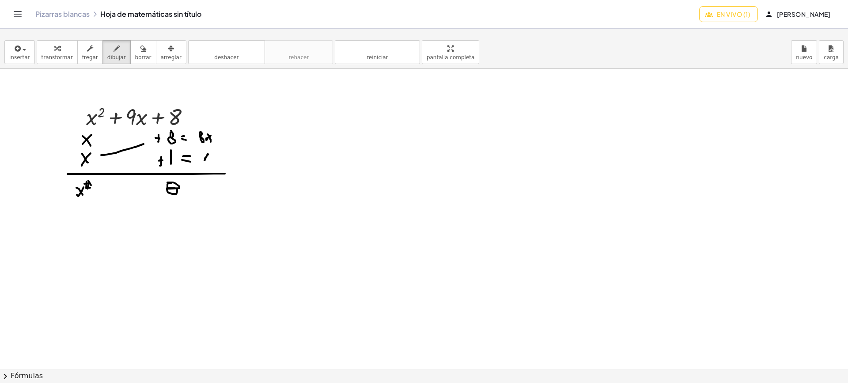
drag, startPoint x: 208, startPoint y: 155, endPoint x: 204, endPoint y: 162, distance: 8.3
drag, startPoint x: 205, startPoint y: 159, endPoint x: 205, endPoint y: 138, distance: 21.2
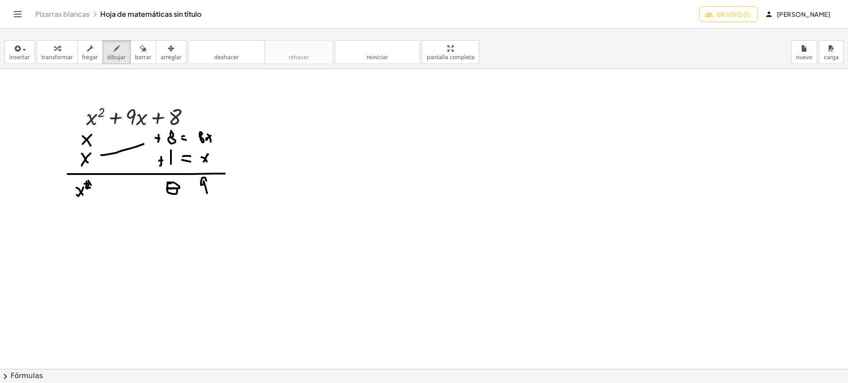
drag, startPoint x: 206, startPoint y: 181, endPoint x: 207, endPoint y: 193, distance: 12.4
drag, startPoint x: 212, startPoint y: 187, endPoint x: 215, endPoint y: 192, distance: 6.0
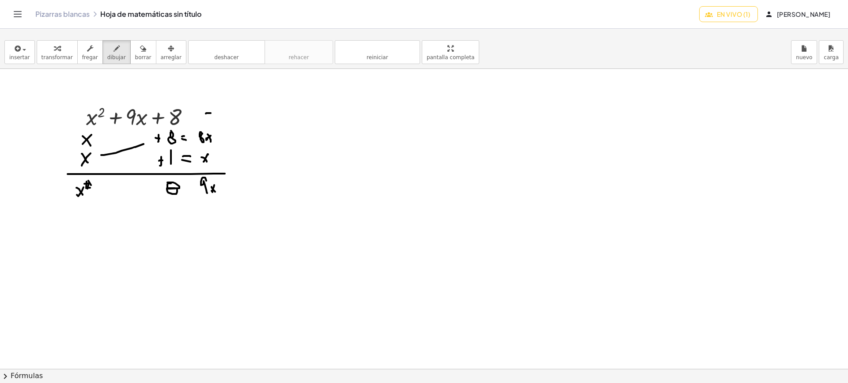
drag, startPoint x: 207, startPoint y: 117, endPoint x: 212, endPoint y: 117, distance: 4.9
drag, startPoint x: 79, startPoint y: 132, endPoint x: 78, endPoint y: 146, distance: 14.6
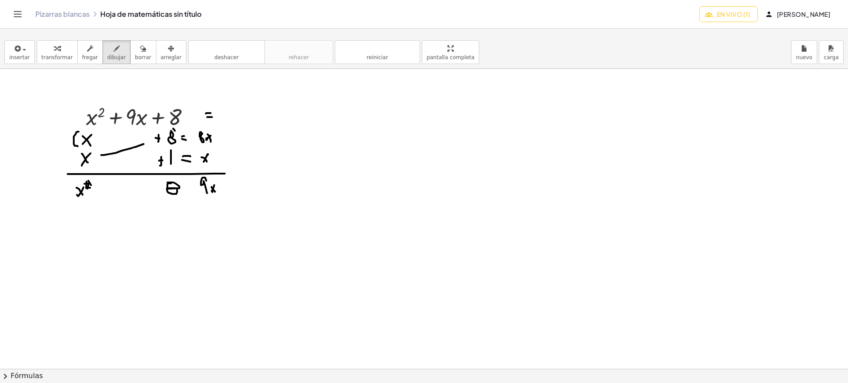
drag, startPoint x: 173, startPoint y: 129, endPoint x: 175, endPoint y: 141, distance: 13.0
drag, startPoint x: 175, startPoint y: 142, endPoint x: 173, endPoint y: 147, distance: 4.9
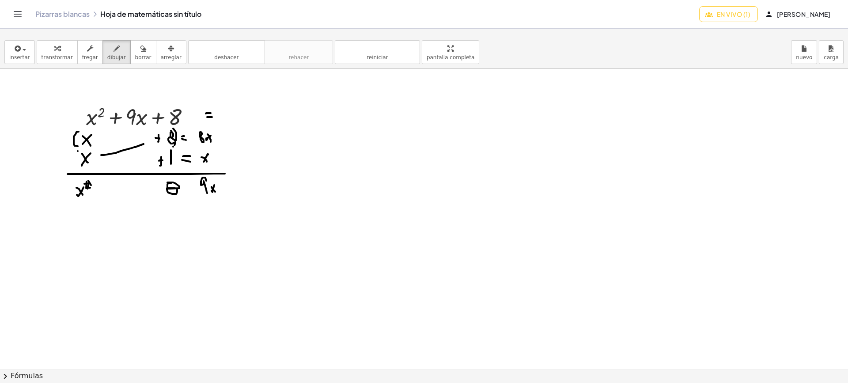
drag, startPoint x: 78, startPoint y: 151, endPoint x: 73, endPoint y: 163, distance: 12.9
drag, startPoint x: 73, startPoint y: 163, endPoint x: 79, endPoint y: 167, distance: 7.6
drag, startPoint x: 80, startPoint y: 167, endPoint x: 129, endPoint y: 169, distance: 49.1
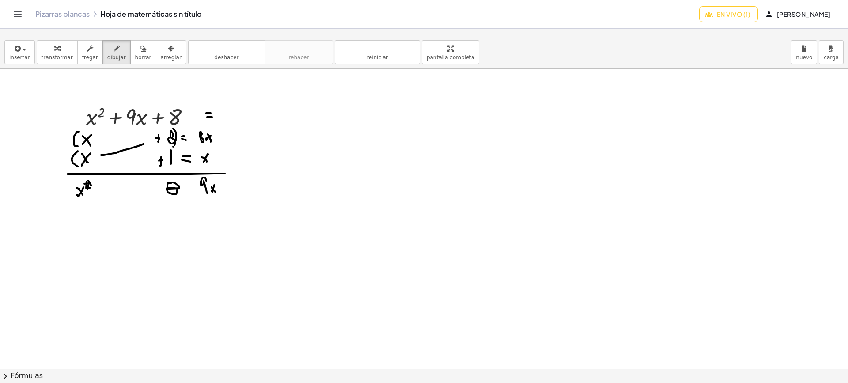
drag, startPoint x: 174, startPoint y: 149, endPoint x: 175, endPoint y: 167, distance: 17.3
drag, startPoint x: 244, startPoint y: 111, endPoint x: 232, endPoint y: 115, distance: 13.0
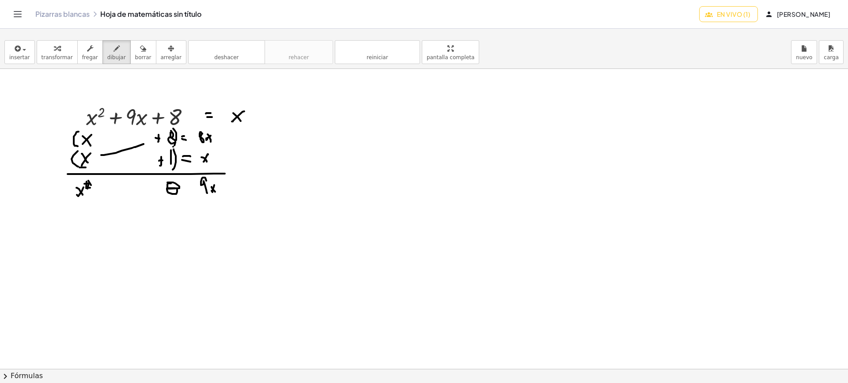
drag, startPoint x: 252, startPoint y: 111, endPoint x: 251, endPoint y: 119, distance: 8.4
drag, startPoint x: 247, startPoint y: 115, endPoint x: 254, endPoint y: 115, distance: 6.2
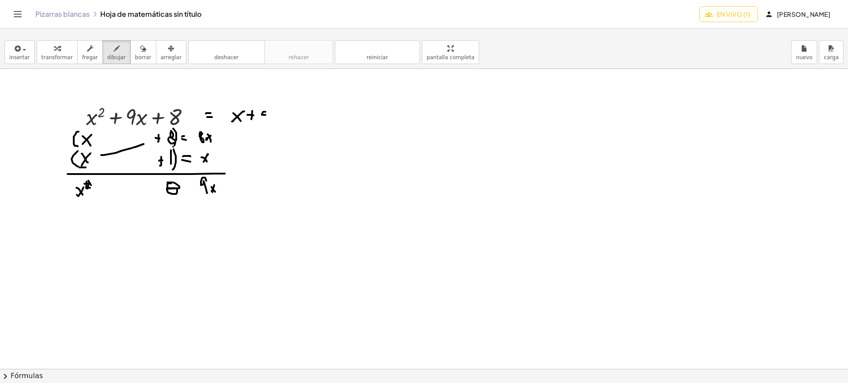
drag, startPoint x: 264, startPoint y: 115, endPoint x: 259, endPoint y: 120, distance: 6.9
drag, startPoint x: 261, startPoint y: 121, endPoint x: 265, endPoint y: 115, distance: 7.0
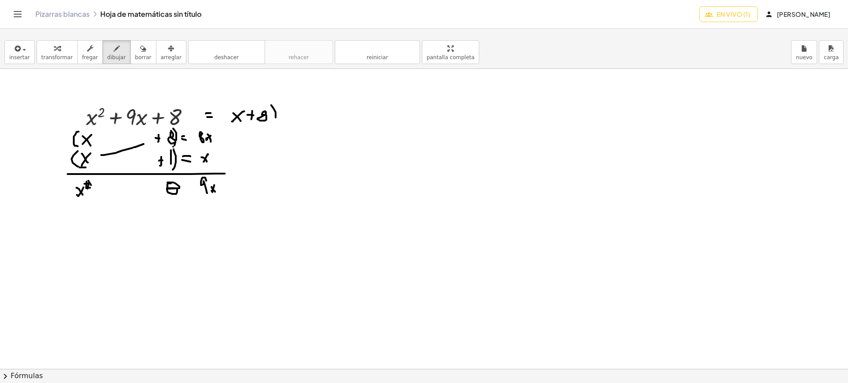
drag, startPoint x: 271, startPoint y: 105, endPoint x: 269, endPoint y: 129, distance: 23.6
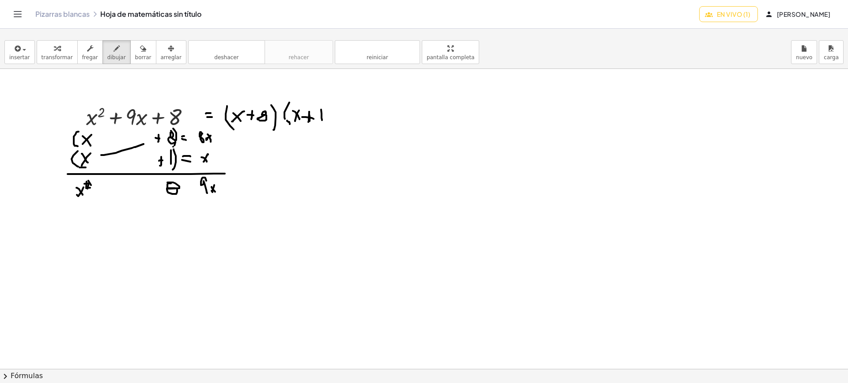
click at [138, 57] on font "borrar" at bounding box center [143, 57] width 16 height 6
click at [135, 55] on font "borrar" at bounding box center [143, 57] width 16 height 6
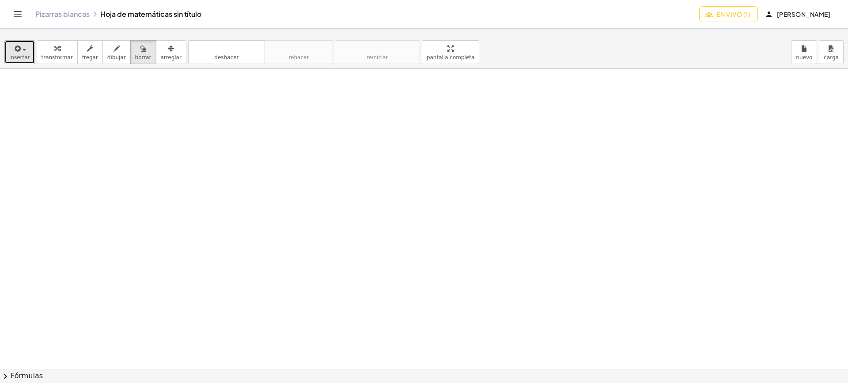
click at [18, 58] on font "insertar" at bounding box center [19, 57] width 21 height 6
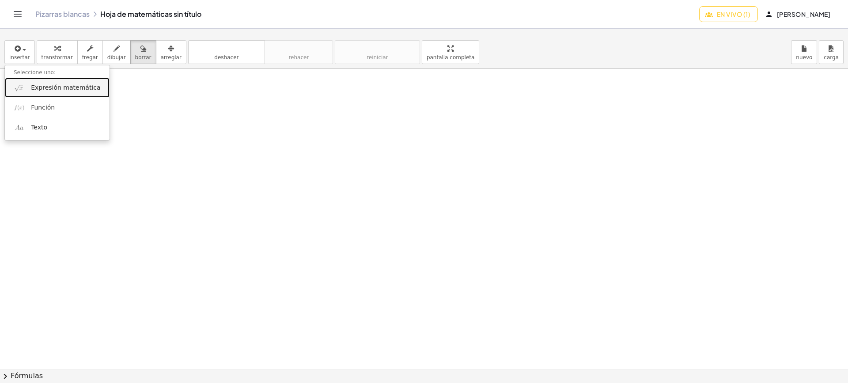
click at [33, 90] on font "Expresión matemática" at bounding box center [65, 87] width 69 height 7
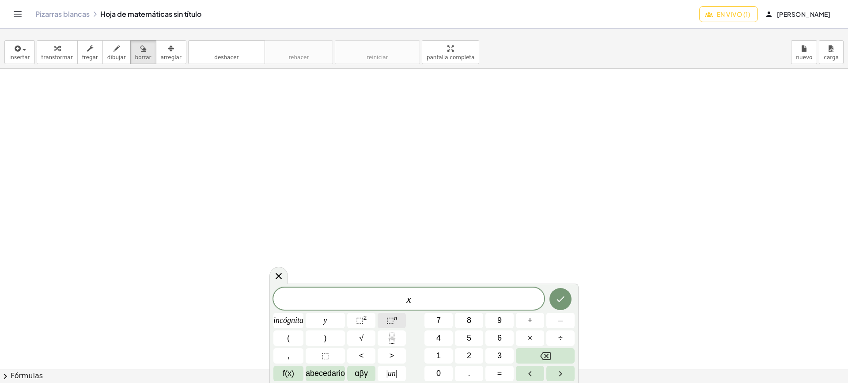
click at [392, 318] on font "⬚" at bounding box center [391, 320] width 8 height 9
click at [531, 323] on font "+" at bounding box center [530, 320] width 5 height 9
click at [560, 302] on icon "Hecho" at bounding box center [560, 297] width 11 height 11
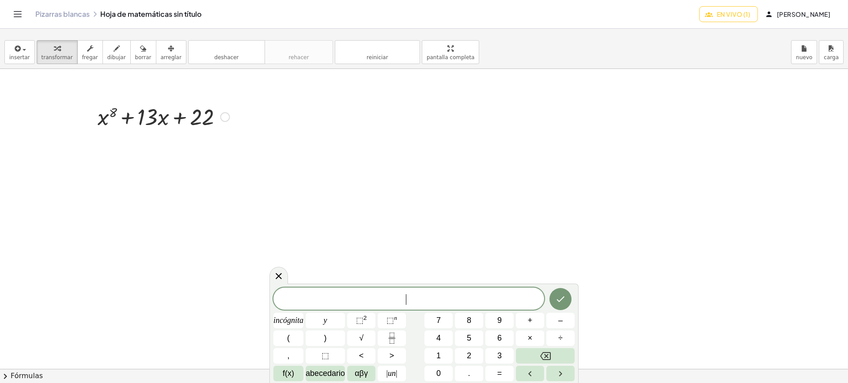
click at [195, 115] on div at bounding box center [163, 116] width 141 height 30
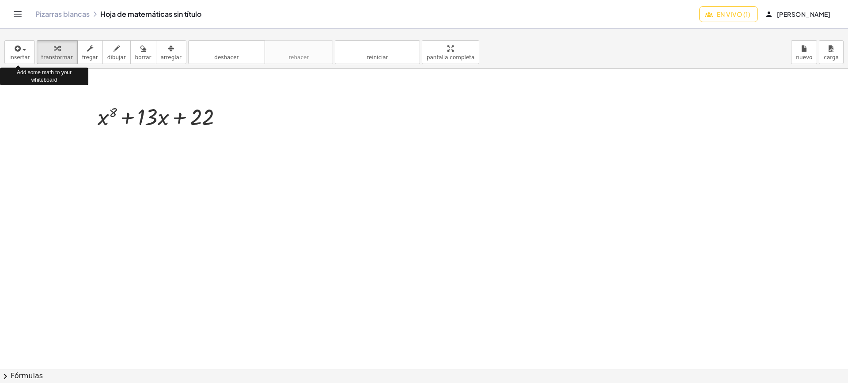
click at [177, 114] on div at bounding box center [163, 116] width 141 height 30
click at [206, 111] on div at bounding box center [163, 116] width 141 height 30
click at [158, 141] on icon at bounding box center [155, 139] width 9 height 9
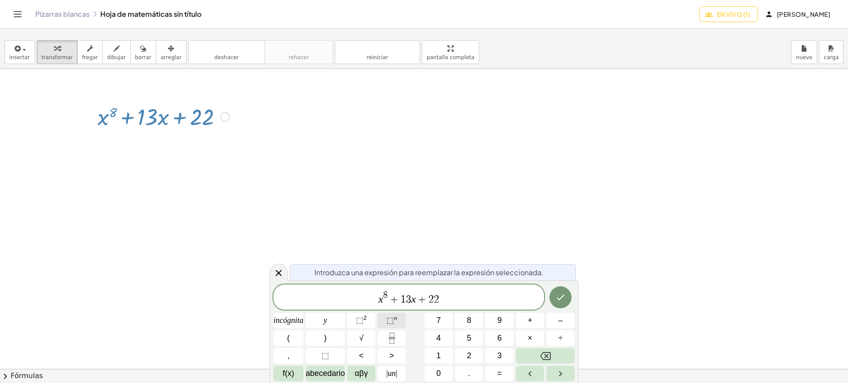
click at [399, 316] on button "⬚ n" at bounding box center [392, 320] width 28 height 15
click at [564, 298] on icon "Hecho" at bounding box center [560, 297] width 11 height 11
click at [557, 294] on icon "Hecho" at bounding box center [560, 297] width 11 height 11
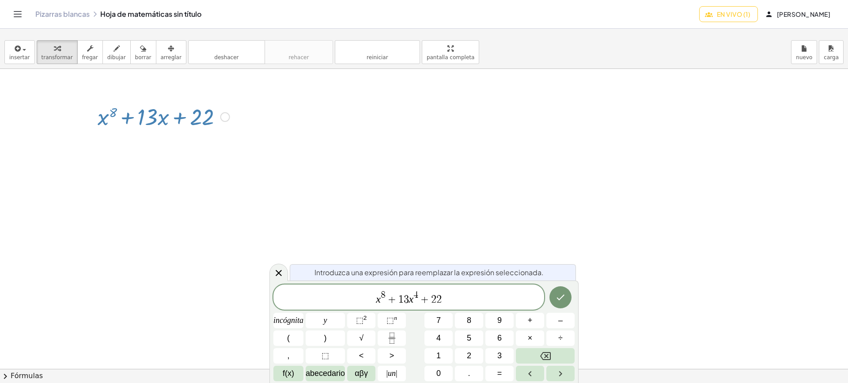
click at [277, 271] on icon at bounding box center [278, 273] width 11 height 11
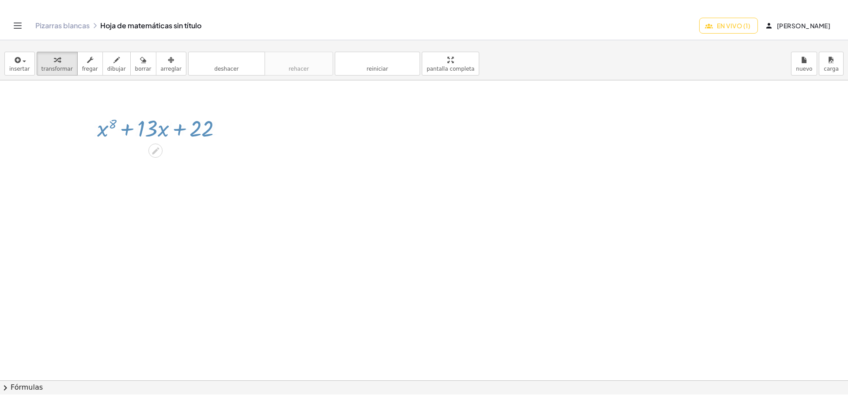
scroll to position [265, 0]
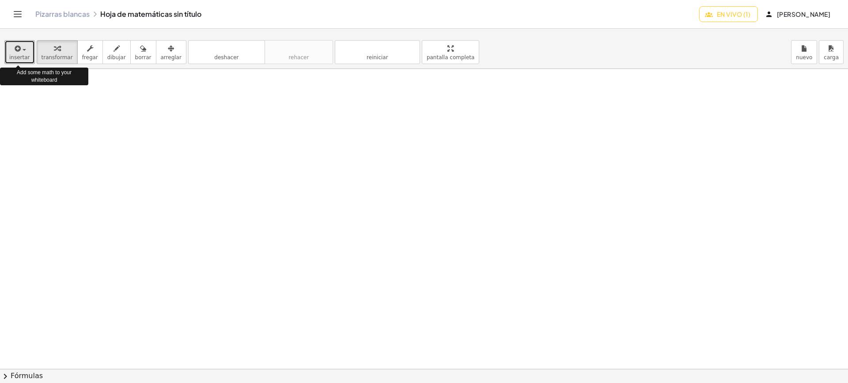
click at [15, 58] on font "insertar" at bounding box center [19, 57] width 21 height 6
click at [156, 143] on div at bounding box center [424, 162] width 848 height 717
click at [20, 57] on font "insertar" at bounding box center [19, 57] width 21 height 6
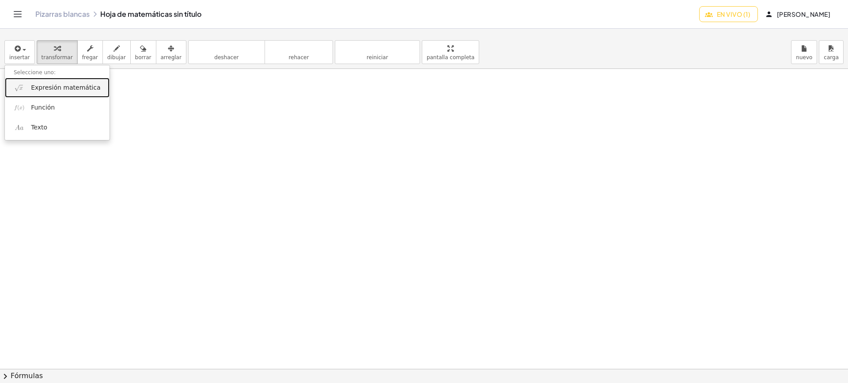
click at [34, 90] on font "Expresión matemática" at bounding box center [65, 87] width 69 height 7
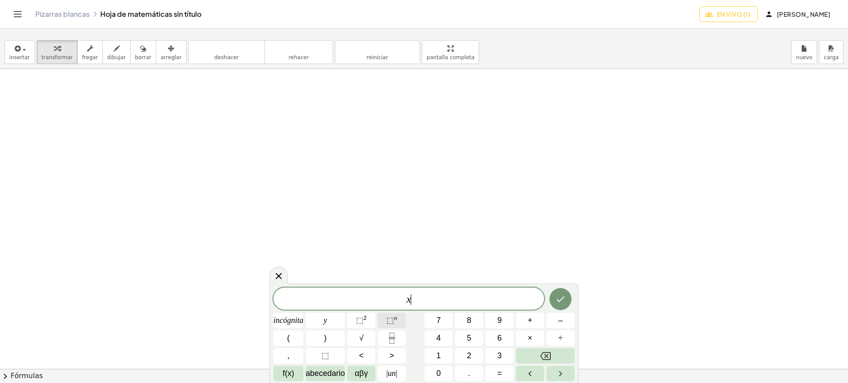
click at [400, 321] on button "⬚ n" at bounding box center [392, 320] width 28 height 15
click at [363, 320] on font "⬚" at bounding box center [360, 320] width 8 height 9
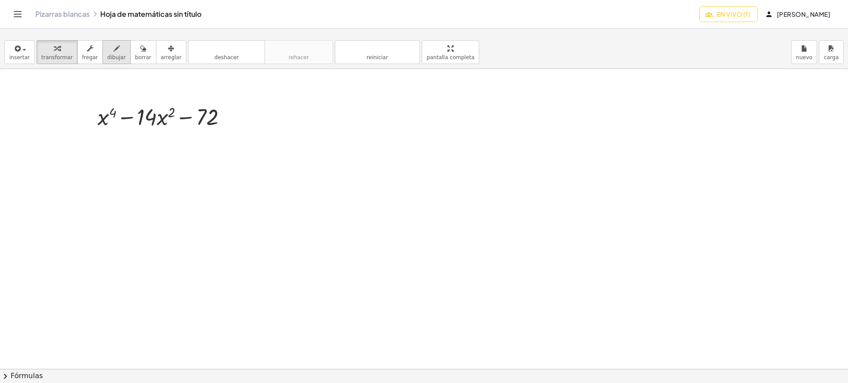
click at [112, 56] on font "dibujar" at bounding box center [116, 57] width 19 height 6
drag, startPoint x: 68, startPoint y: 159, endPoint x: 77, endPoint y: 161, distance: 9.4
click at [77, 161] on div at bounding box center [424, 162] width 848 height 717
drag, startPoint x: 77, startPoint y: 161, endPoint x: 74, endPoint y: 193, distance: 32.0
click at [74, 193] on div at bounding box center [424, 162] width 848 height 717
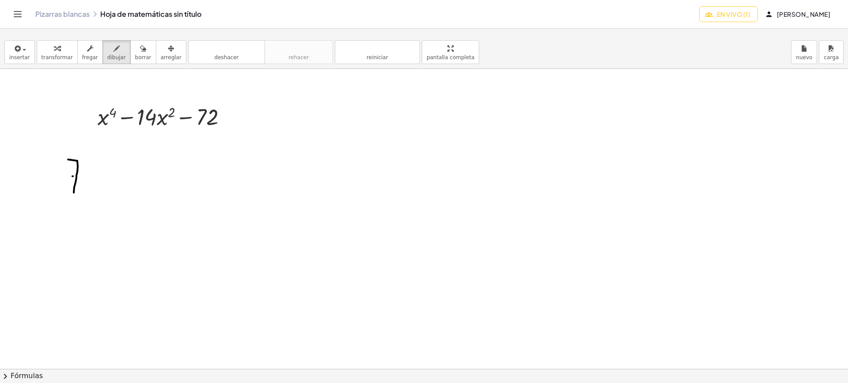
drag, startPoint x: 72, startPoint y: 176, endPoint x: 101, endPoint y: 171, distance: 29.3
click at [83, 177] on div at bounding box center [424, 162] width 848 height 717
drag, startPoint x: 92, startPoint y: 165, endPoint x: 92, endPoint y: 191, distance: 26.1
click at [93, 188] on div at bounding box center [424, 162] width 848 height 717
drag, startPoint x: 103, startPoint y: 191, endPoint x: 92, endPoint y: 190, distance: 10.7
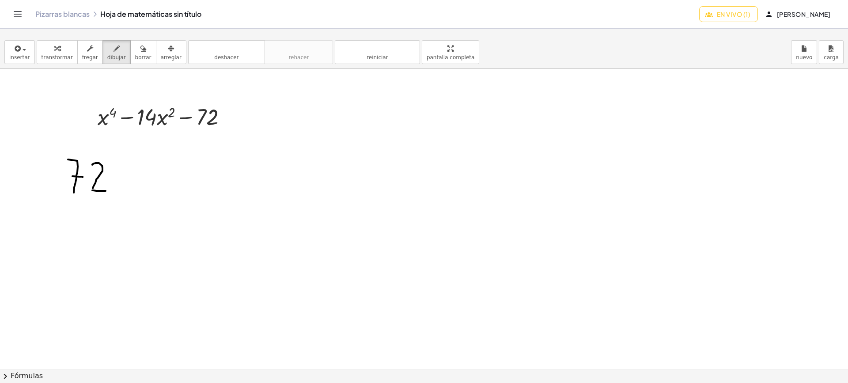
click at [92, 190] on div at bounding box center [424, 162] width 848 height 717
drag, startPoint x: 119, startPoint y: 163, endPoint x: 98, endPoint y: 287, distance: 125.5
click at [106, 302] on div at bounding box center [424, 162] width 848 height 717
drag, startPoint x: 126, startPoint y: 173, endPoint x: 91, endPoint y: 205, distance: 48.5
click at [136, 194] on div at bounding box center [424, 162] width 848 height 717
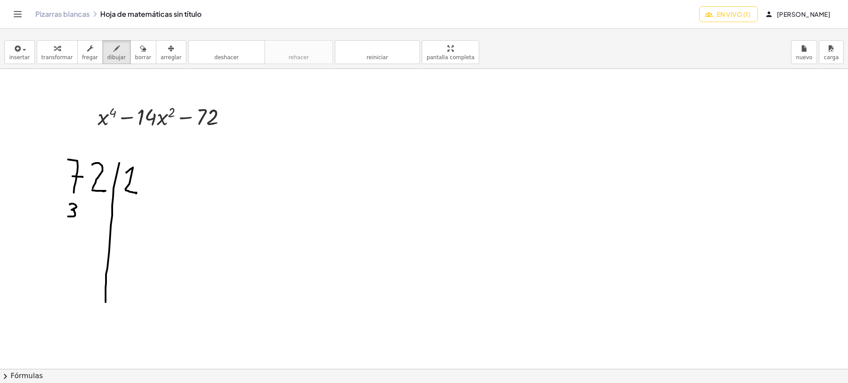
drag, startPoint x: 70, startPoint y: 205, endPoint x: 68, endPoint y: 216, distance: 12.1
click at [68, 216] on div at bounding box center [424, 162] width 848 height 717
drag, startPoint x: 89, startPoint y: 204, endPoint x: 91, endPoint y: 213, distance: 8.5
click at [91, 213] on div at bounding box center [424, 162] width 848 height 717
drag, startPoint x: 126, startPoint y: 205, endPoint x: 75, endPoint y: 234, distance: 58.4
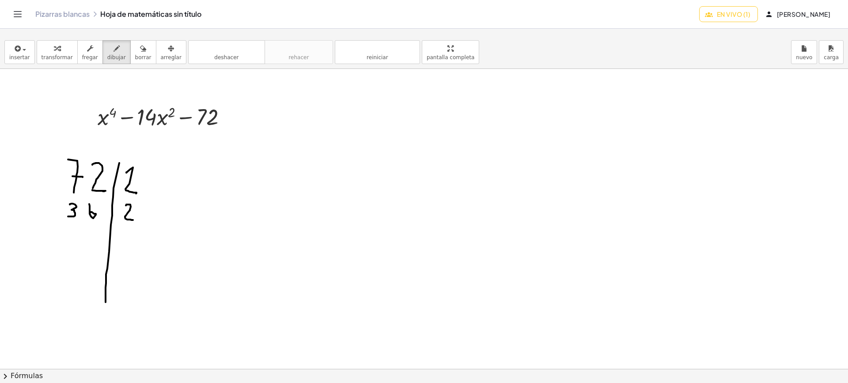
click at [133, 220] on div at bounding box center [424, 162] width 848 height 717
drag, startPoint x: 71, startPoint y: 225, endPoint x: 94, endPoint y: 229, distance: 23.8
click at [69, 238] on div at bounding box center [424, 162] width 848 height 717
click at [82, 222] on div at bounding box center [424, 162] width 848 height 717
drag, startPoint x: 89, startPoint y: 232, endPoint x: 105, endPoint y: 232, distance: 15.9
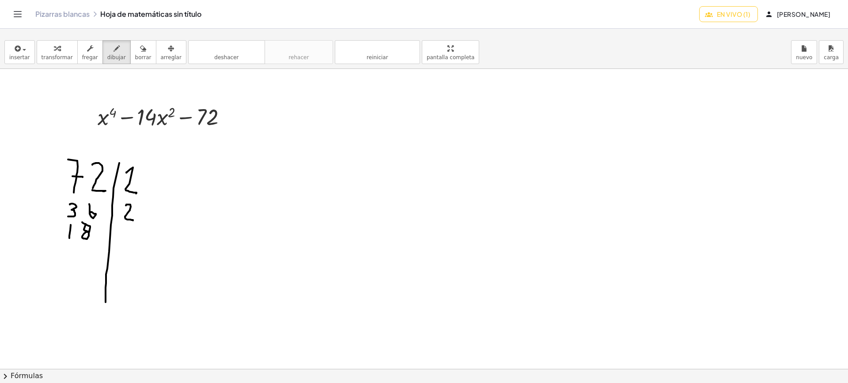
click at [89, 232] on div at bounding box center [424, 162] width 848 height 717
drag, startPoint x: 124, startPoint y: 228, endPoint x: 126, endPoint y: 243, distance: 14.3
click at [126, 243] on div at bounding box center [424, 162] width 848 height 717
drag, startPoint x: 91, startPoint y: 247, endPoint x: 91, endPoint y: 265, distance: 18.1
click at [91, 265] on div at bounding box center [424, 162] width 848 height 717
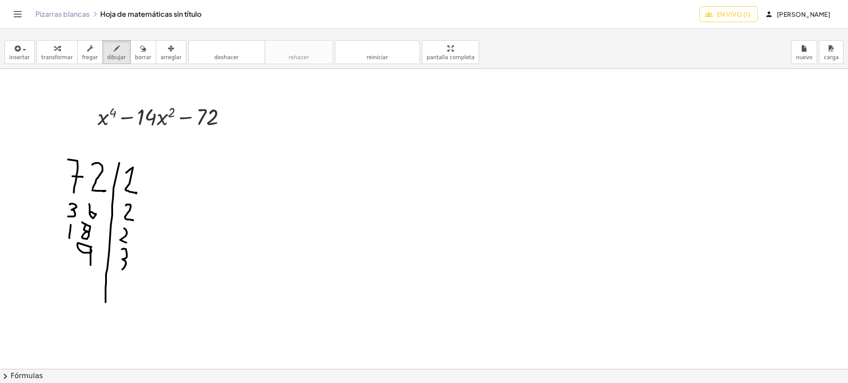
drag, startPoint x: 122, startPoint y: 249, endPoint x: 119, endPoint y: 269, distance: 20.6
click at [120, 269] on div at bounding box center [424, 162] width 848 height 717
drag, startPoint x: 89, startPoint y: 277, endPoint x: 85, endPoint y: 288, distance: 10.9
click at [80, 290] on div at bounding box center [424, 162] width 848 height 717
drag, startPoint x: 118, startPoint y: 276, endPoint x: 107, endPoint y: 299, distance: 24.9
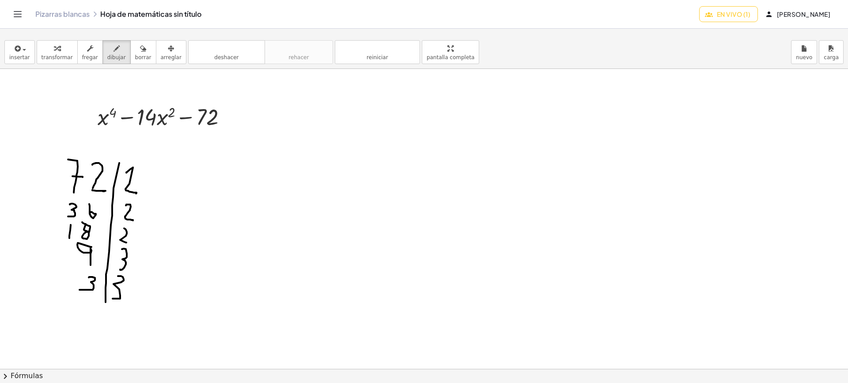
click at [112, 299] on div at bounding box center [424, 162] width 848 height 717
drag, startPoint x: 86, startPoint y: 301, endPoint x: 84, endPoint y: 335, distance: 33.6
click at [86, 337] on div at bounding box center [424, 162] width 848 height 717
drag, startPoint x: 188, startPoint y: 177, endPoint x: 186, endPoint y: 193, distance: 16.1
click at [186, 193] on div at bounding box center [424, 162] width 848 height 717
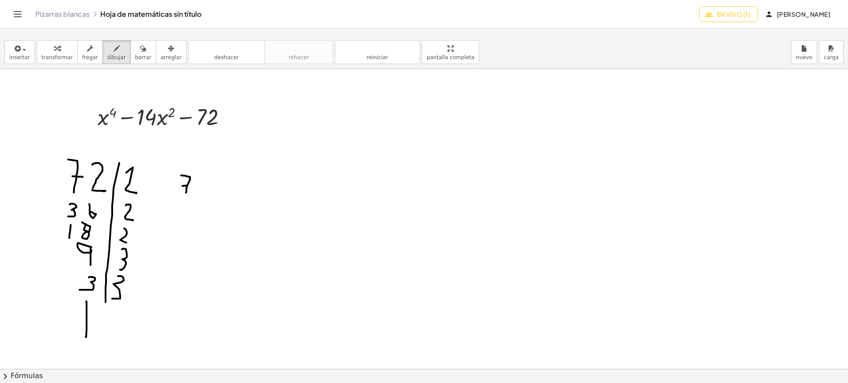
drag, startPoint x: 182, startPoint y: 186, endPoint x: 192, endPoint y: 187, distance: 9.8
click at [189, 187] on div at bounding box center [424, 162] width 848 height 717
drag, startPoint x: 198, startPoint y: 182, endPoint x: 207, endPoint y: 192, distance: 13.5
click at [202, 195] on div at bounding box center [424, 162] width 848 height 717
click at [210, 185] on div at bounding box center [424, 162] width 848 height 717
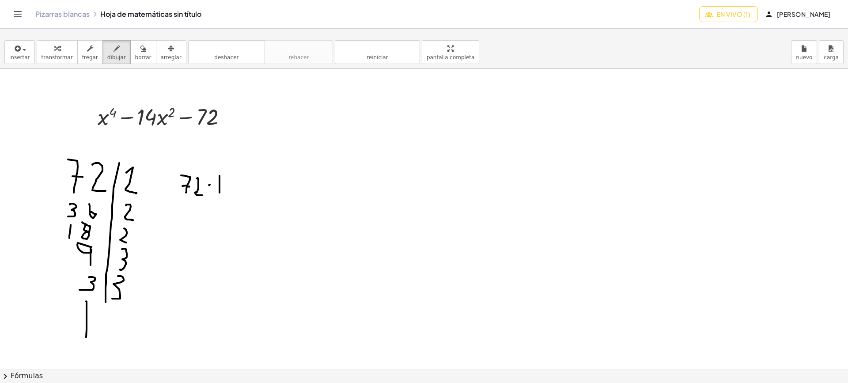
drag, startPoint x: 220, startPoint y: 188, endPoint x: 220, endPoint y: 193, distance: 4.9
click at [220, 193] on div at bounding box center [424, 162] width 848 height 717
click at [234, 183] on div at bounding box center [424, 162] width 848 height 717
click at [232, 190] on div at bounding box center [424, 162] width 848 height 717
drag, startPoint x: 186, startPoint y: 206, endPoint x: 181, endPoint y: 223, distance: 17.5
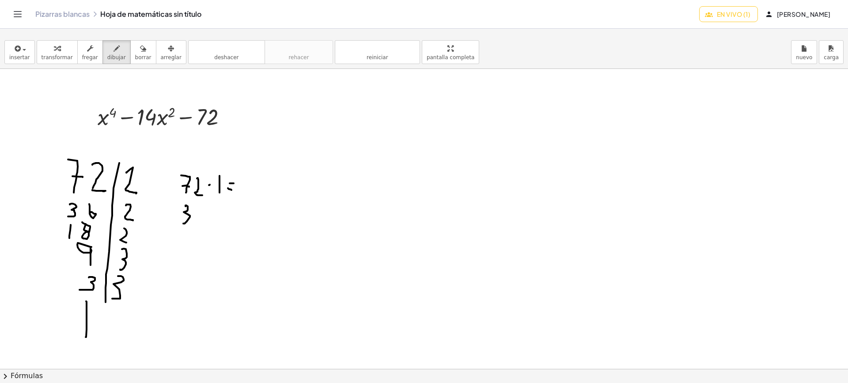
click at [181, 223] on div at bounding box center [424, 162] width 848 height 717
drag, startPoint x: 200, startPoint y: 207, endPoint x: 195, endPoint y: 223, distance: 17.1
click at [195, 223] on div at bounding box center [424, 162] width 848 height 717
click at [209, 213] on div at bounding box center [424, 162] width 848 height 717
drag, startPoint x: 220, startPoint y: 208, endPoint x: 224, endPoint y: 226, distance: 18.0
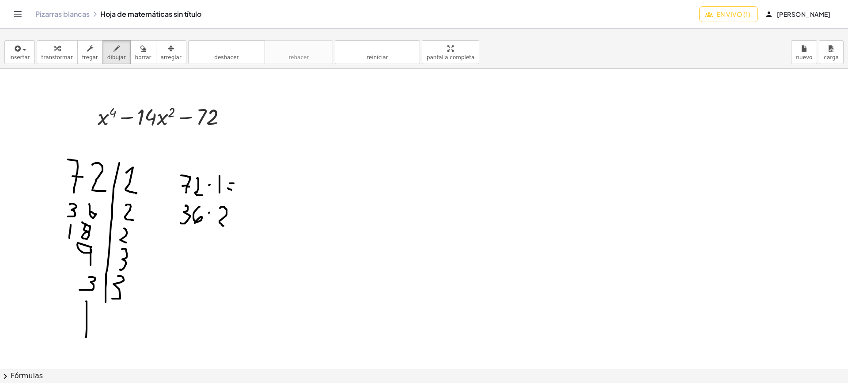
click at [224, 226] on div at bounding box center [424, 162] width 848 height 717
drag, startPoint x: 184, startPoint y: 236, endPoint x: 188, endPoint y: 249, distance: 13.4
click at [184, 251] on div at bounding box center [424, 162] width 848 height 717
drag, startPoint x: 194, startPoint y: 231, endPoint x: 192, endPoint y: 239, distance: 8.5
click at [193, 233] on div at bounding box center [424, 162] width 848 height 717
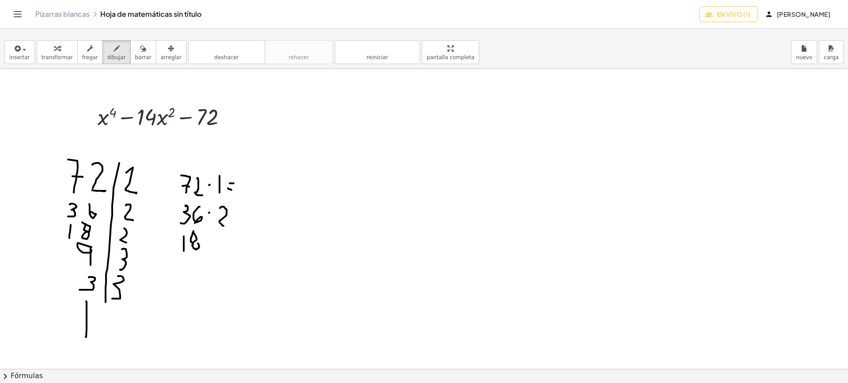
drag, startPoint x: 193, startPoint y: 243, endPoint x: 199, endPoint y: 243, distance: 6.2
click at [195, 242] on div at bounding box center [424, 162] width 848 height 717
click at [206, 243] on div at bounding box center [424, 162] width 848 height 717
drag, startPoint x: 218, startPoint y: 235, endPoint x: 154, endPoint y: 243, distance: 64.9
click at [226, 248] on div at bounding box center [424, 162] width 848 height 717
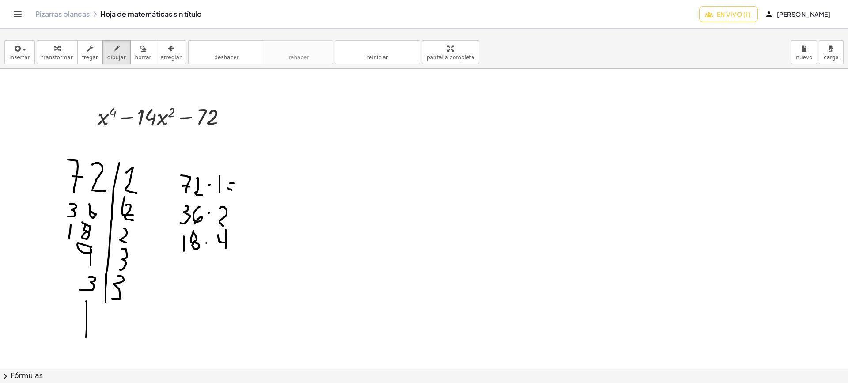
drag, startPoint x: 125, startPoint y: 197, endPoint x: 133, endPoint y: 215, distance: 20.0
click at [133, 215] on div at bounding box center [424, 162] width 848 height 717
drag, startPoint x: 129, startPoint y: 221, endPoint x: 135, endPoint y: 221, distance: 5.3
click at [135, 221] on div at bounding box center [424, 162] width 848 height 717
click at [194, 269] on div at bounding box center [424, 162] width 848 height 717
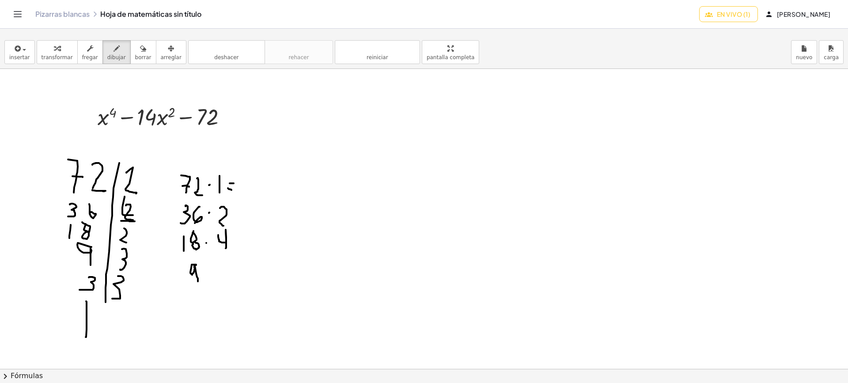
drag, startPoint x: 194, startPoint y: 266, endPoint x: 203, endPoint y: 283, distance: 18.8
click at [199, 286] on div at bounding box center [424, 162] width 848 height 717
click at [205, 271] on div at bounding box center [424, 162] width 848 height 717
click at [230, 263] on div at bounding box center [424, 162] width 848 height 717
click at [227, 273] on div at bounding box center [424, 162] width 848 height 717
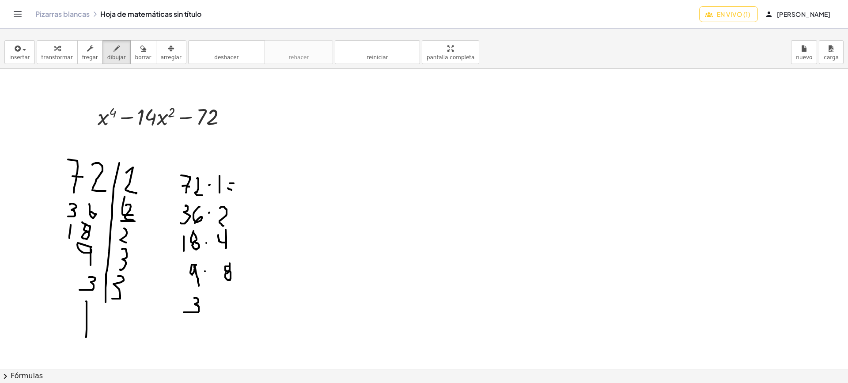
drag, startPoint x: 194, startPoint y: 298, endPoint x: 184, endPoint y: 312, distance: 17.7
click at [184, 312] on div at bounding box center [424, 162] width 848 height 717
click at [208, 303] on div at bounding box center [424, 162] width 848 height 717
drag, startPoint x: 219, startPoint y: 292, endPoint x: 226, endPoint y: 311, distance: 20.7
click at [226, 311] on div at bounding box center [424, 162] width 848 height 717
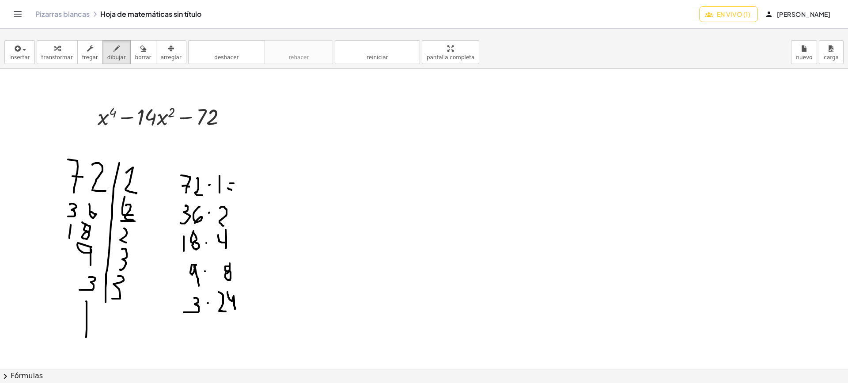
drag, startPoint x: 228, startPoint y: 292, endPoint x: 235, endPoint y: 310, distance: 19.2
click at [235, 310] on div at bounding box center [424, 162] width 848 height 717
drag, startPoint x: 170, startPoint y: 232, endPoint x: 225, endPoint y: 245, distance: 56.4
click at [262, 259] on div at bounding box center [424, 162] width 848 height 717
drag, startPoint x: 173, startPoint y: 228, endPoint x: 236, endPoint y: 257, distance: 69.6
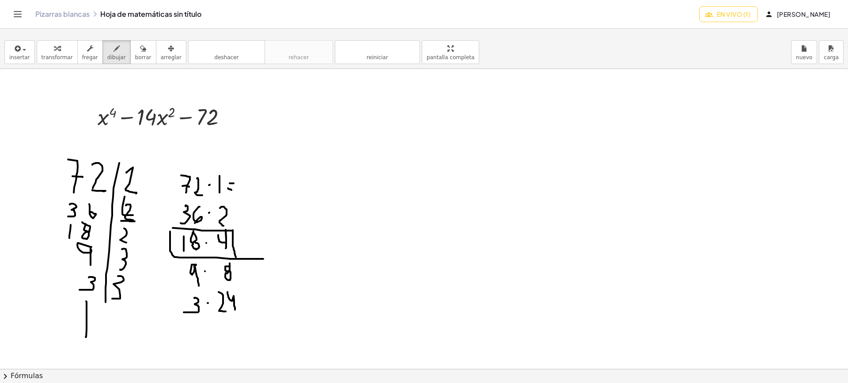
click at [236, 257] on div at bounding box center [424, 162] width 848 height 717
click at [135, 57] on font "borrar" at bounding box center [143, 57] width 16 height 6
click at [161, 54] on font "arreglar" at bounding box center [171, 57] width 21 height 6
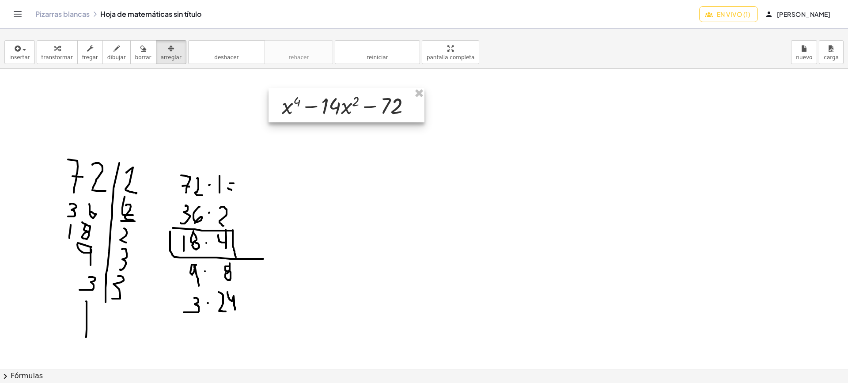
drag, startPoint x: 177, startPoint y: 114, endPoint x: 362, endPoint y: 102, distance: 185.0
click at [362, 102] on div at bounding box center [347, 105] width 156 height 34
drag, startPoint x: 344, startPoint y: 148, endPoint x: 341, endPoint y: 143, distance: 6.7
click at [342, 145] on div at bounding box center [424, 162] width 848 height 717
click at [108, 58] on font "dibujar" at bounding box center [116, 57] width 19 height 6
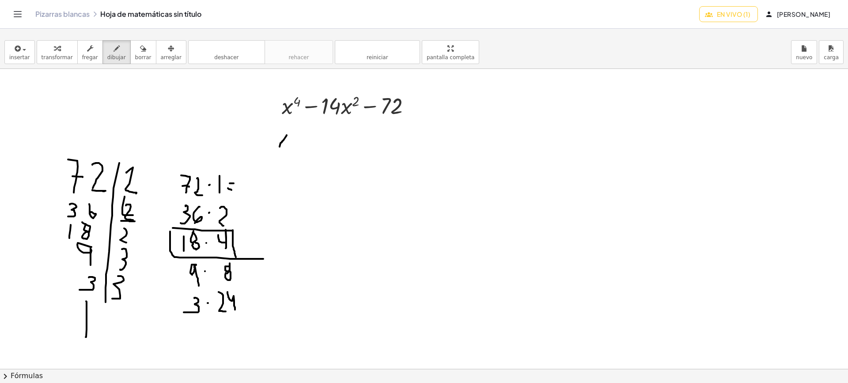
drag, startPoint x: 287, startPoint y: 135, endPoint x: 280, endPoint y: 147, distance: 13.5
click at [280, 147] on div at bounding box center [424, 162] width 848 height 717
drag, startPoint x: 277, startPoint y: 136, endPoint x: 292, endPoint y: 133, distance: 15.6
click at [287, 147] on div at bounding box center [424, 162] width 848 height 717
drag, startPoint x: 292, startPoint y: 129, endPoint x: 294, endPoint y: 137, distance: 8.3
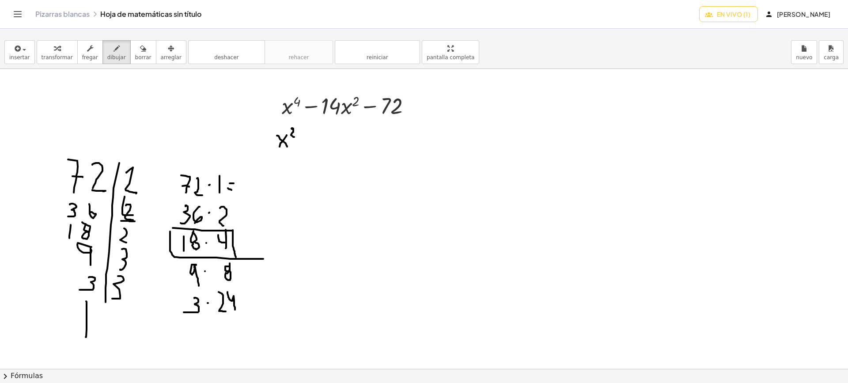
click at [294, 137] on div at bounding box center [424, 162] width 848 height 717
drag, startPoint x: 286, startPoint y: 159, endPoint x: 279, endPoint y: 177, distance: 19.0
click at [279, 177] on div at bounding box center [424, 162] width 848 height 717
drag, startPoint x: 277, startPoint y: 166, endPoint x: 289, endPoint y: 176, distance: 16.6
click at [289, 176] on div at bounding box center [424, 162] width 848 height 717
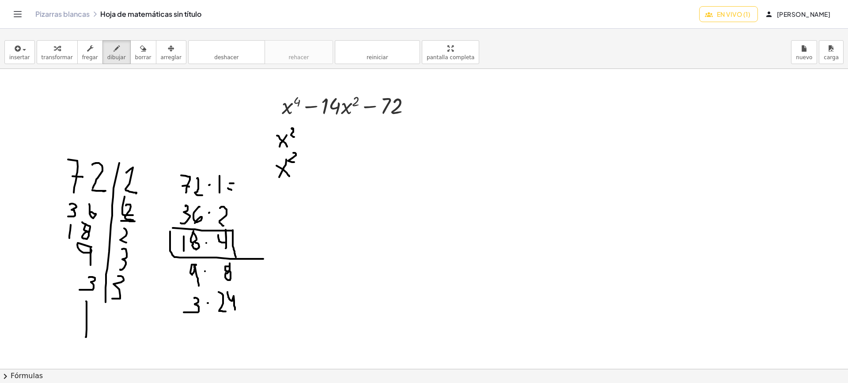
drag, startPoint x: 293, startPoint y: 153, endPoint x: 294, endPoint y: 162, distance: 9.3
click at [294, 162] on div at bounding box center [424, 162] width 848 height 717
drag, startPoint x: 271, startPoint y: 179, endPoint x: 309, endPoint y: 179, distance: 37.6
click at [309, 179] on div at bounding box center [424, 162] width 848 height 717
drag, startPoint x: 292, startPoint y: 192, endPoint x: 281, endPoint y: 198, distance: 13.0
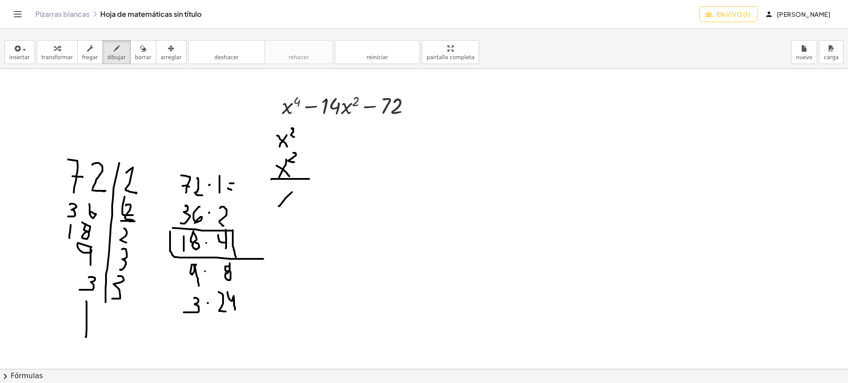
click at [280, 203] on div at bounding box center [424, 162] width 848 height 717
drag, startPoint x: 283, startPoint y: 197, endPoint x: 288, endPoint y: 207, distance: 11.3
click at [288, 207] on div at bounding box center [424, 162] width 848 height 717
drag, startPoint x: 298, startPoint y: 186, endPoint x: 302, endPoint y: 194, distance: 9.7
click at [302, 194] on div at bounding box center [424, 162] width 848 height 717
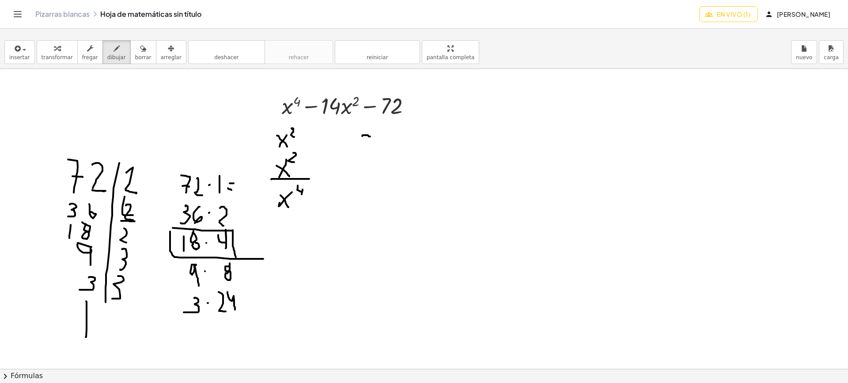
drag, startPoint x: 362, startPoint y: 136, endPoint x: 369, endPoint y: 137, distance: 6.7
click at [369, 137] on div at bounding box center [424, 162] width 848 height 717
click at [364, 169] on div at bounding box center [424, 162] width 848 height 717
drag, startPoint x: 361, startPoint y: 164, endPoint x: 373, endPoint y: 164, distance: 11.9
click at [373, 164] on div at bounding box center [424, 162] width 848 height 717
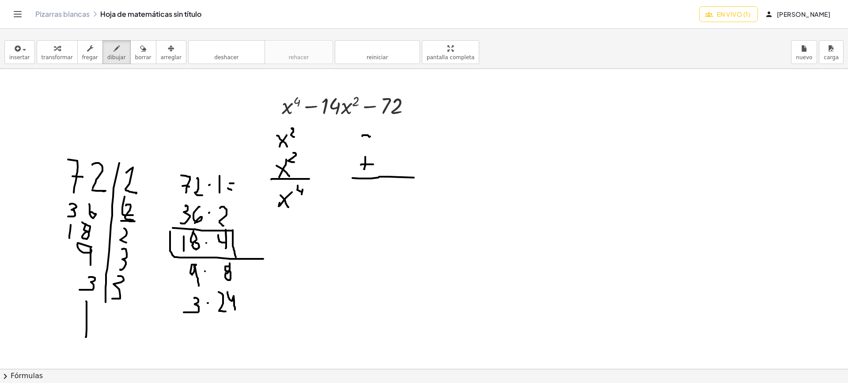
drag, startPoint x: 353, startPoint y: 178, endPoint x: 414, endPoint y: 178, distance: 61.4
click at [414, 178] on div at bounding box center [424, 162] width 848 height 717
drag, startPoint x: 386, startPoint y: 129, endPoint x: 385, endPoint y: 146, distance: 17.7
click at [385, 146] on div at bounding box center [424, 162] width 848 height 717
click at [398, 127] on div at bounding box center [424, 162] width 848 height 717
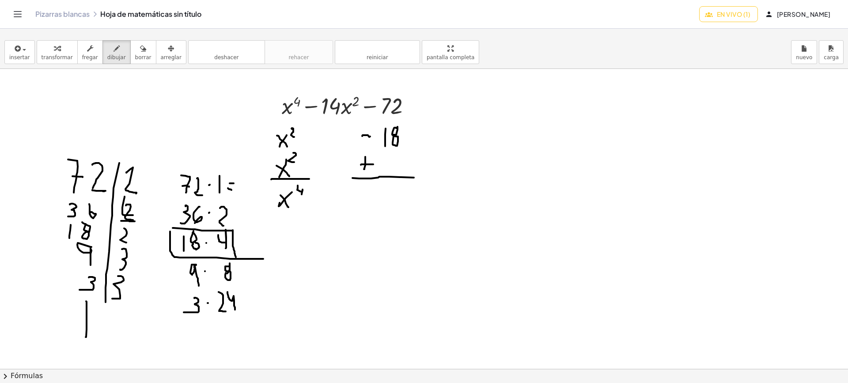
click at [393, 136] on div at bounding box center [424, 162] width 848 height 717
drag, startPoint x: 389, startPoint y: 153, endPoint x: 395, endPoint y: 171, distance: 18.7
click at [395, 169] on div at bounding box center [424, 162] width 848 height 717
drag, startPoint x: 361, startPoint y: 194, endPoint x: 371, endPoint y: 194, distance: 9.7
click at [371, 194] on div at bounding box center [424, 162] width 848 height 717
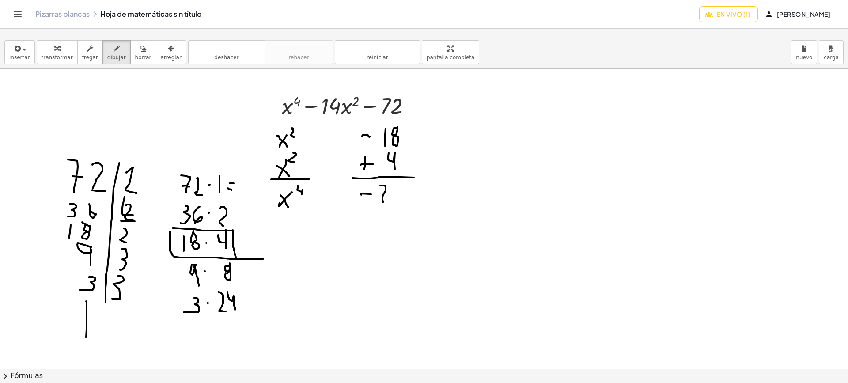
drag, startPoint x: 380, startPoint y: 186, endPoint x: 382, endPoint y: 201, distance: 15.6
click at [383, 203] on div at bounding box center [424, 162] width 848 height 717
drag, startPoint x: 380, startPoint y: 197, endPoint x: 400, endPoint y: 186, distance: 21.9
click at [401, 195] on div at bounding box center [424, 162] width 848 height 717
drag, startPoint x: 402, startPoint y: 185, endPoint x: 459, endPoint y: 164, distance: 59.7
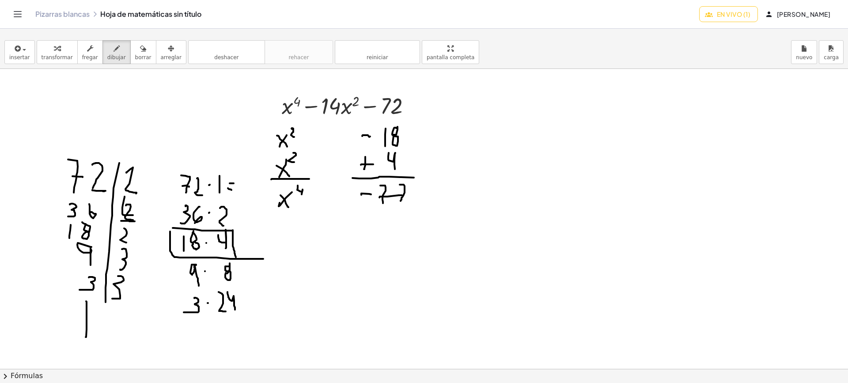
click at [408, 202] on div at bounding box center [424, 162] width 848 height 717
click at [407, 201] on div at bounding box center [424, 162] width 848 height 717
click at [422, 136] on div at bounding box center [424, 162] width 848 height 717
click at [418, 139] on div at bounding box center [424, 162] width 848 height 717
click at [420, 159] on div at bounding box center [424, 162] width 848 height 717
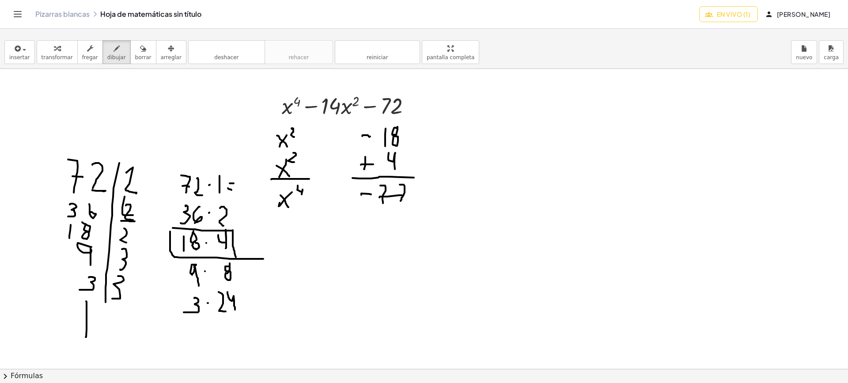
click at [438, 163] on div at bounding box center [424, 162] width 848 height 717
drag, startPoint x: 307, startPoint y: 166, endPoint x: 348, endPoint y: 142, distance: 47.7
click at [348, 142] on div at bounding box center [424, 162] width 848 height 717
drag, startPoint x: 308, startPoint y: 142, endPoint x: 349, endPoint y: 165, distance: 46.7
click at [349, 165] on div at bounding box center [424, 162] width 848 height 717
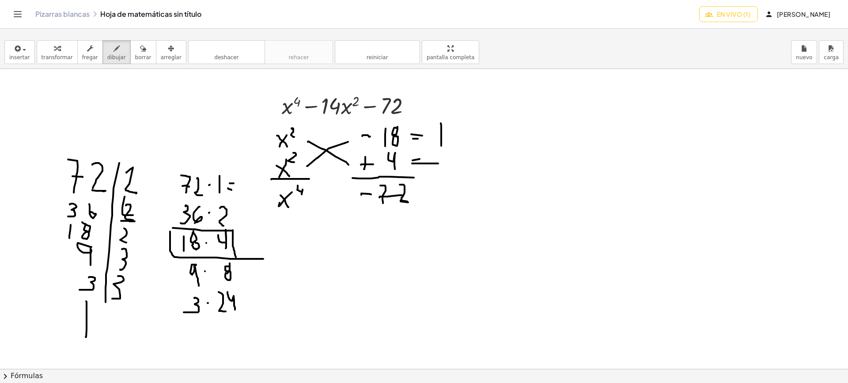
drag, startPoint x: 441, startPoint y: 123, endPoint x: 445, endPoint y: 132, distance: 9.9
click at [441, 143] on div at bounding box center [424, 162] width 848 height 717
drag, startPoint x: 451, startPoint y: 121, endPoint x: 448, endPoint y: 125, distance: 5.0
click at [448, 125] on div at bounding box center [424, 162] width 848 height 717
drag, startPoint x: 456, startPoint y: 131, endPoint x: 449, endPoint y: 140, distance: 11.6
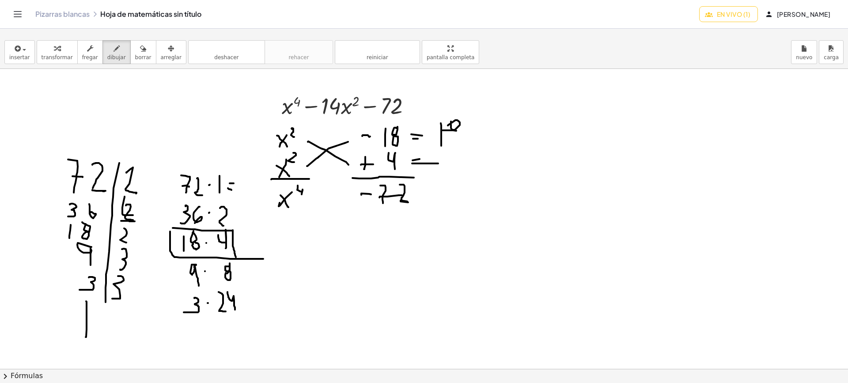
click at [448, 139] on div at bounding box center [424, 162] width 848 height 717
drag, startPoint x: 449, startPoint y: 140, endPoint x: 443, endPoint y: 129, distance: 11.9
click at [453, 127] on div at bounding box center [424, 162] width 848 height 717
drag, startPoint x: 434, startPoint y: 131, endPoint x: 440, endPoint y: 131, distance: 5.7
click at [440, 131] on div at bounding box center [424, 162] width 848 height 717
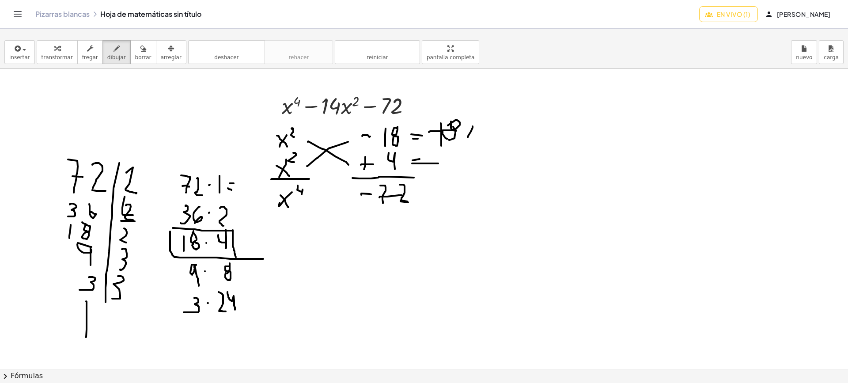
drag, startPoint x: 473, startPoint y: 126, endPoint x: 465, endPoint y: 136, distance: 12.3
click at [466, 144] on div at bounding box center [424, 162] width 848 height 717
drag, startPoint x: 466, startPoint y: 133, endPoint x: 474, endPoint y: 136, distance: 8.9
click at [471, 141] on div at bounding box center [424, 162] width 848 height 717
drag, startPoint x: 477, startPoint y: 116, endPoint x: 486, endPoint y: 123, distance: 11.3
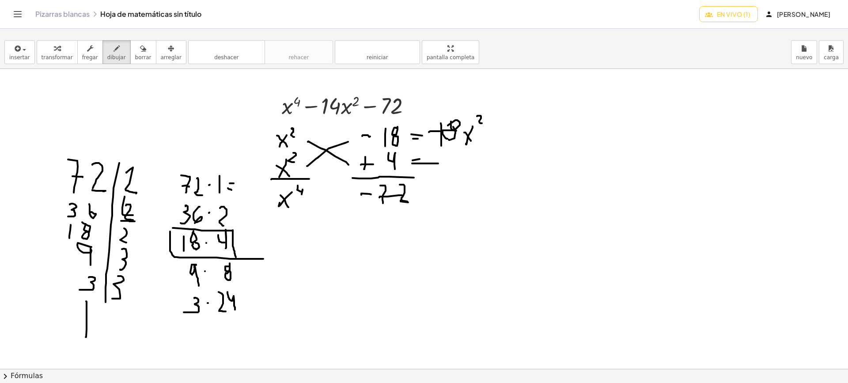
click at [486, 123] on div at bounding box center [424, 162] width 848 height 717
drag, startPoint x: 455, startPoint y: 150, endPoint x: 471, endPoint y: 163, distance: 21.4
click at [462, 163] on div at bounding box center [424, 162] width 848 height 717
drag, startPoint x: 476, startPoint y: 152, endPoint x: 471, endPoint y: 158, distance: 7.2
click at [472, 165] on div at bounding box center [424, 162] width 848 height 717
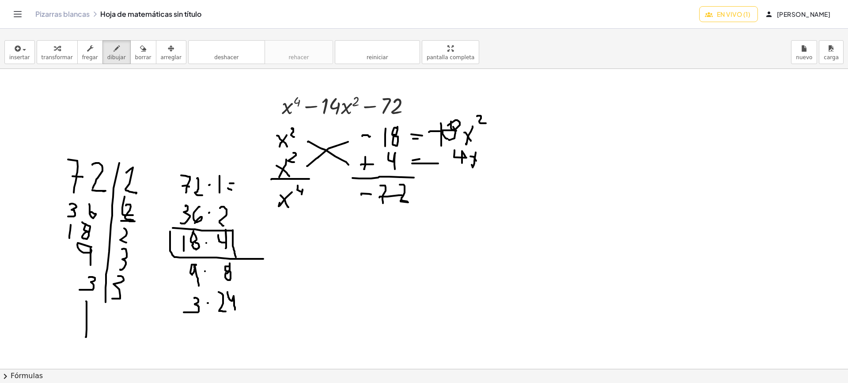
drag, startPoint x: 475, startPoint y: 159, endPoint x: 480, endPoint y: 160, distance: 5.6
click at [480, 164] on div at bounding box center [424, 162] width 848 height 717
drag, startPoint x: 484, startPoint y: 145, endPoint x: 485, endPoint y: 152, distance: 6.8
click at [485, 152] on div at bounding box center [424, 162] width 848 height 717
drag, startPoint x: 426, startPoint y: 173, endPoint x: 509, endPoint y: 173, distance: 83.5
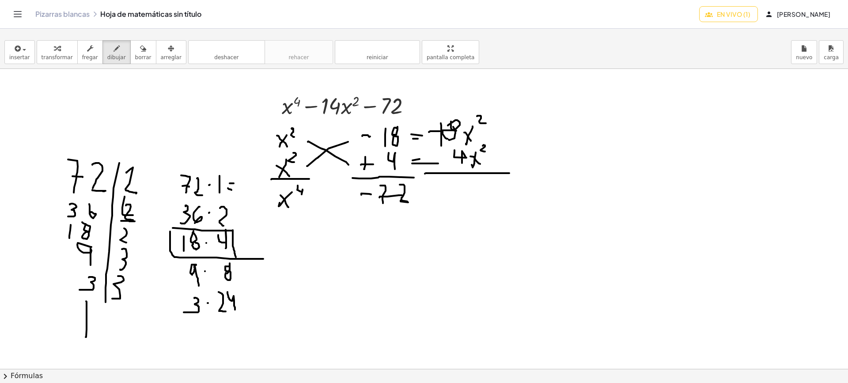
click at [509, 173] on div at bounding box center [424, 162] width 848 height 717
drag, startPoint x: 440, startPoint y: 98, endPoint x: 452, endPoint y: 97, distance: 12.8
click at [452, 97] on div at bounding box center [424, 162] width 848 height 717
drag, startPoint x: 444, startPoint y: 102, endPoint x: 451, endPoint y: 103, distance: 7.2
click at [451, 103] on div at bounding box center [424, 162] width 848 height 717
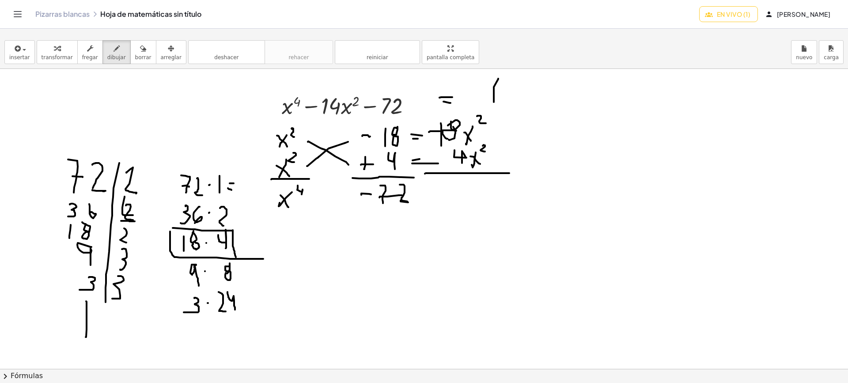
drag, startPoint x: 498, startPoint y: 79, endPoint x: 497, endPoint y: 113, distance: 34.5
click at [494, 107] on div at bounding box center [424, 162] width 848 height 717
click at [500, 115] on div at bounding box center [424, 162] width 848 height 717
drag, startPoint x: 519, startPoint y: 94, endPoint x: 505, endPoint y: 98, distance: 14.3
click at [508, 108] on div at bounding box center [424, 162] width 848 height 717
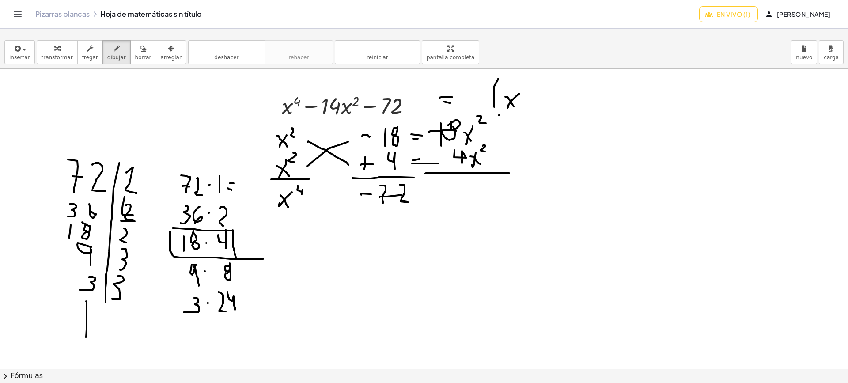
drag, startPoint x: 508, startPoint y: 97, endPoint x: 514, endPoint y: 107, distance: 12.1
click at [514, 107] on div at bounding box center [424, 162] width 848 height 717
click at [516, 105] on div at bounding box center [424, 162] width 848 height 717
drag, startPoint x: 522, startPoint y: 81, endPoint x: 524, endPoint y: 91, distance: 10.4
click at [524, 91] on div at bounding box center [424, 162] width 848 height 717
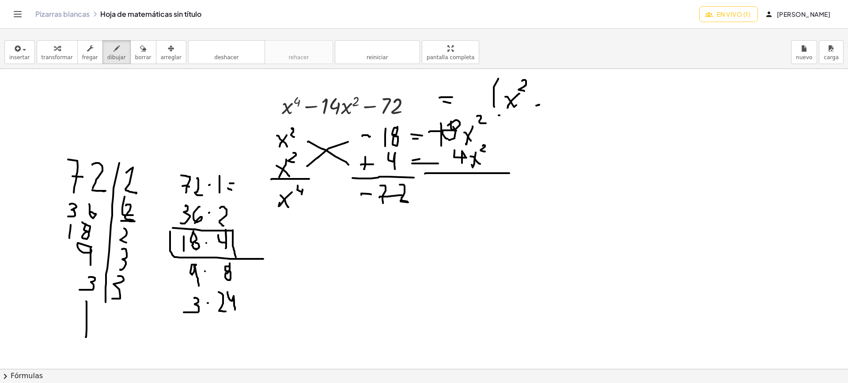
click at [539, 105] on div at bounding box center [424, 162] width 848 height 717
drag, startPoint x: 549, startPoint y: 98, endPoint x: 549, endPoint y: 109, distance: 11.0
click at [549, 109] on div at bounding box center [424, 162] width 848 height 717
click at [559, 96] on div at bounding box center [424, 162] width 848 height 717
click at [560, 99] on div at bounding box center [424, 162] width 848 height 717
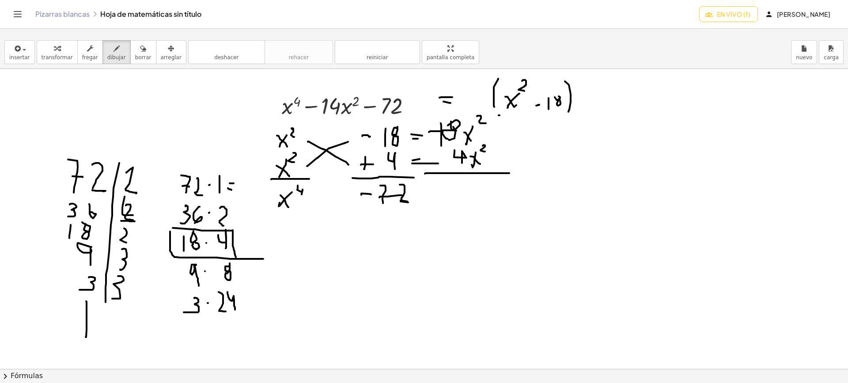
drag, startPoint x: 565, startPoint y: 81, endPoint x: 569, endPoint y: 112, distance: 30.7
click at [569, 112] on div at bounding box center [424, 162] width 848 height 717
drag, startPoint x: 580, startPoint y: 84, endPoint x: 585, endPoint y: 114, distance: 30.4
click at [585, 114] on div at bounding box center [424, 162] width 848 height 717
drag, startPoint x: 590, startPoint y: 91, endPoint x: 581, endPoint y: 106, distance: 17.2
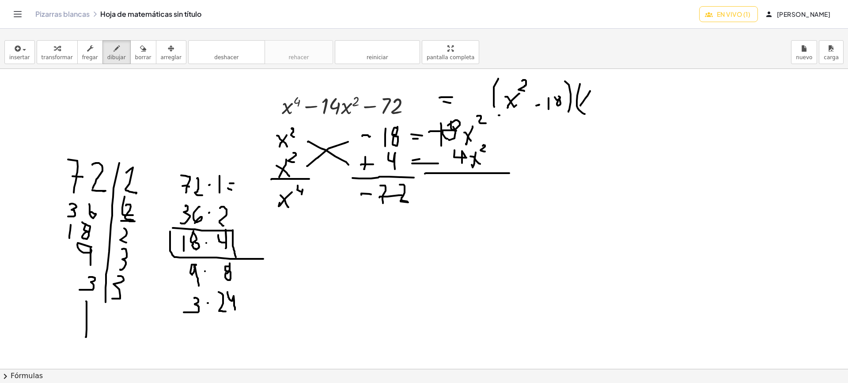
click at [581, 106] on div at bounding box center [424, 162] width 848 height 717
click at [589, 106] on div at bounding box center [424, 162] width 848 height 717
drag, startPoint x: 89, startPoint y: 121, endPoint x: 134, endPoint y: 112, distance: 45.4
click at [134, 112] on div at bounding box center [424, 162] width 848 height 717
